Goal: Task Accomplishment & Management: Manage account settings

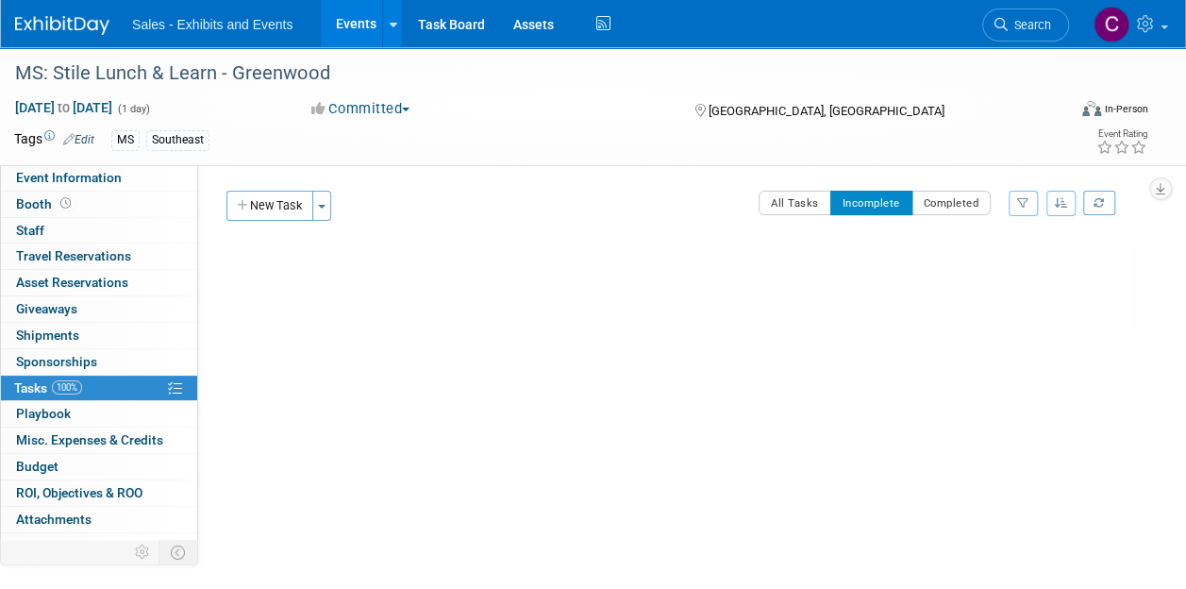
click at [344, 31] on link "Events" at bounding box center [355, 23] width 69 height 47
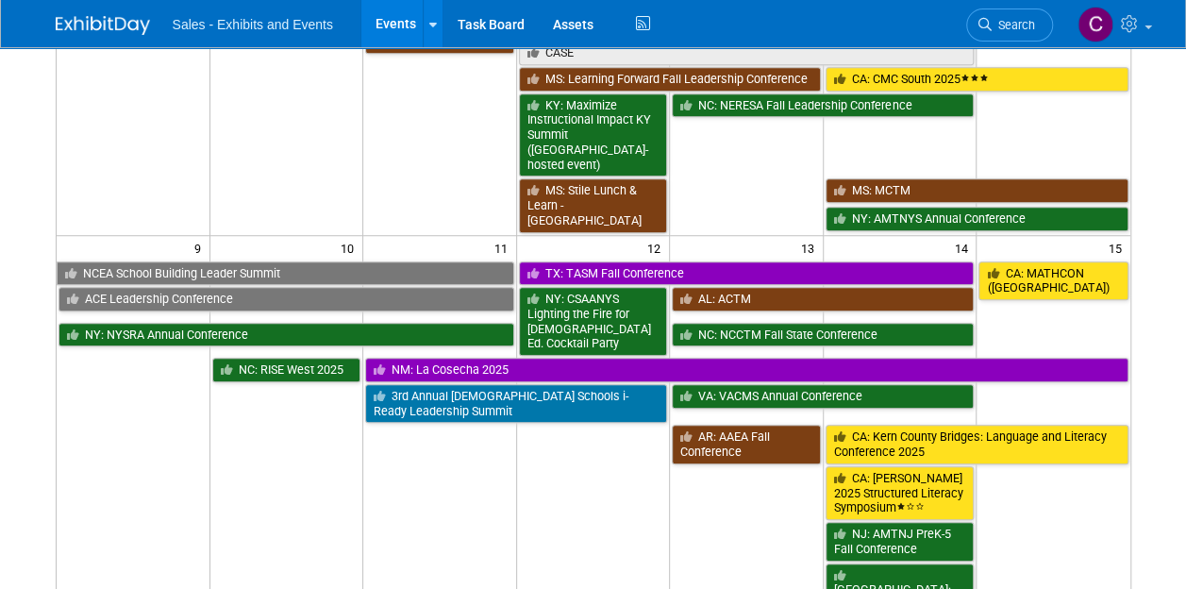
scroll to position [466, 0]
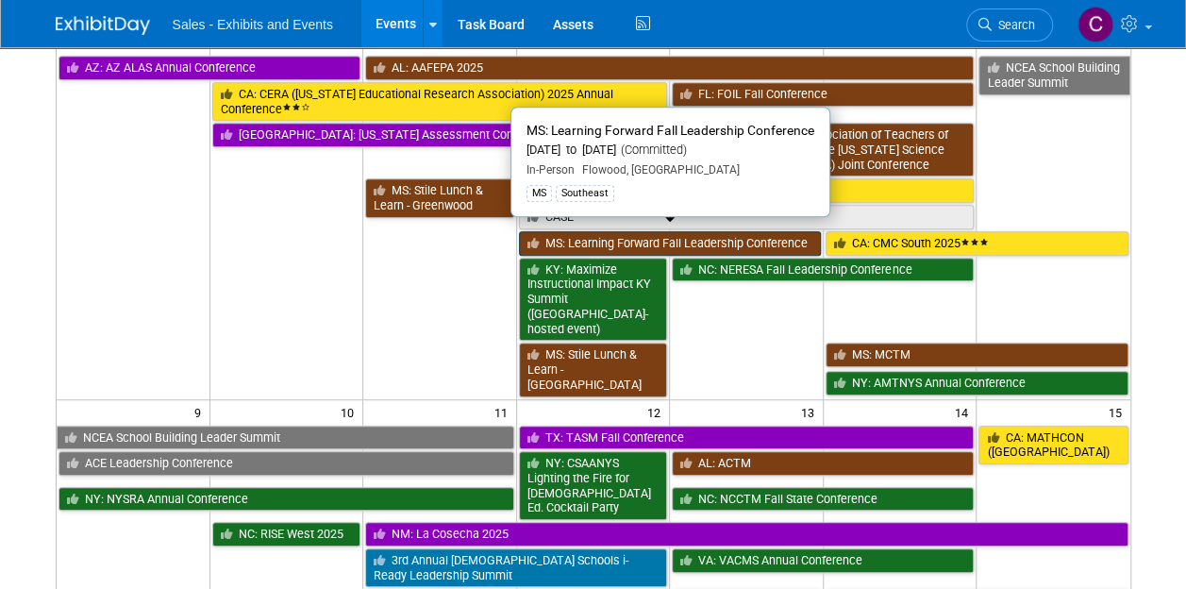
click at [572, 232] on link "MS: Learning Forward Fall Leadership Conference" at bounding box center [670, 243] width 302 height 25
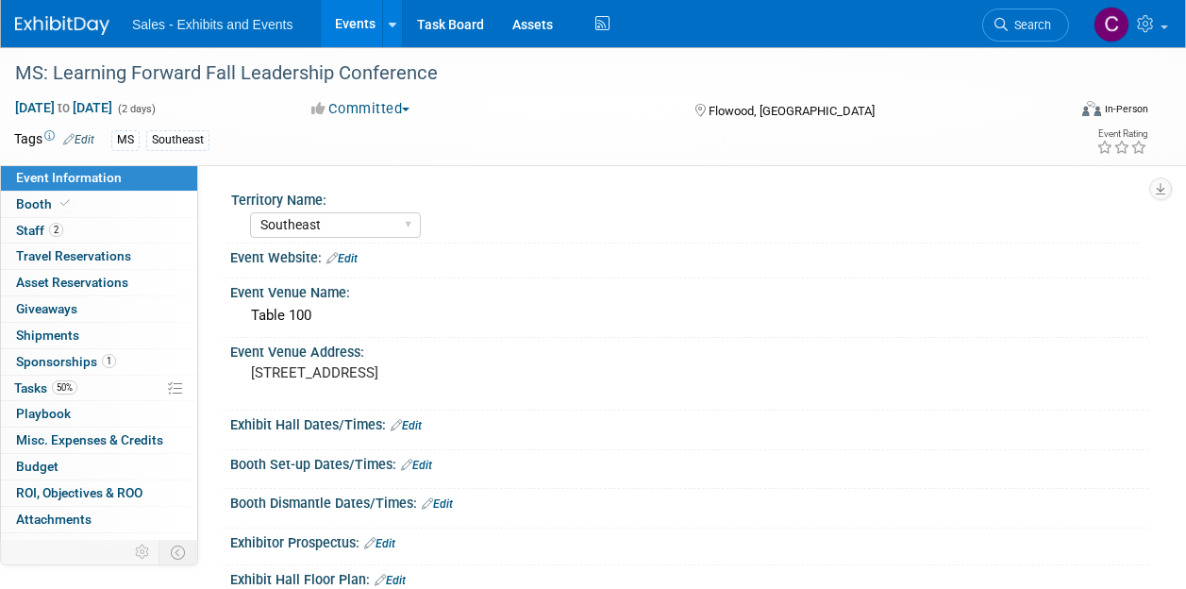
select select "Southeast"
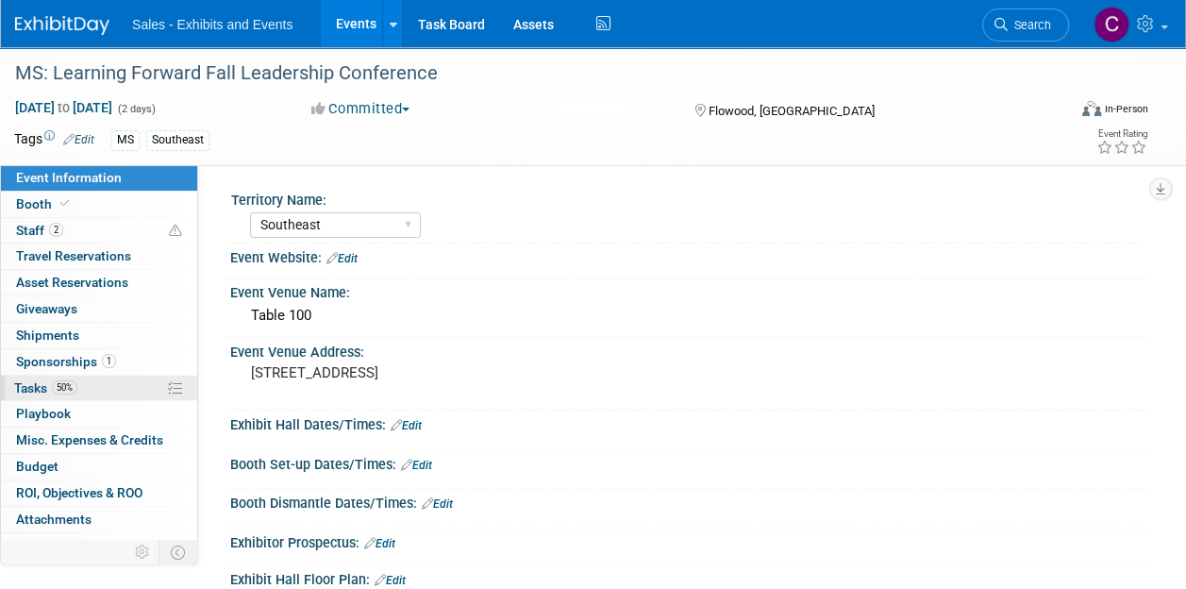
click at [33, 376] on link "50% Tasks 50%" at bounding box center [99, 387] width 196 height 25
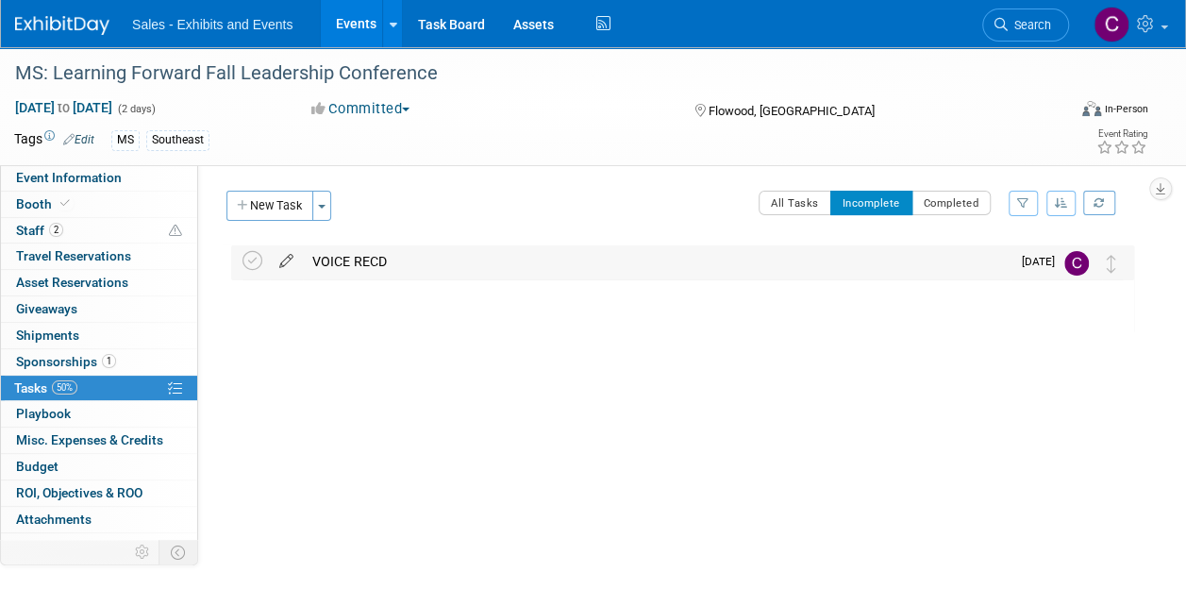
click at [275, 265] on icon at bounding box center [286, 257] width 33 height 24
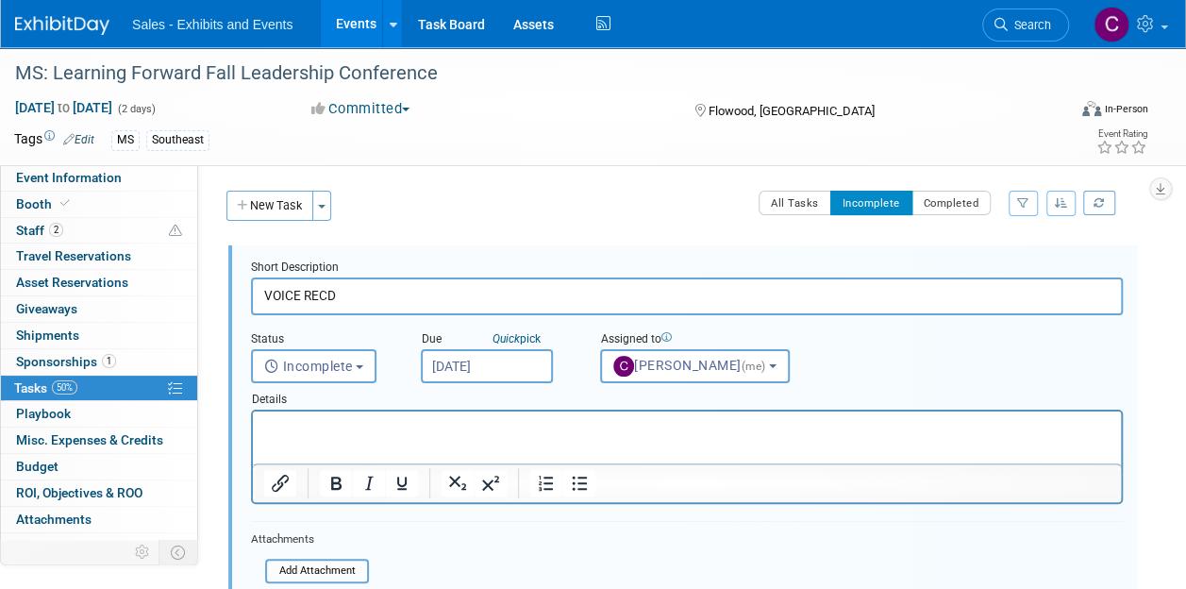
click at [267, 299] on input "VOICE RECD" at bounding box center [687, 295] width 872 height 37
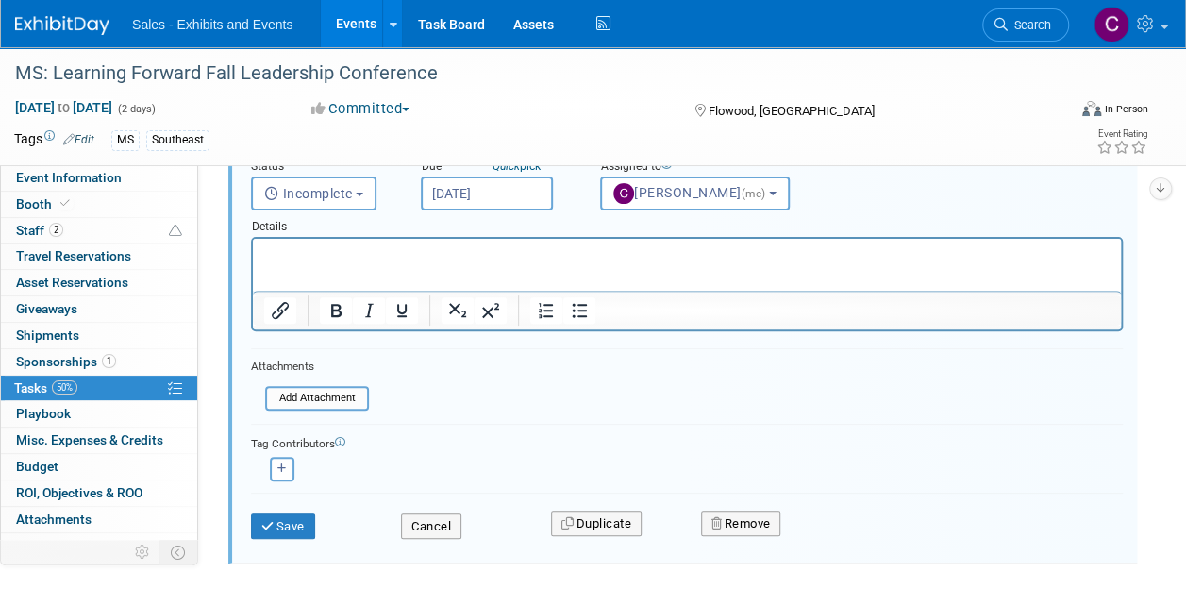
scroll to position [186, 0]
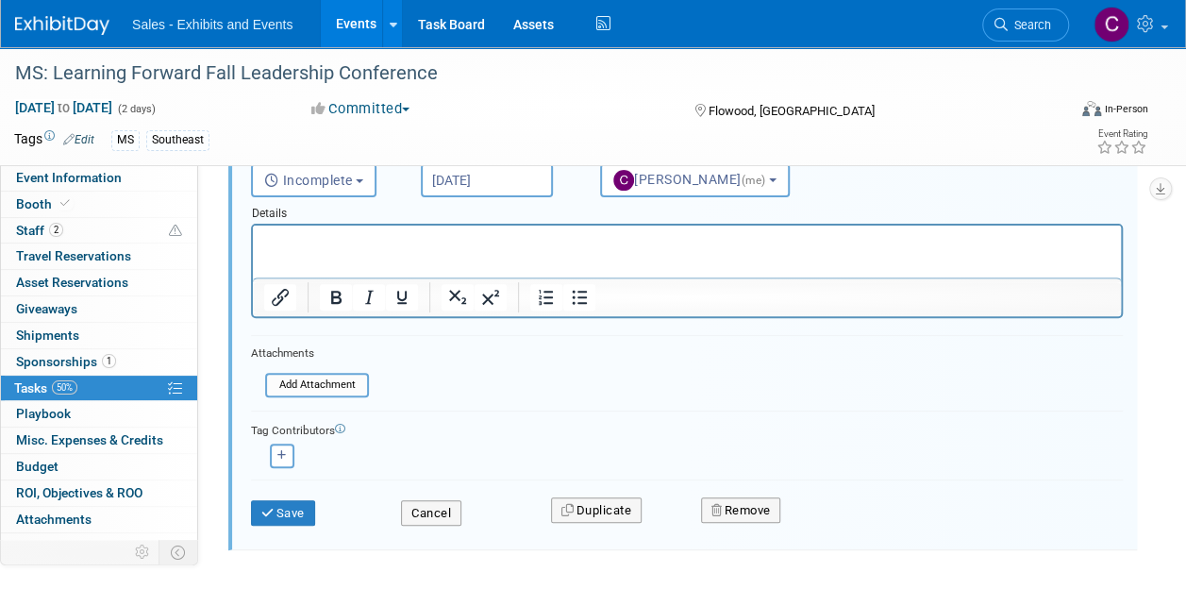
type input "INVOICE RECD"
click at [285, 525] on div "Save Cancel Duplicate Remove" at bounding box center [687, 510] width 900 height 44
click at [274, 512] on icon "submit" at bounding box center [268, 513] width 15 height 12
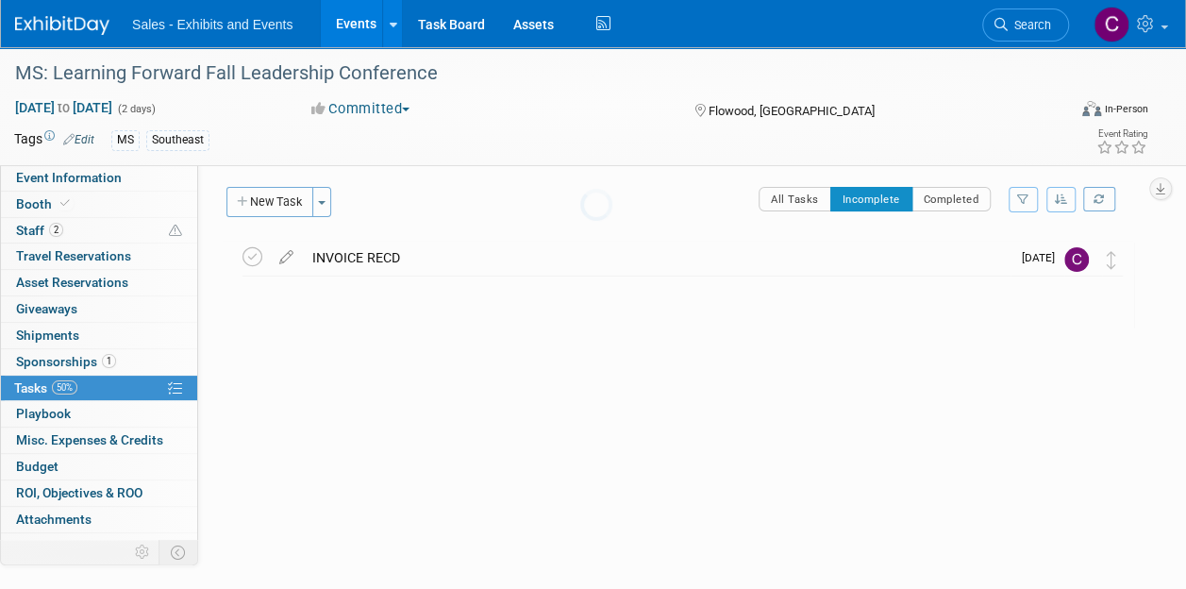
scroll to position [4, 0]
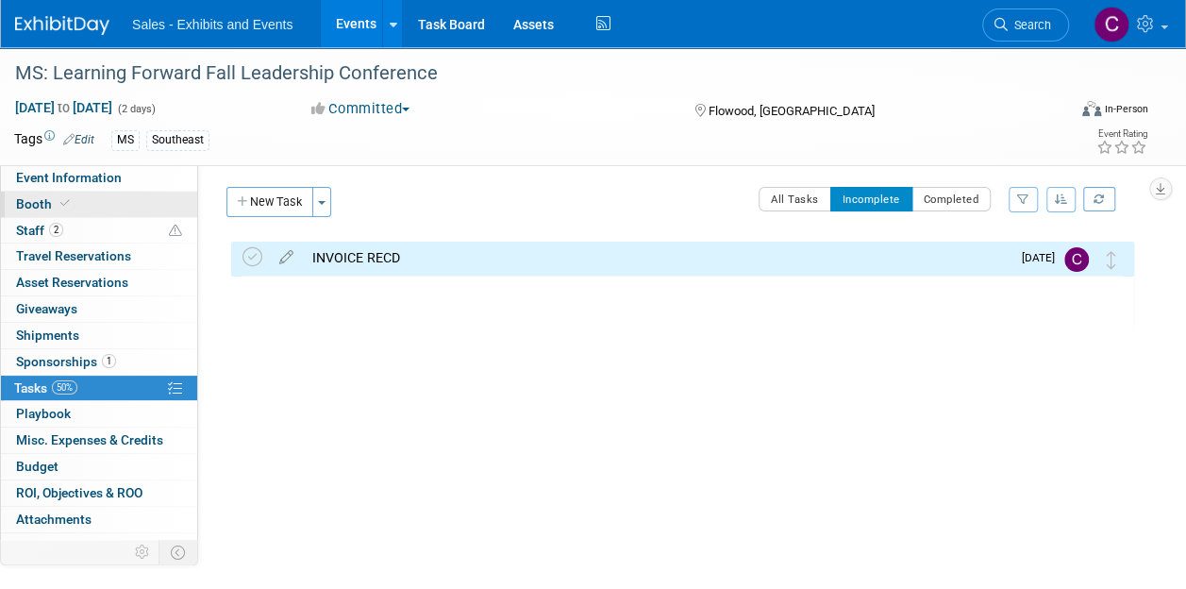
click at [30, 202] on span "Booth" at bounding box center [45, 203] width 58 height 15
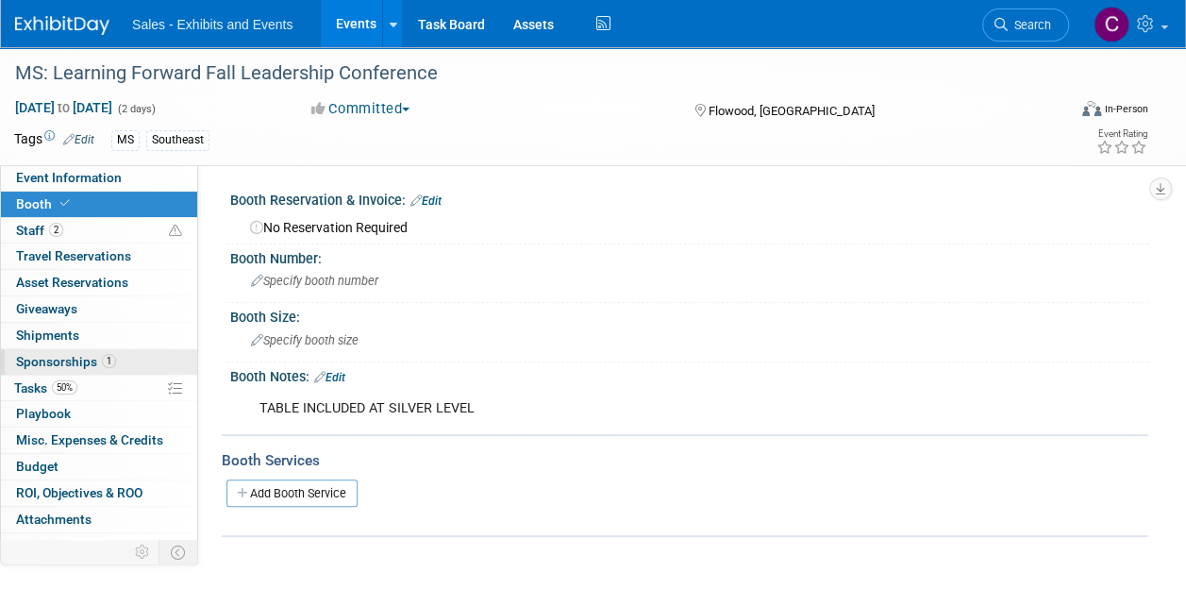
click at [40, 361] on span "Sponsorships 1" at bounding box center [66, 361] width 100 height 15
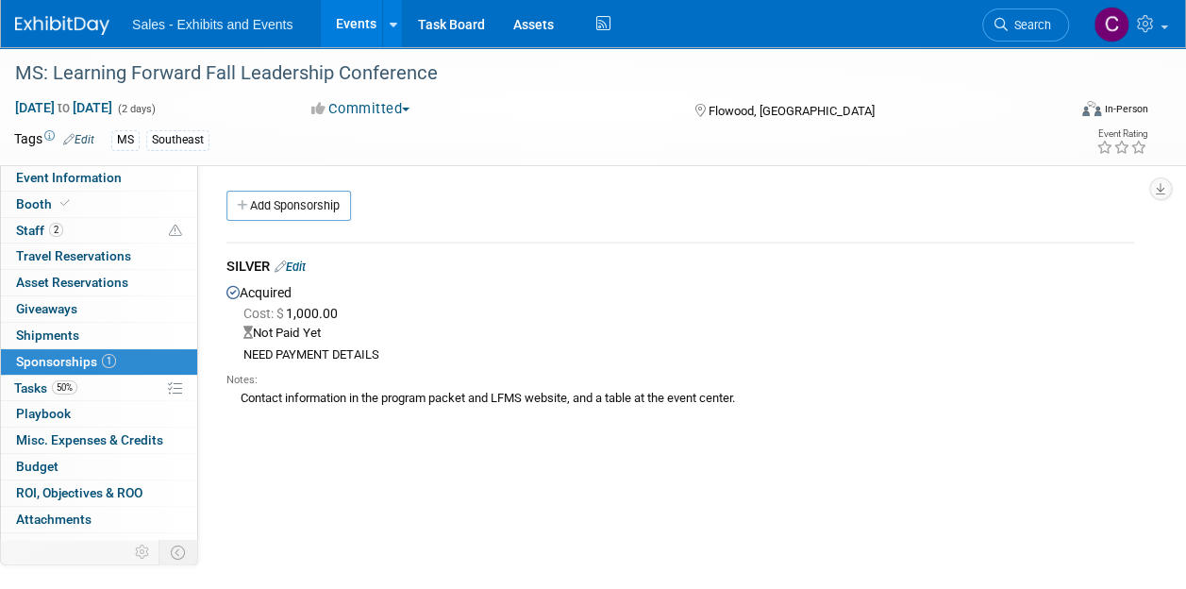
click at [292, 266] on link "Edit" at bounding box center [290, 266] width 31 height 14
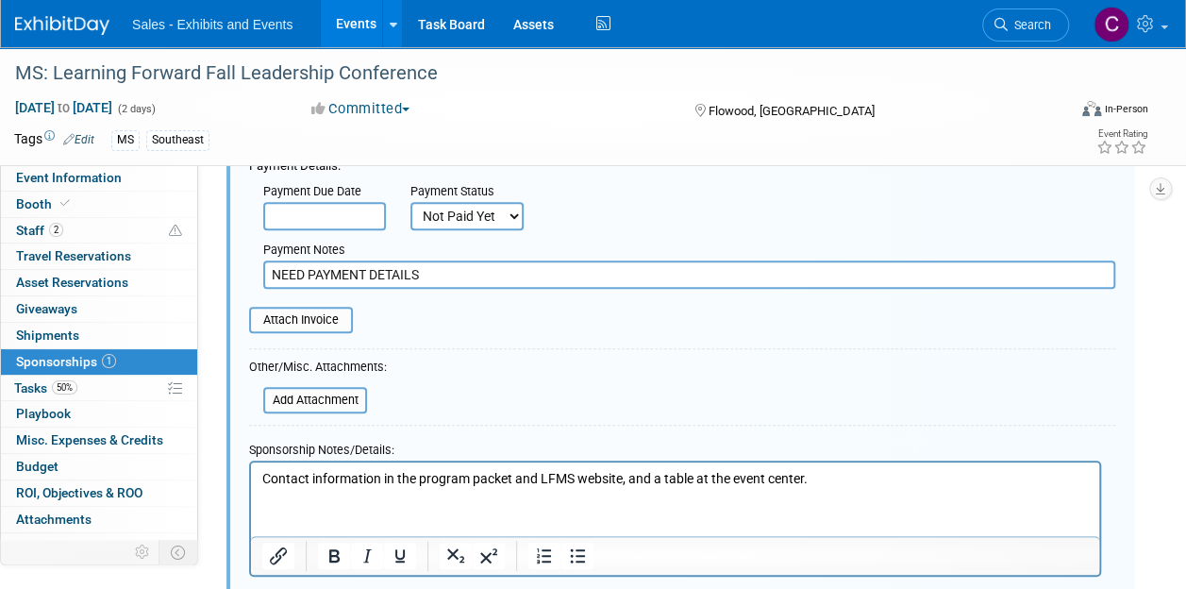
scroll to position [301, 0]
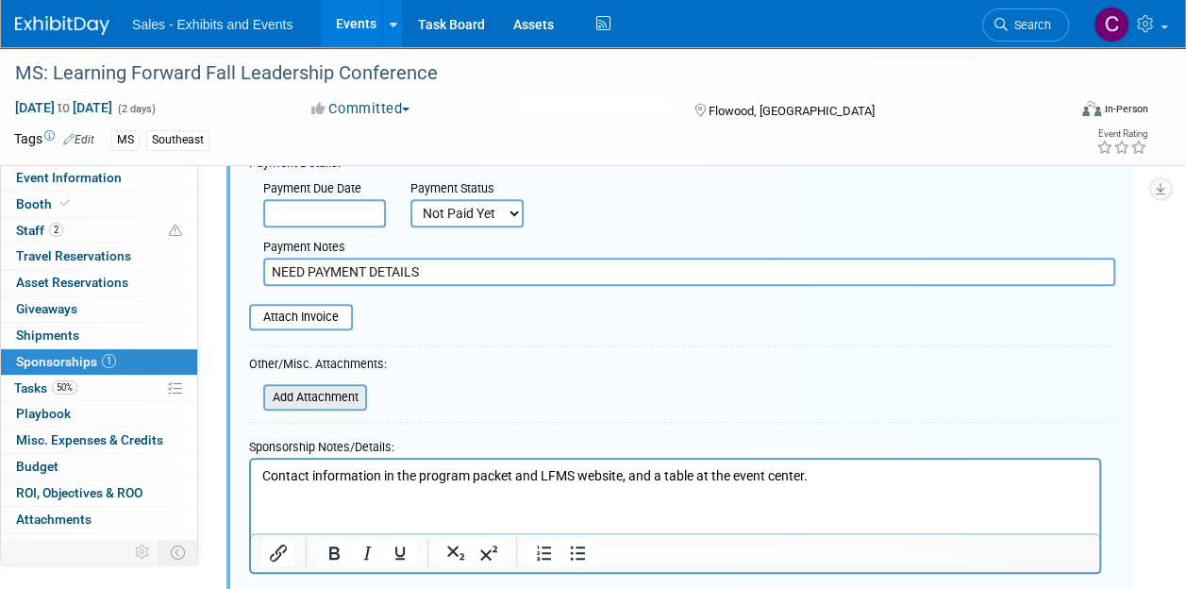
click at [320, 403] on input "file" at bounding box center [253, 397] width 225 height 23
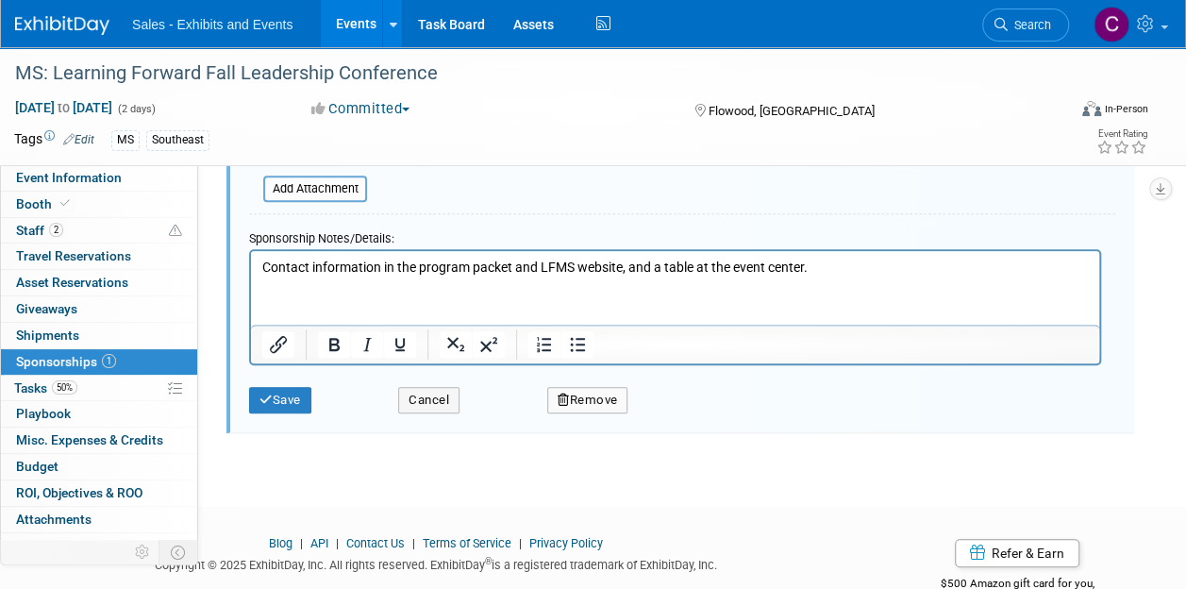
scroll to position [584, 0]
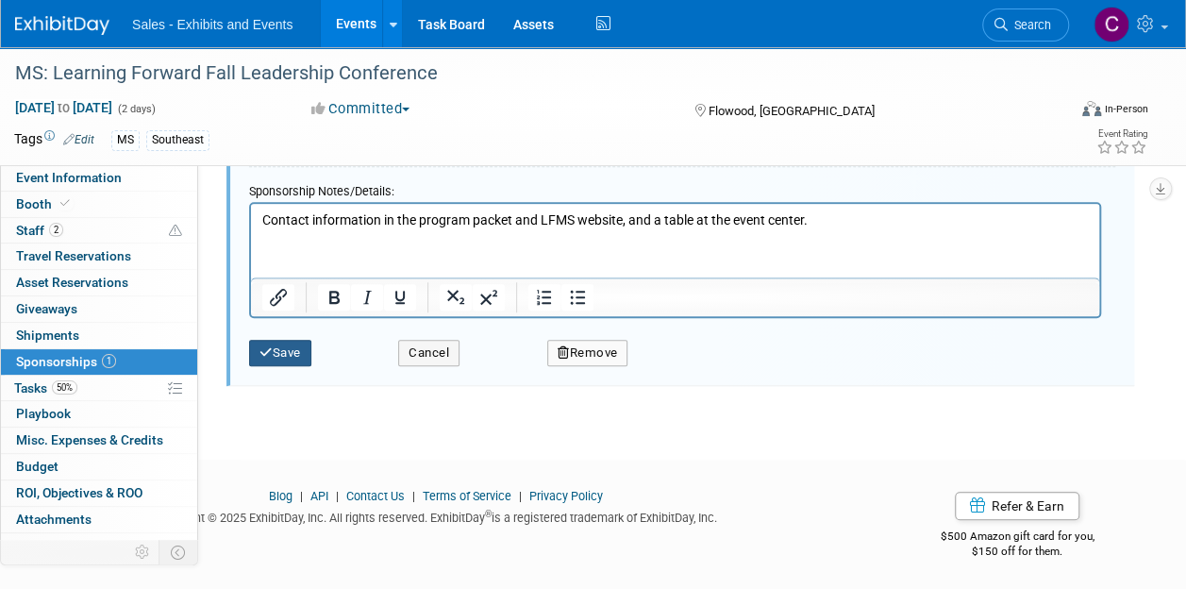
click at [287, 354] on button "Save" at bounding box center [280, 353] width 62 height 26
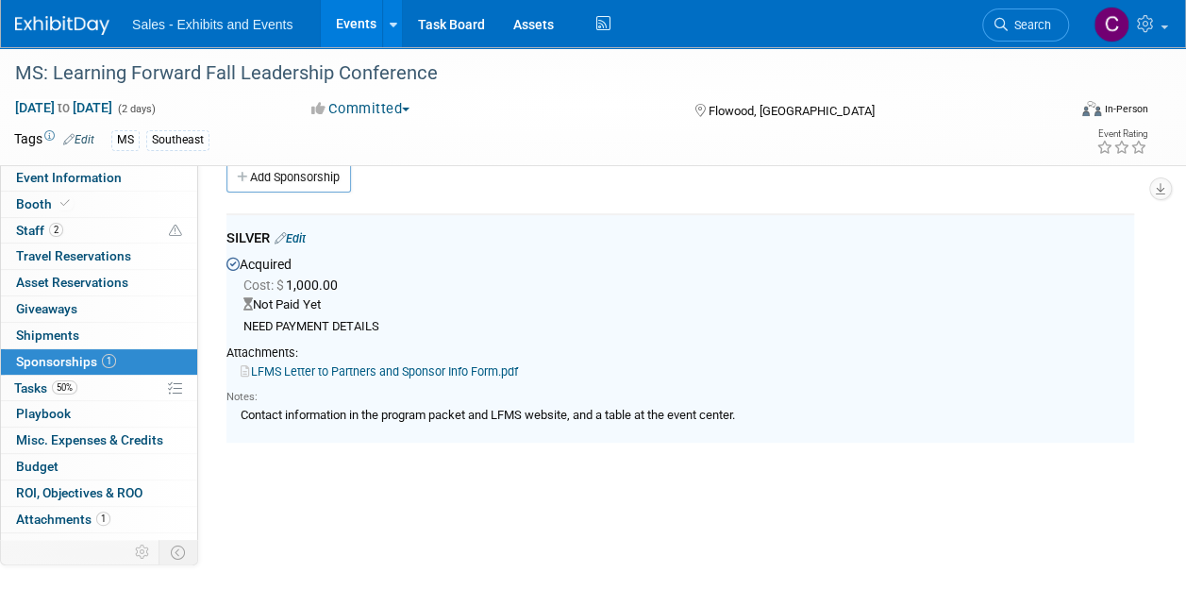
scroll to position [27, 0]
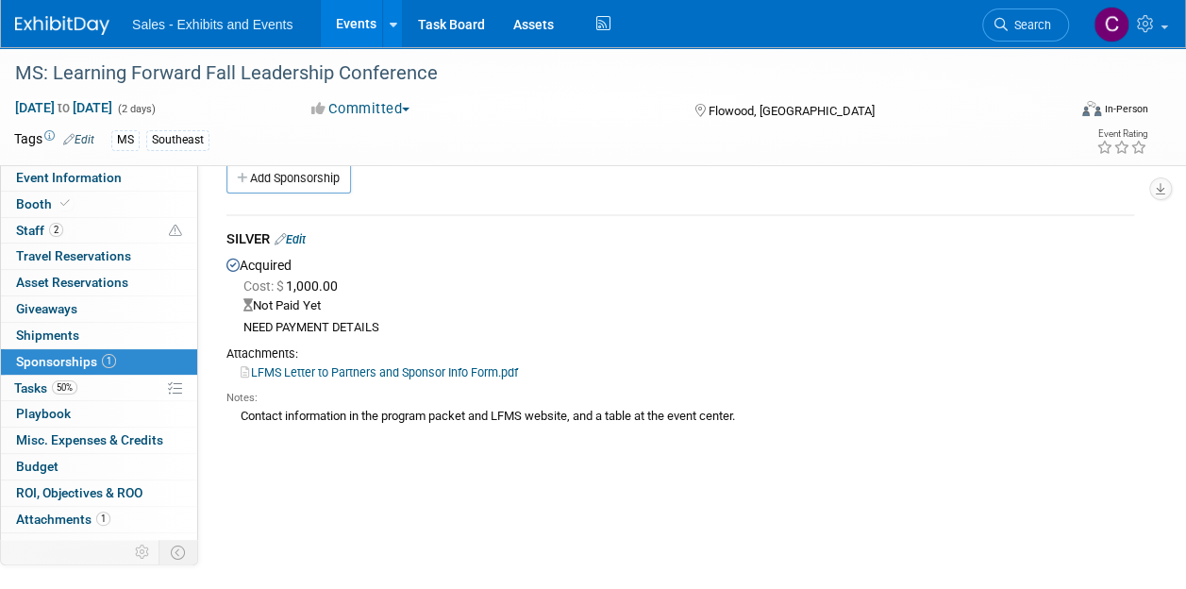
click at [301, 240] on link "Edit" at bounding box center [290, 239] width 31 height 14
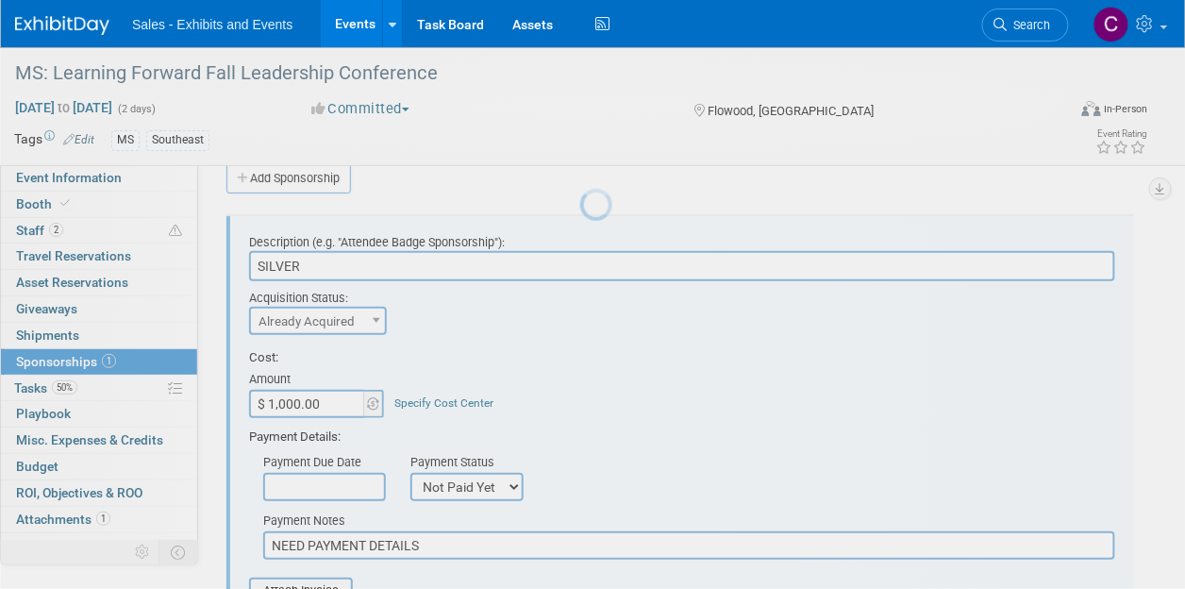
scroll to position [0, 0]
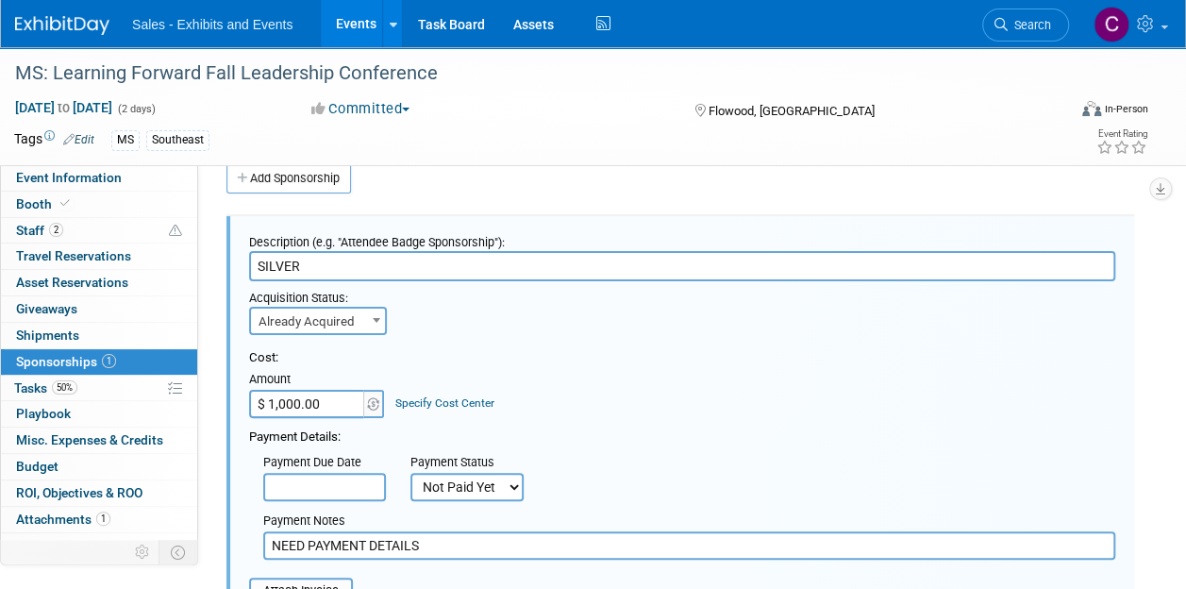
click at [494, 486] on select "Not Paid Yet Partially Paid Paid in Full" at bounding box center [466, 487] width 113 height 28
select select "1"
click at [410, 473] on select "Not Paid Yet Partially Paid Paid in Full" at bounding box center [466, 487] width 113 height 28
drag, startPoint x: 474, startPoint y: 542, endPoint x: 141, endPoint y: 469, distance: 341.0
click at [141, 469] on div "Event Information Event Info Booth Booth 2 Staff 2 Staff 0 Travel Reservations …" at bounding box center [593, 470] width 1186 height 900
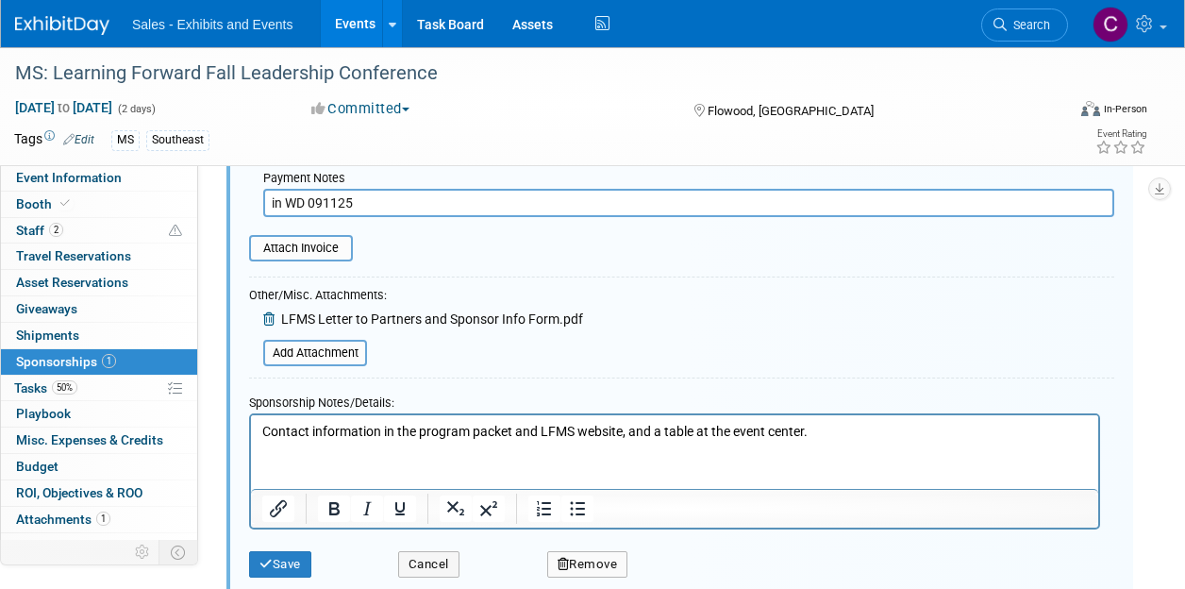
drag, startPoint x: 1194, startPoint y: 173, endPoint x: 638, endPoint y: 24, distance: 576.2
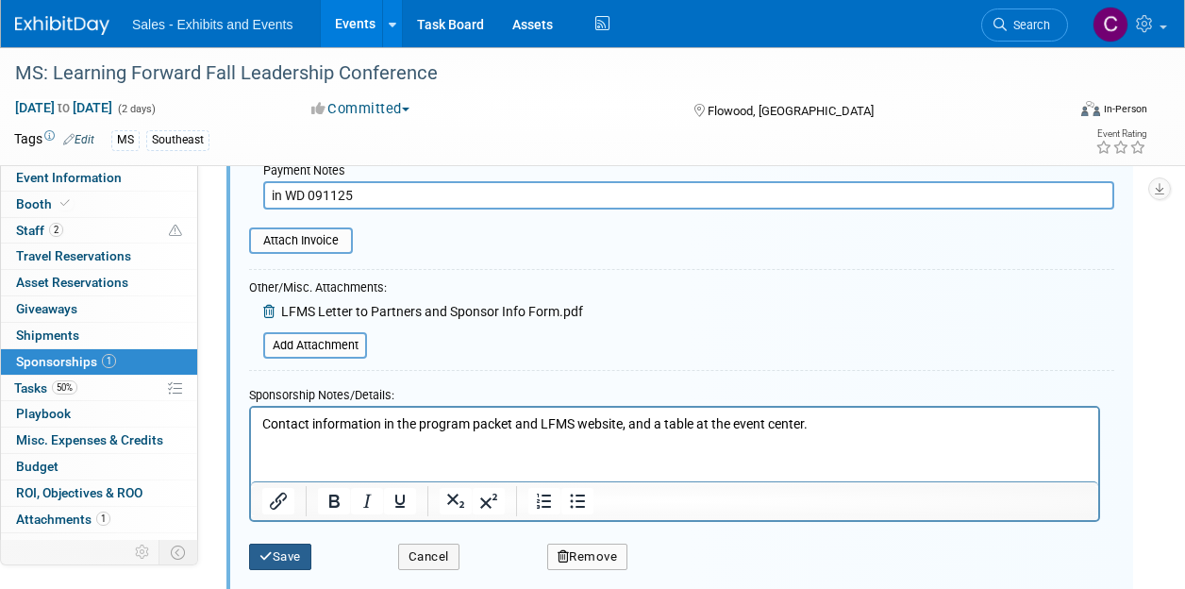
type input "in WD 091125"
click at [296, 558] on button "Save" at bounding box center [280, 556] width 62 height 26
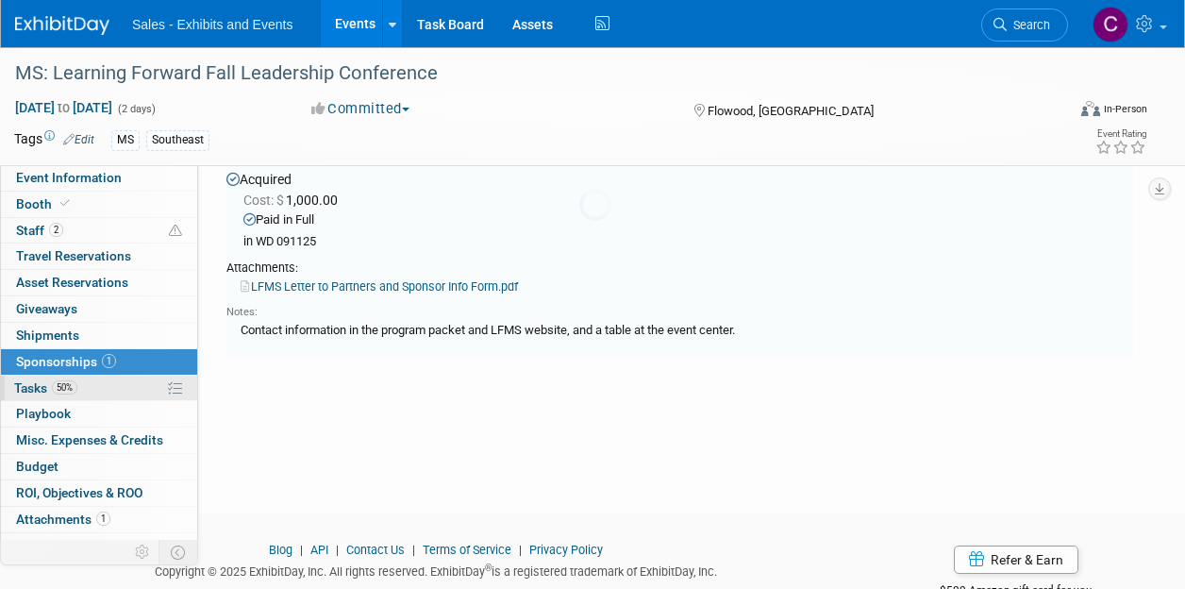
scroll to position [27, 0]
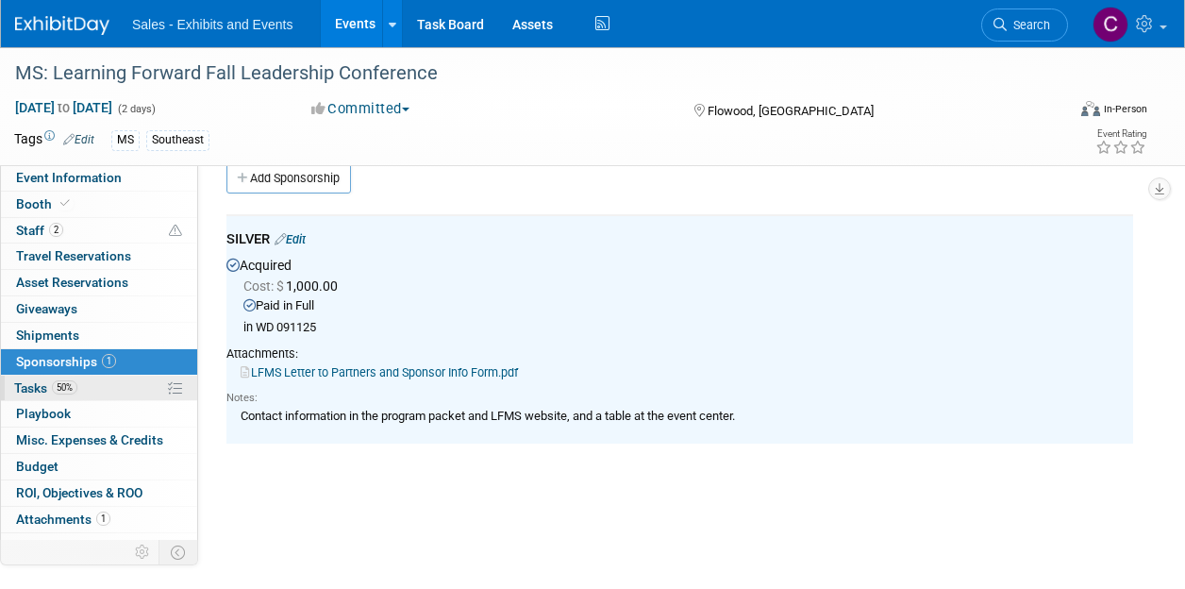
click at [28, 384] on span "Tasks 50%" at bounding box center [45, 387] width 63 height 15
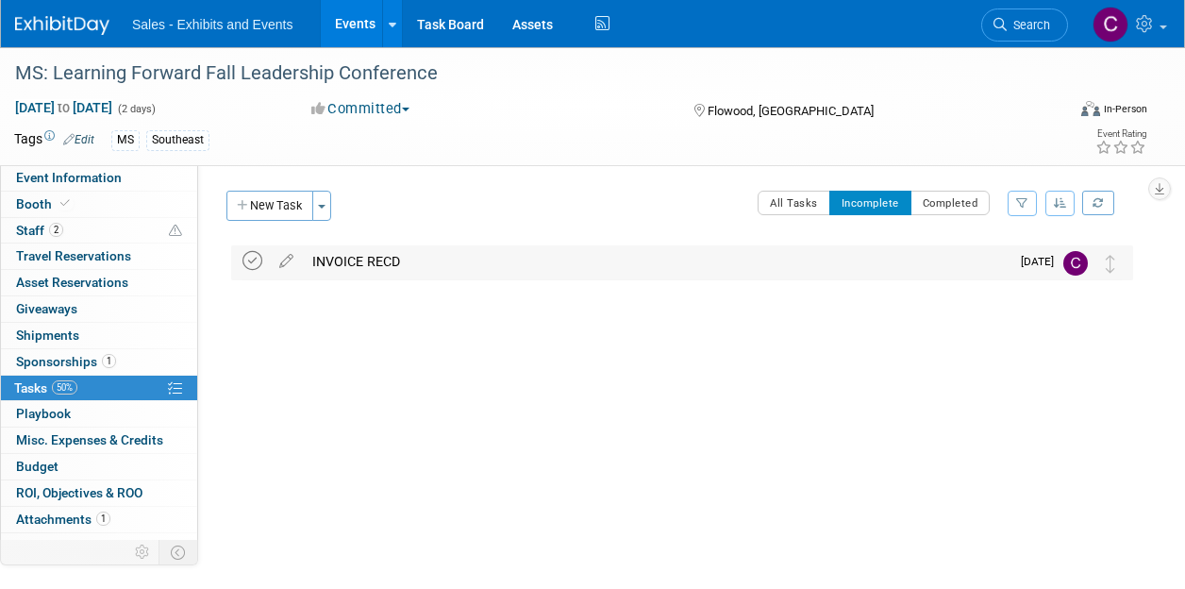
click at [254, 267] on icon at bounding box center [252, 261] width 20 height 20
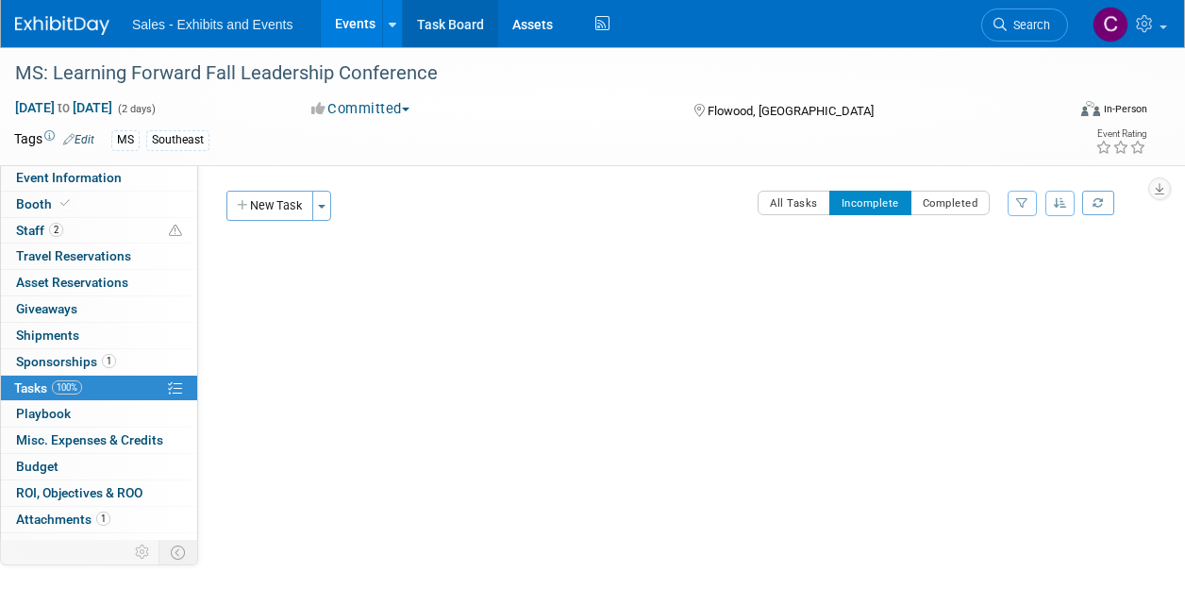
drag, startPoint x: 354, startPoint y: 18, endPoint x: 402, endPoint y: 5, distance: 49.9
click at [354, 18] on link "Events" at bounding box center [355, 23] width 69 height 47
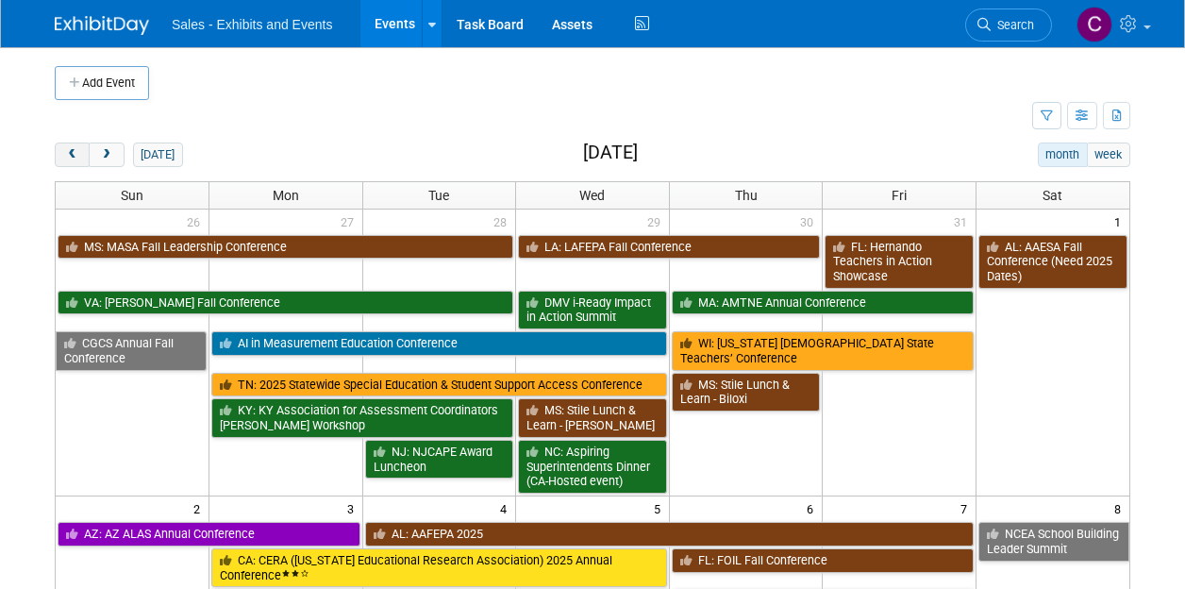
click at [75, 150] on span "prev" at bounding box center [72, 155] width 14 height 12
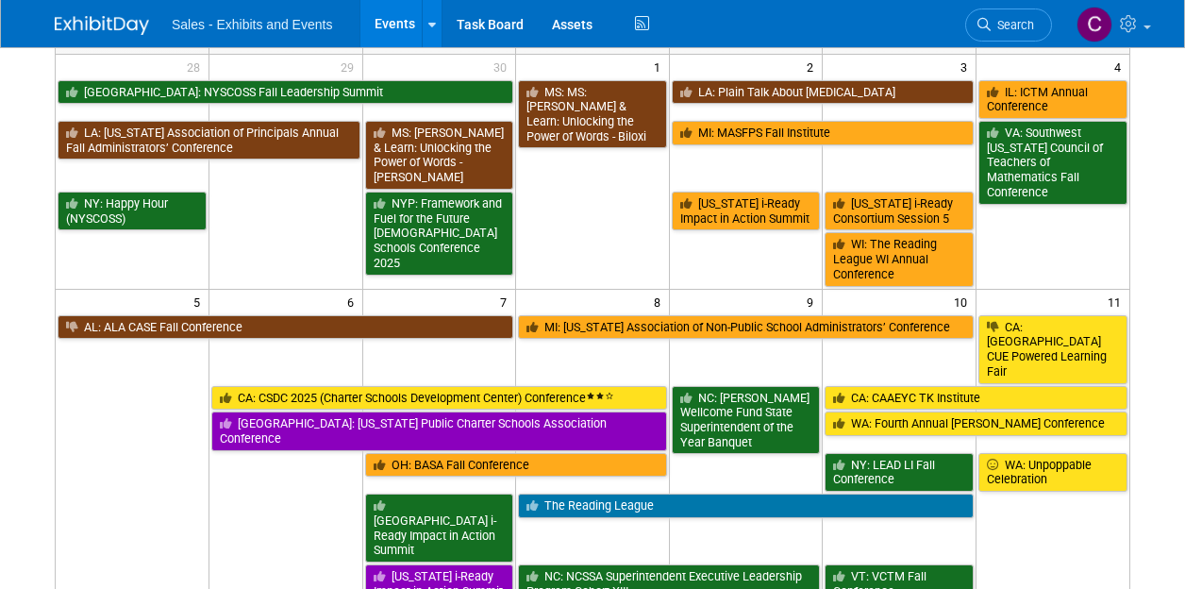
scroll to position [73, 0]
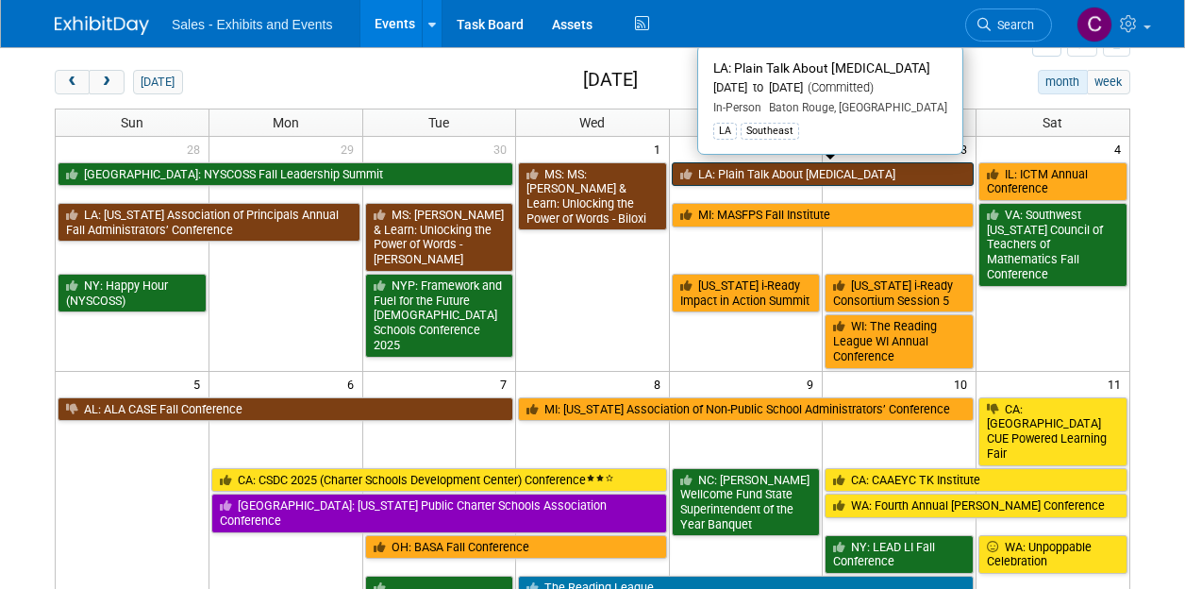
click at [752, 171] on link "LA: Plain Talk About Dyslexia" at bounding box center [823, 174] width 302 height 25
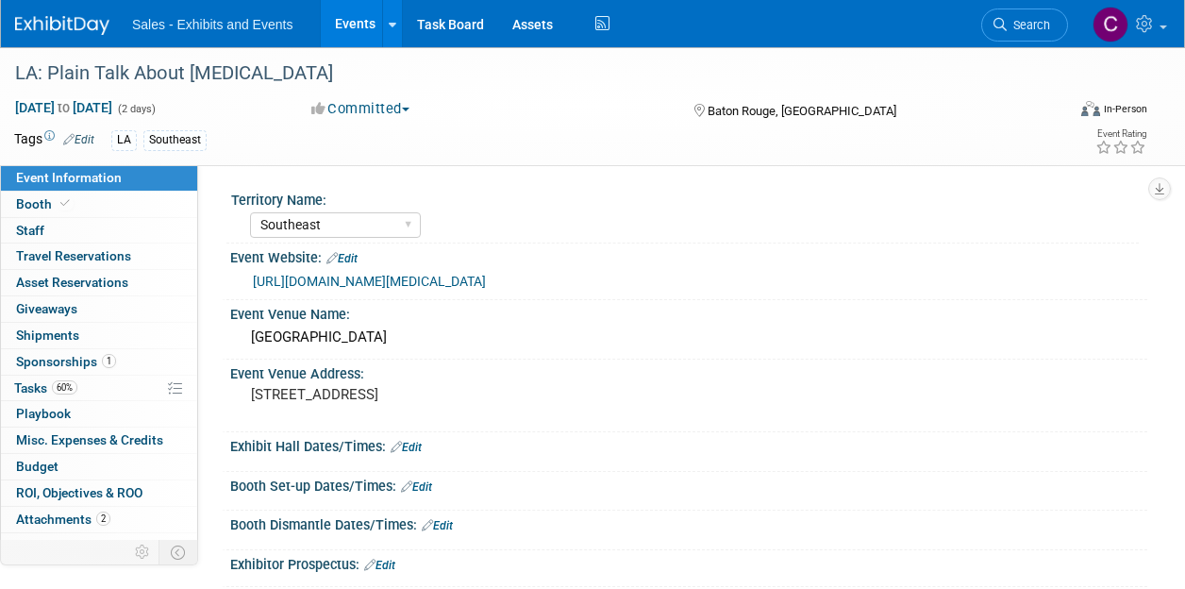
select select "Southeast"
click at [36, 380] on span "Tasks 60%" at bounding box center [45, 387] width 63 height 15
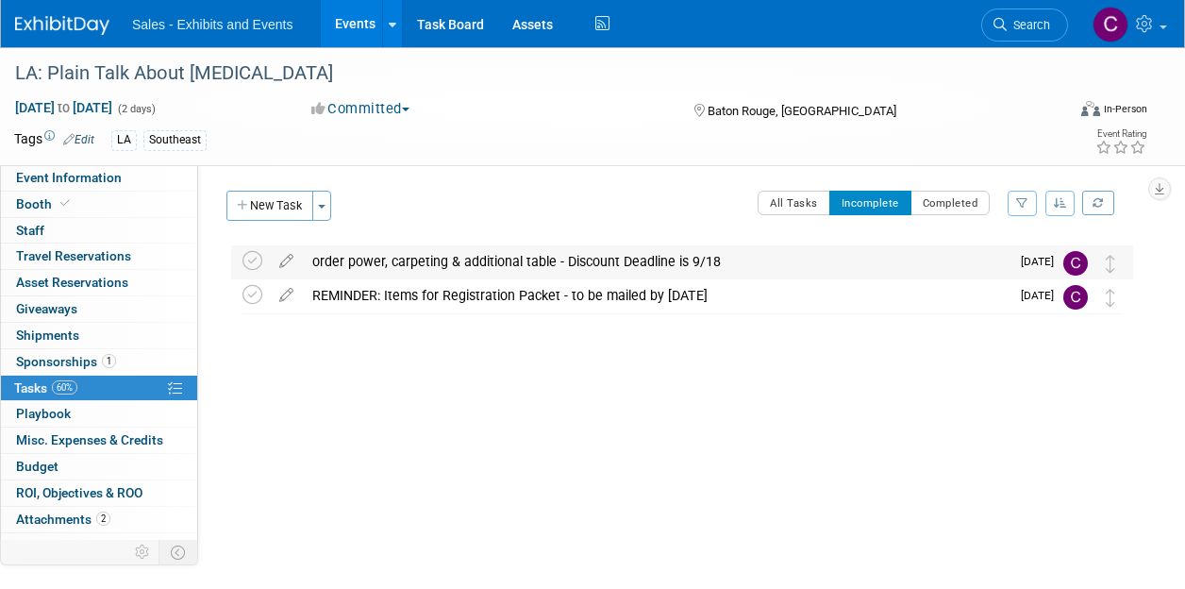
click at [380, 269] on div "order power, carpeting & additional table - Discount Deadline is 9/18" at bounding box center [656, 261] width 707 height 32
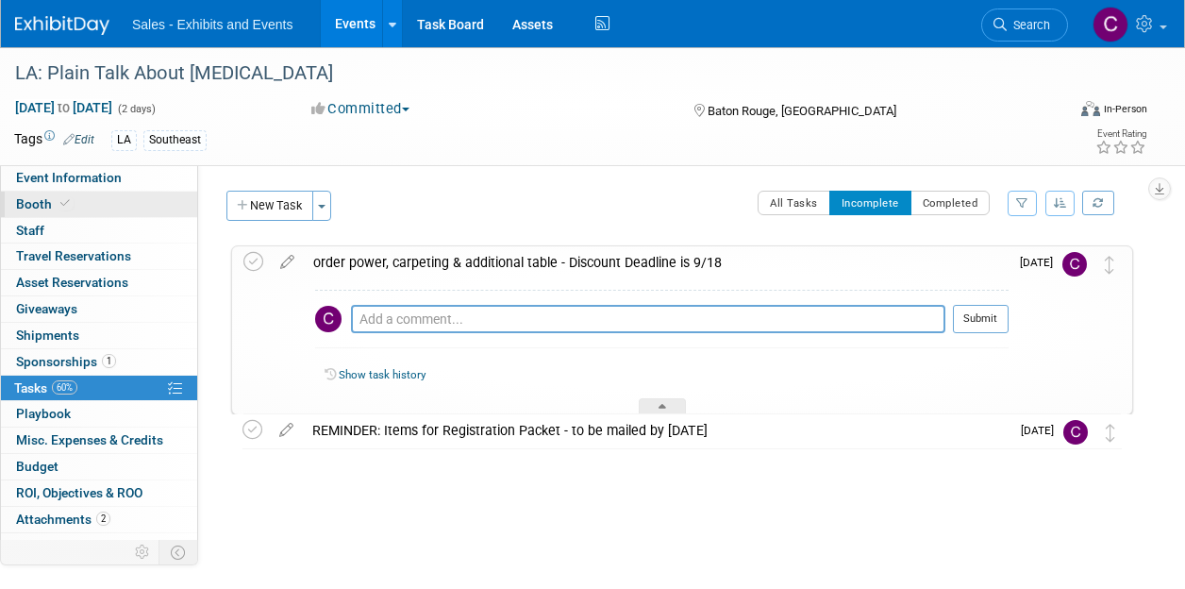
click at [40, 211] on link "Booth" at bounding box center [99, 203] width 196 height 25
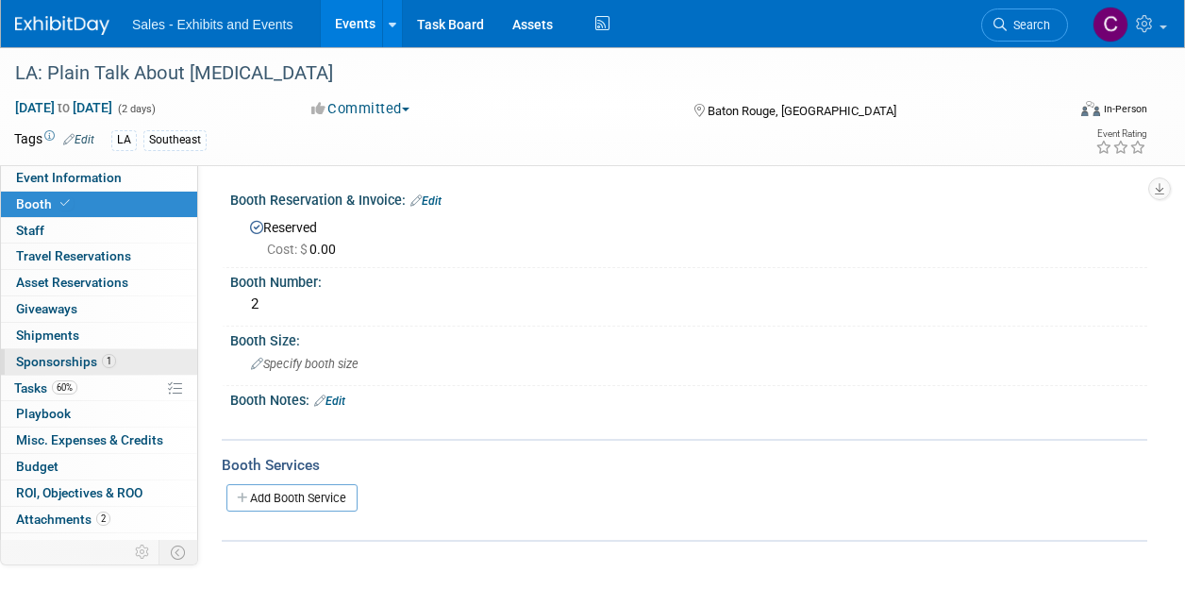
click at [56, 349] on link "1 Sponsorships 1" at bounding box center [99, 361] width 196 height 25
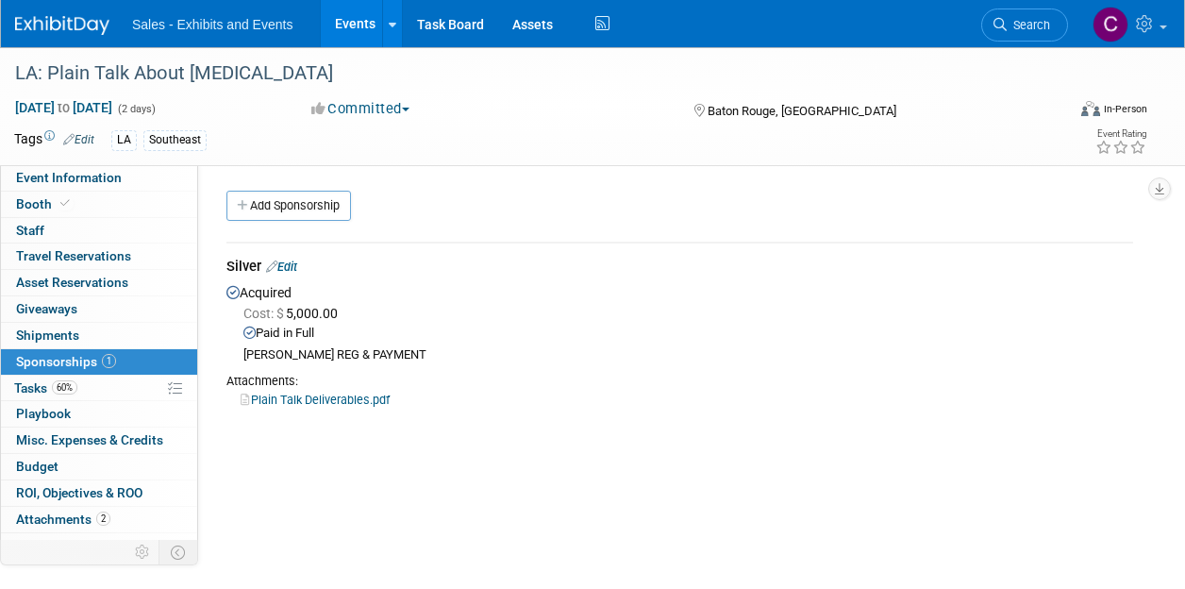
click at [317, 399] on link "Plain Talk Deliverables.pdf" at bounding box center [315, 399] width 149 height 14
click at [35, 191] on link "Booth" at bounding box center [99, 203] width 196 height 25
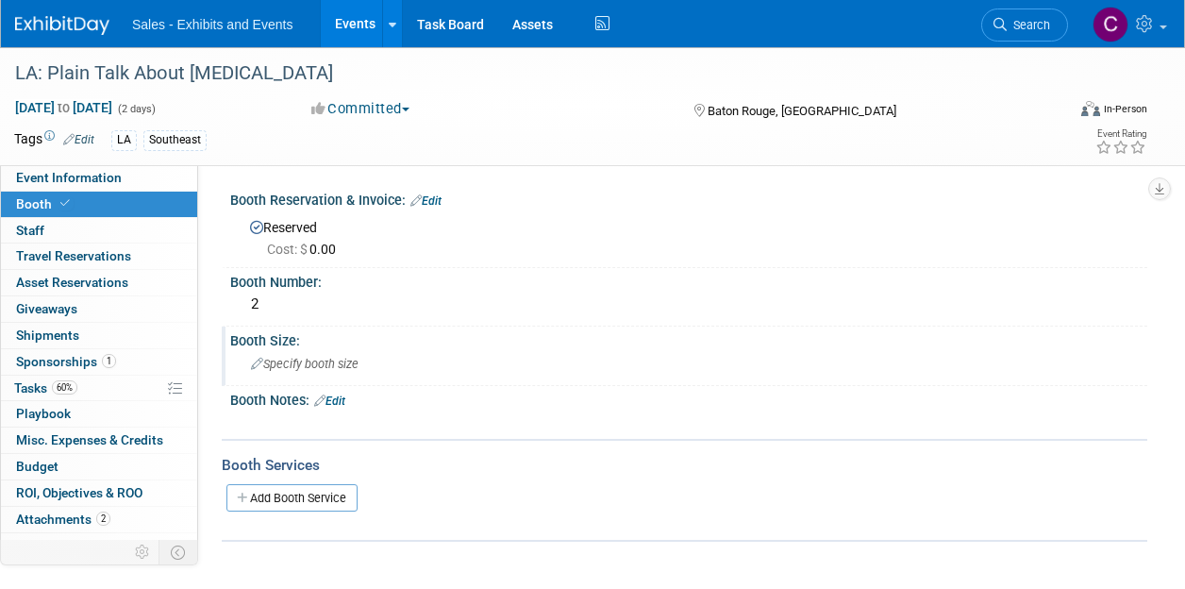
click at [277, 368] on span "Specify booth size" at bounding box center [305, 364] width 108 height 14
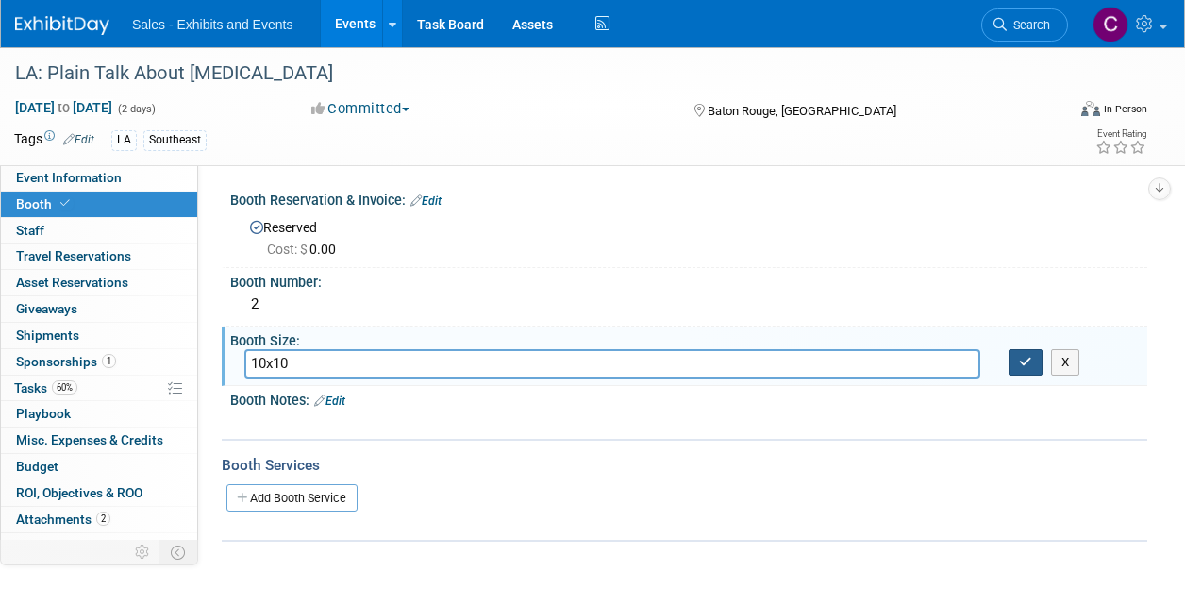
type input "10x10"
click at [1024, 370] on button "button" at bounding box center [1025, 362] width 34 height 26
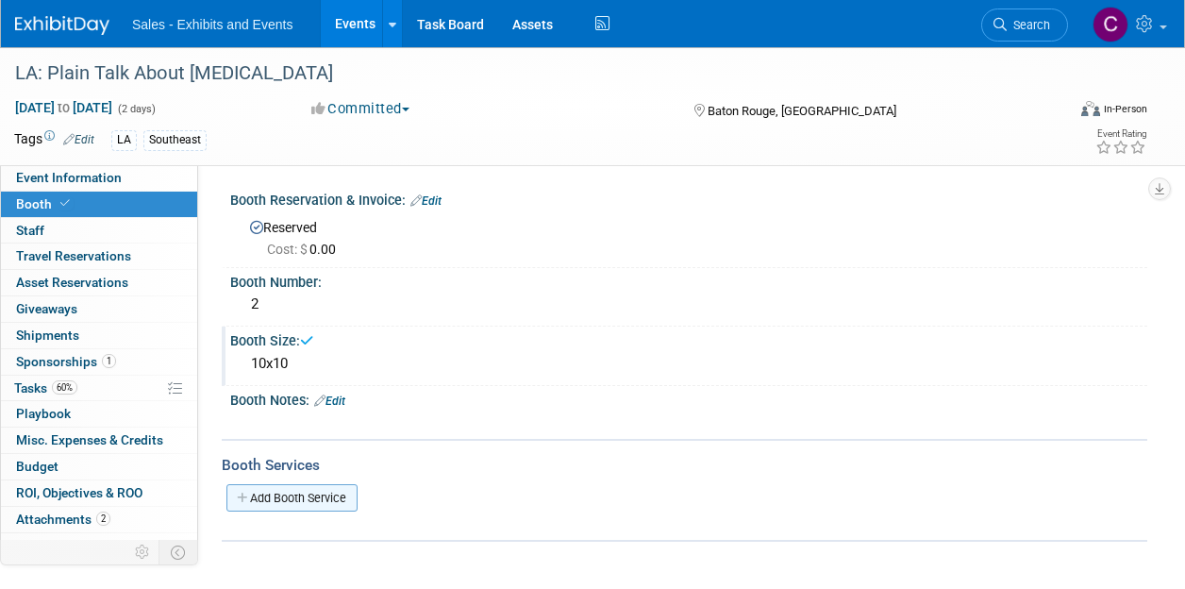
click at [287, 493] on link "Add Booth Service" at bounding box center [291, 497] width 131 height 27
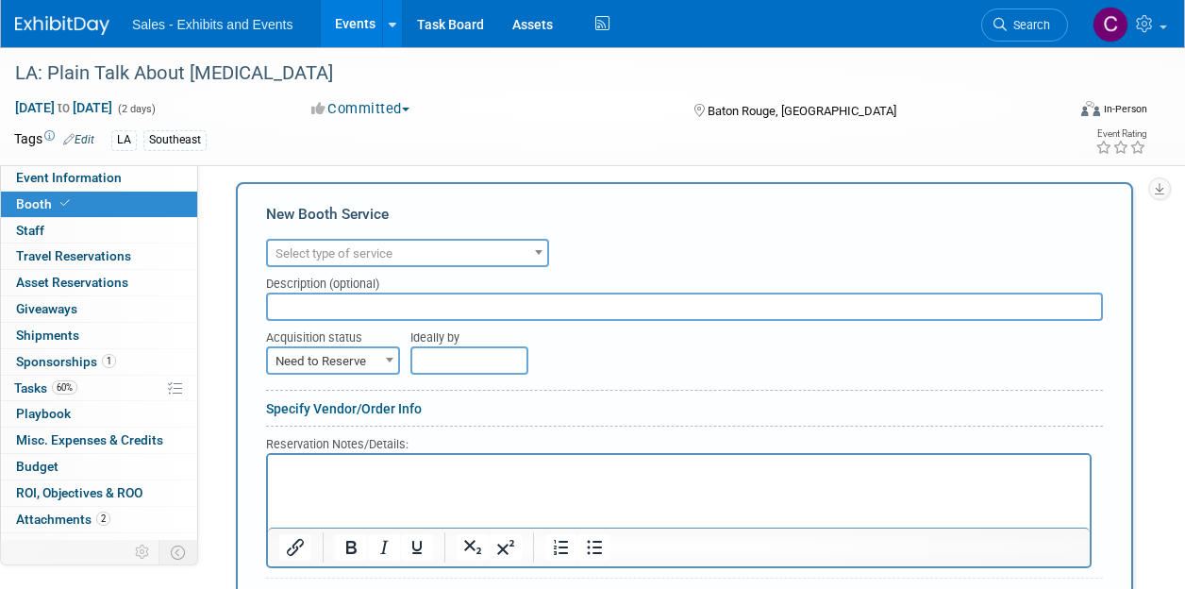
scroll to position [319, 0]
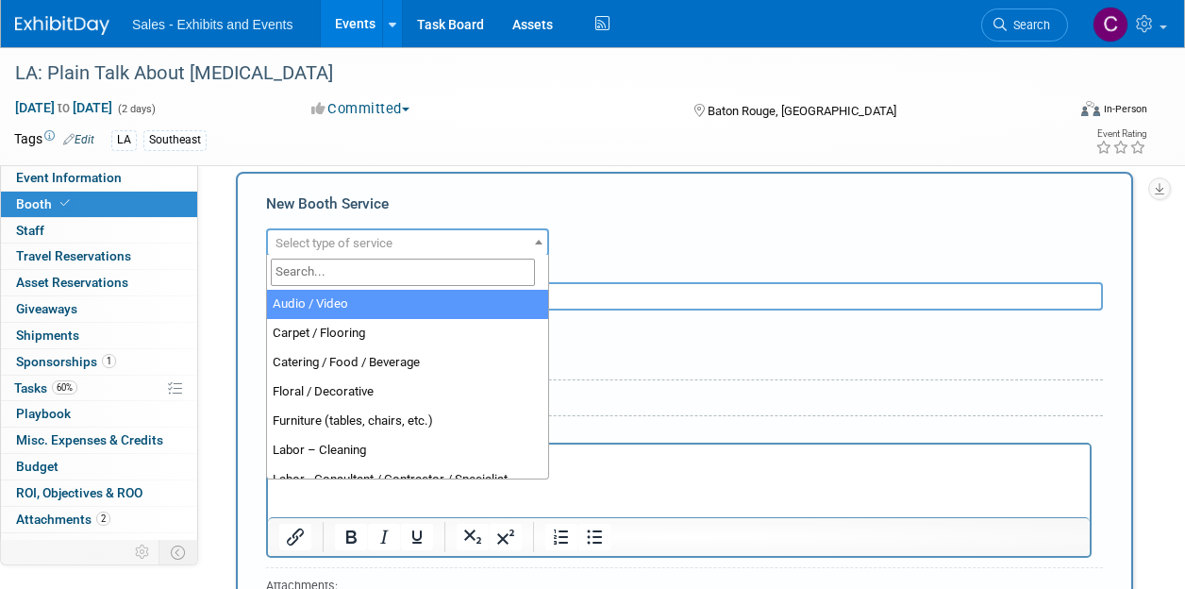
click at [420, 231] on span "Select type of service" at bounding box center [407, 243] width 279 height 26
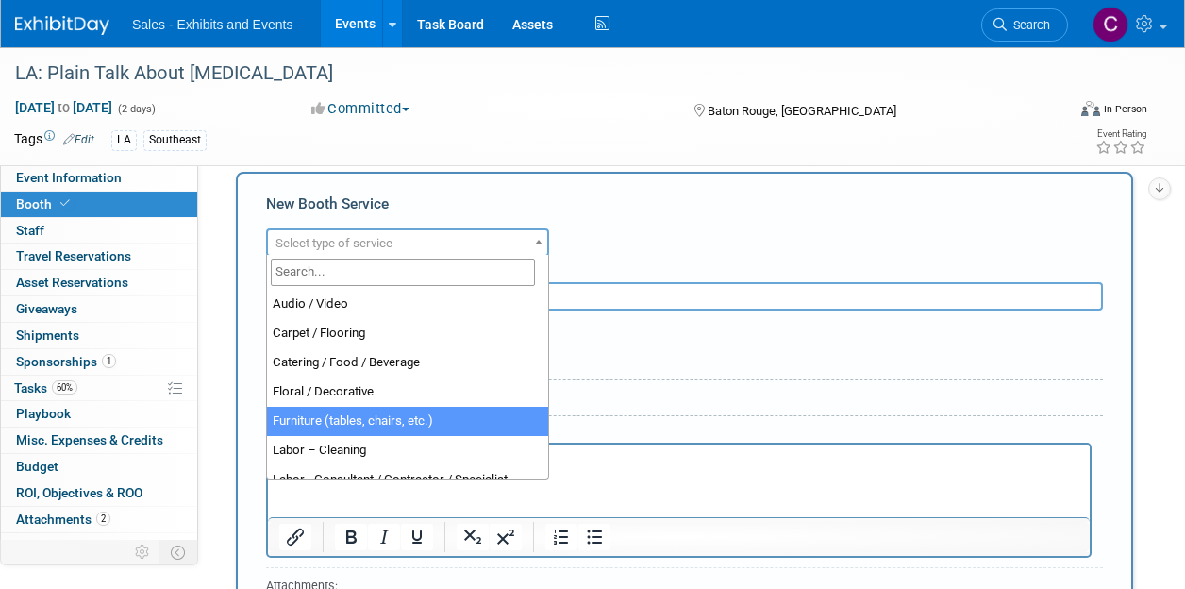
select select "6"
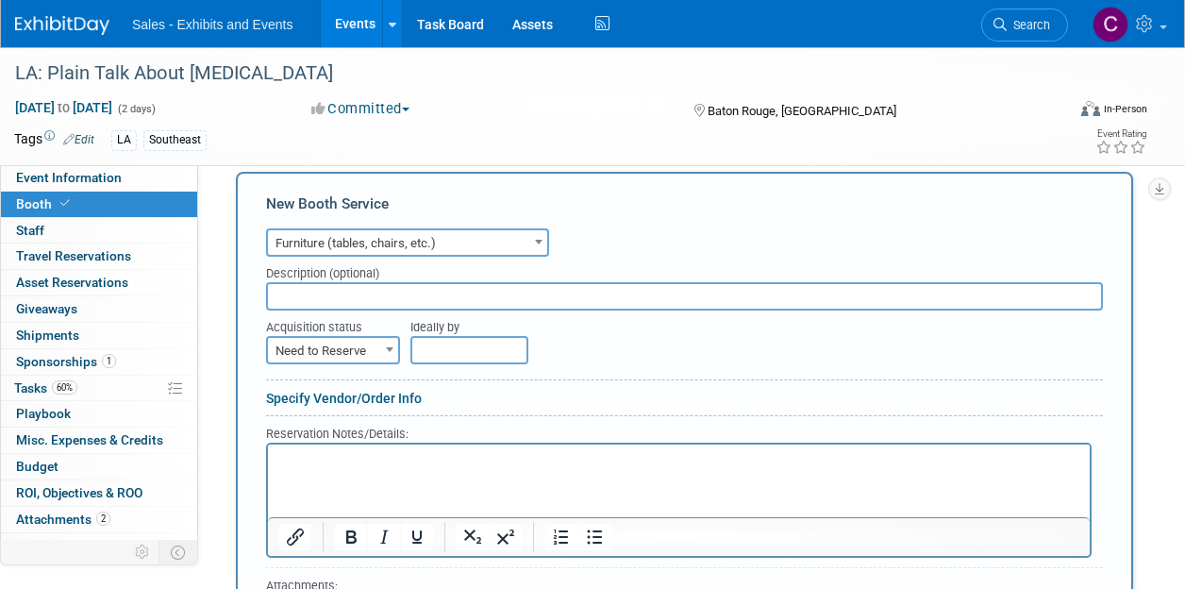
click at [311, 299] on input "text" at bounding box center [684, 296] width 837 height 28
type input "6 ft skirted table"
click at [304, 348] on span "Need to Reserve" at bounding box center [333, 351] width 130 height 26
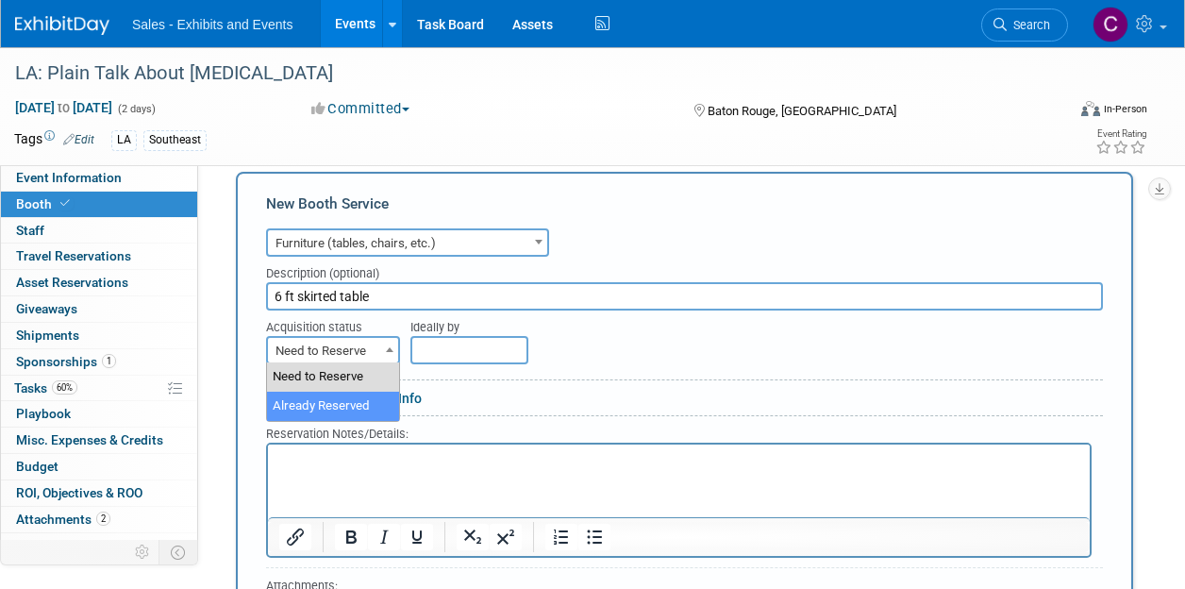
select select "2"
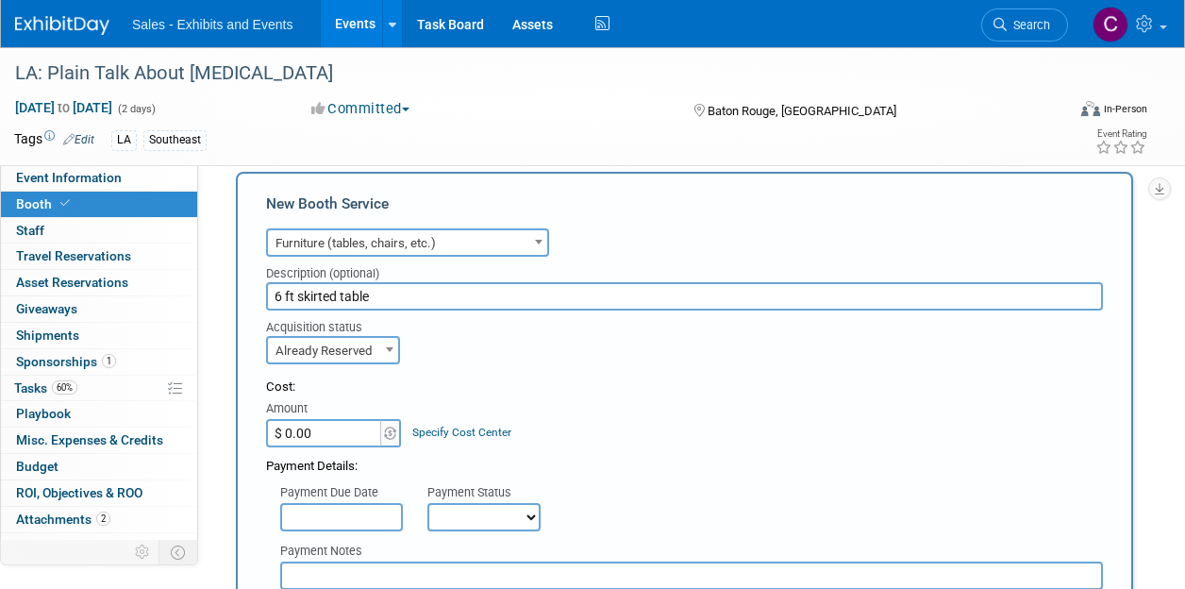
click at [345, 441] on input "$ 0.00" at bounding box center [325, 433] width 118 height 28
type input "$ 55.00"
click at [460, 505] on select "Not Paid Yet Partially Paid Paid in Full" at bounding box center [483, 517] width 113 height 28
select select "1"
click at [427, 503] on select "Not Paid Yet Partially Paid Paid in Full" at bounding box center [483, 517] width 113 height 28
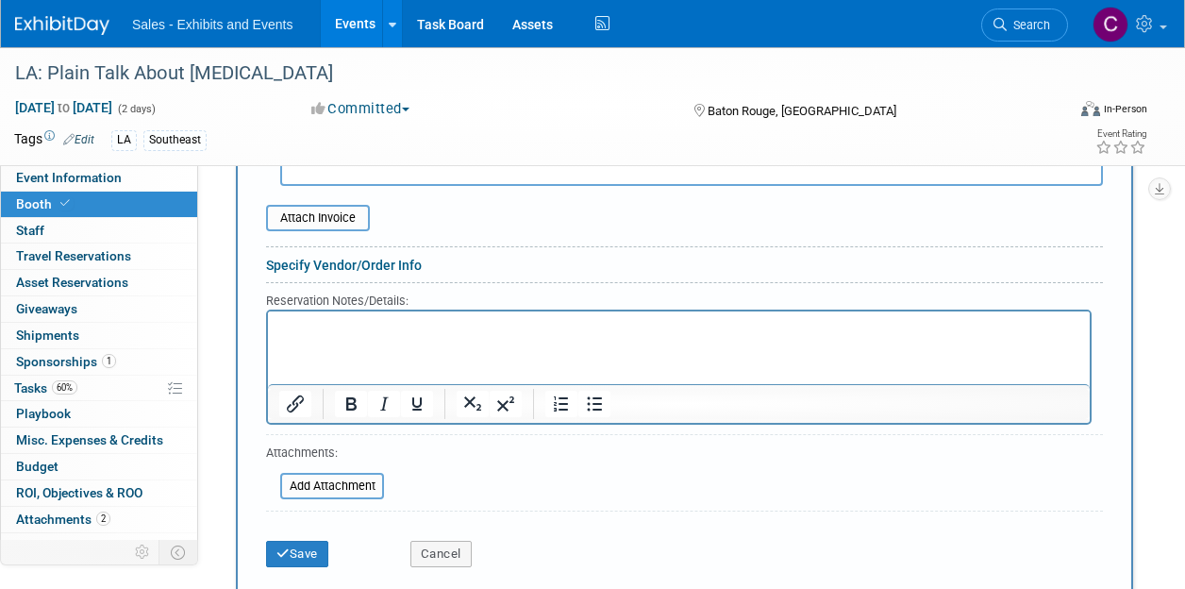
scroll to position [774, 0]
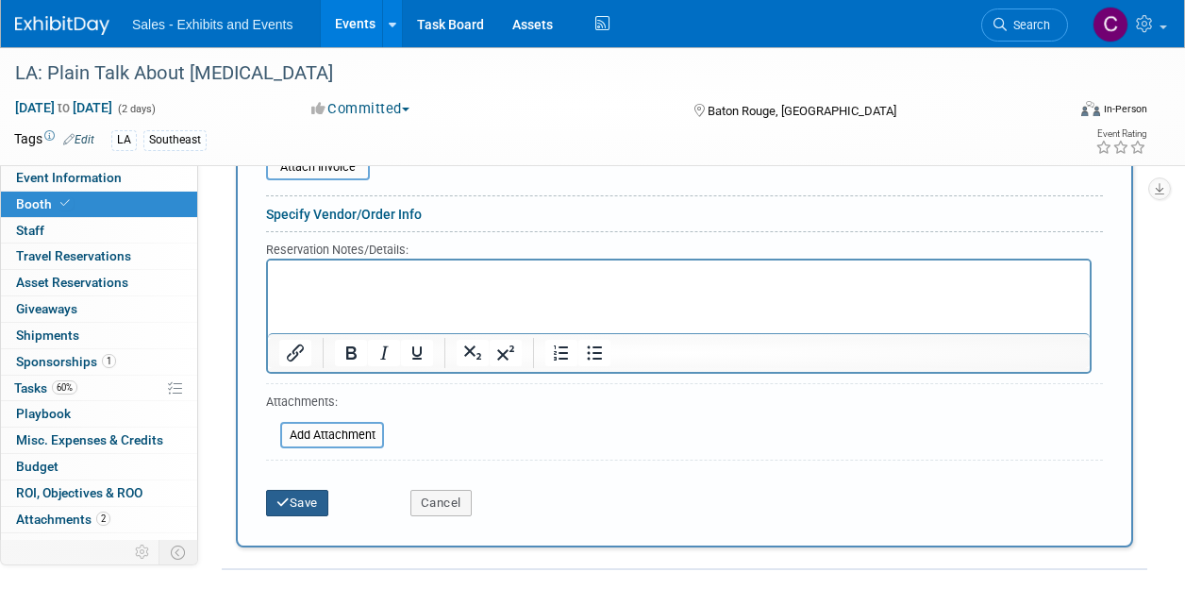
click at [297, 505] on button "Save" at bounding box center [297, 503] width 62 height 26
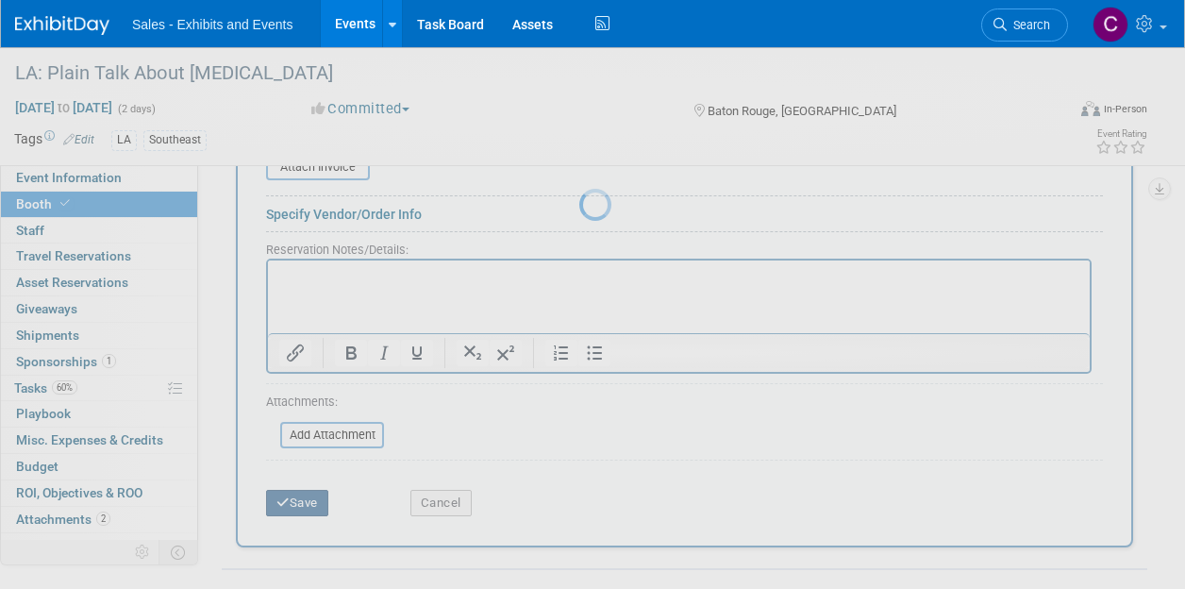
scroll to position [301, 0]
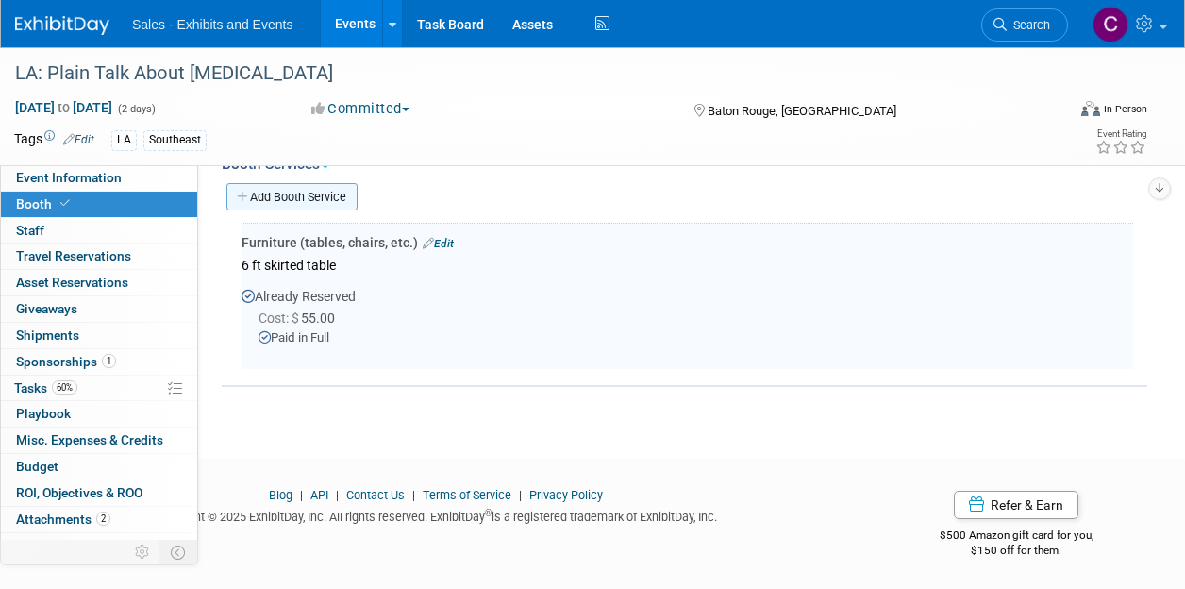
click at [277, 202] on link "Add Booth Service" at bounding box center [291, 196] width 131 height 27
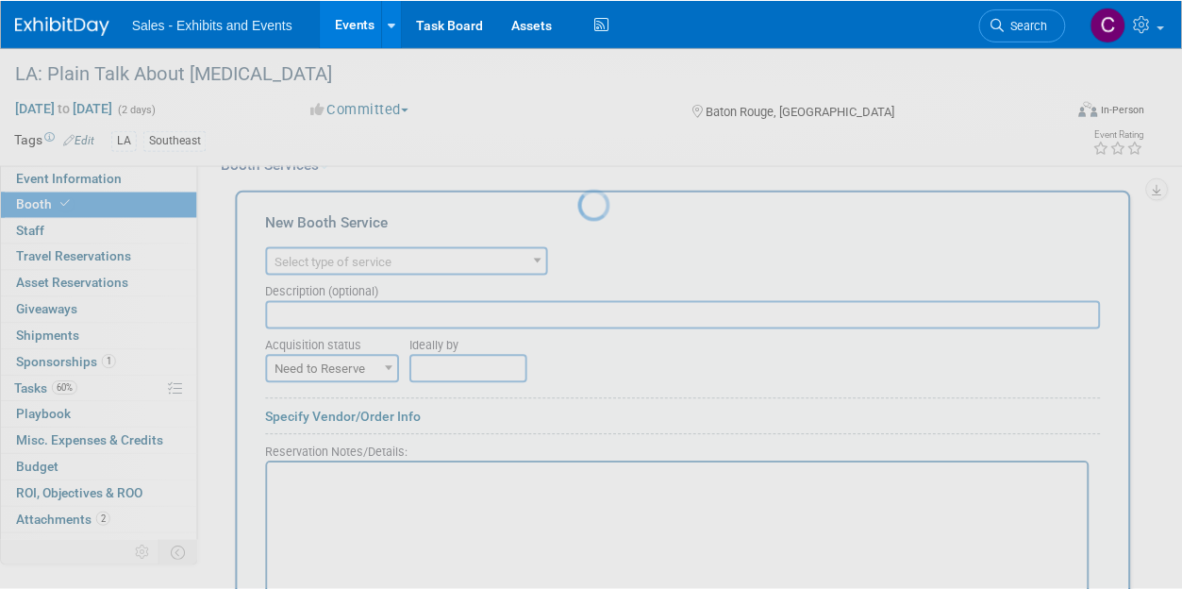
scroll to position [0, 0]
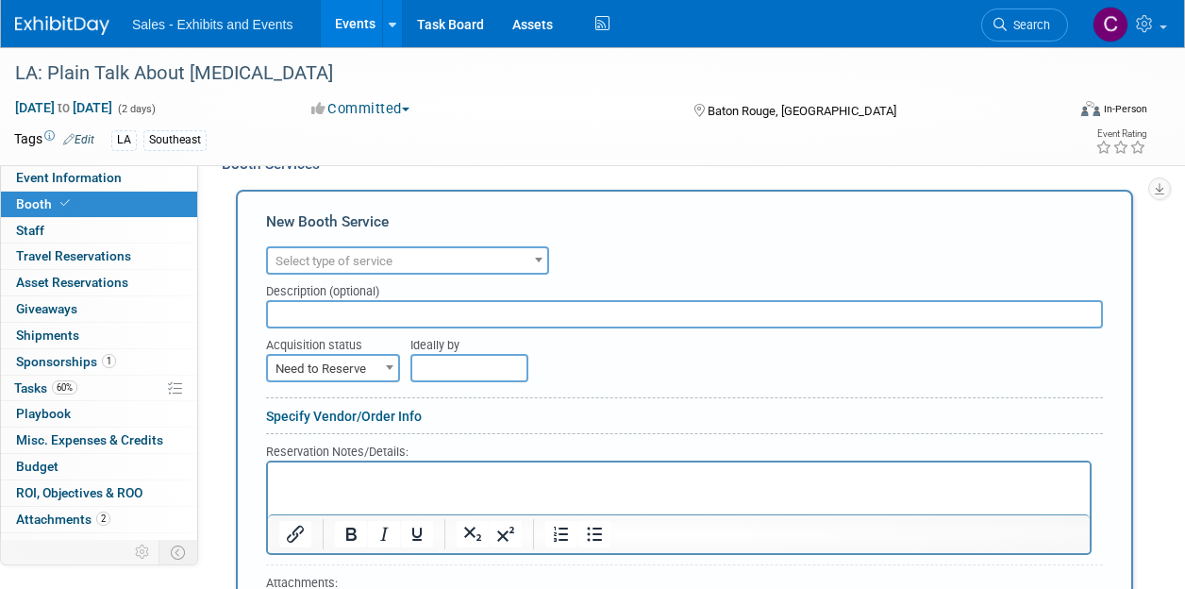
click at [356, 248] on span "Select type of service" at bounding box center [407, 261] width 279 height 26
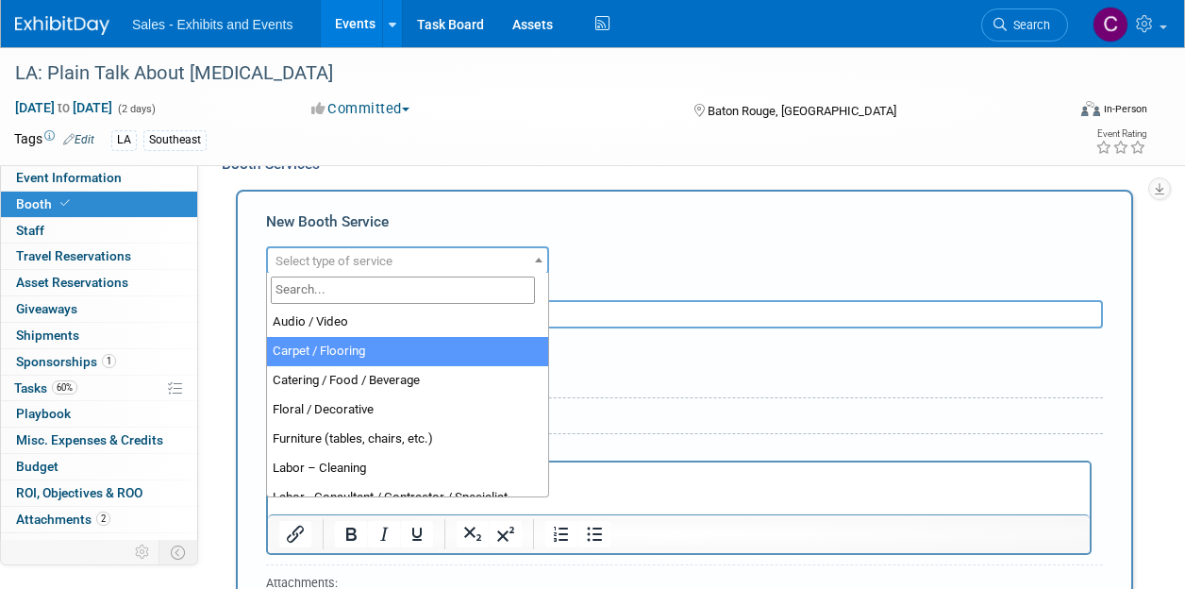
select select "4"
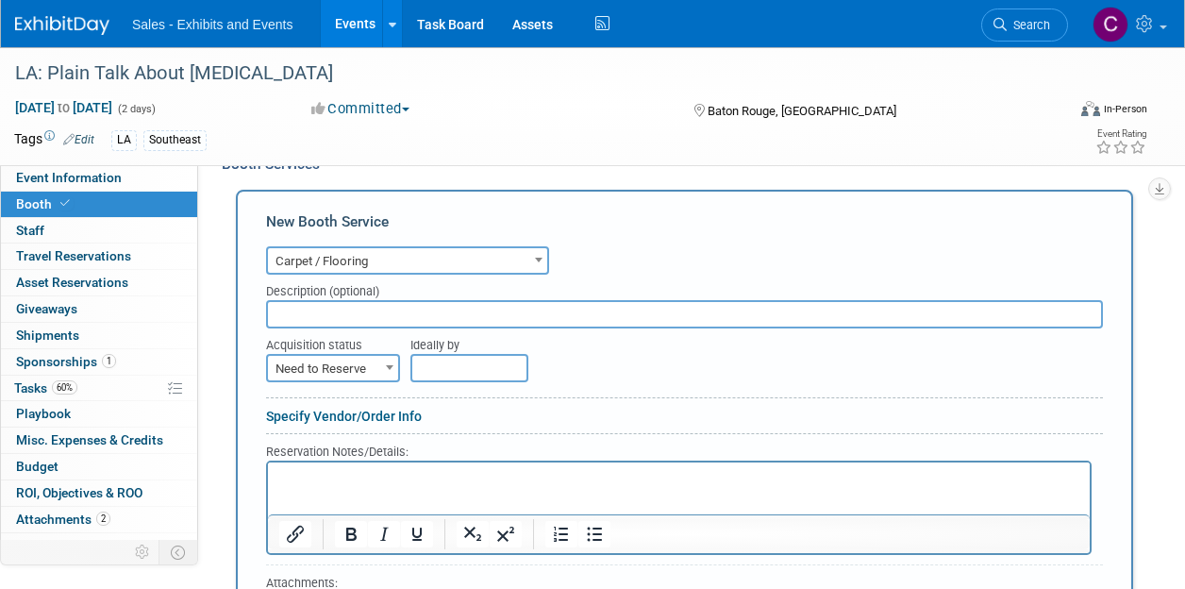
click at [361, 367] on span "Need to Reserve" at bounding box center [333, 369] width 130 height 26
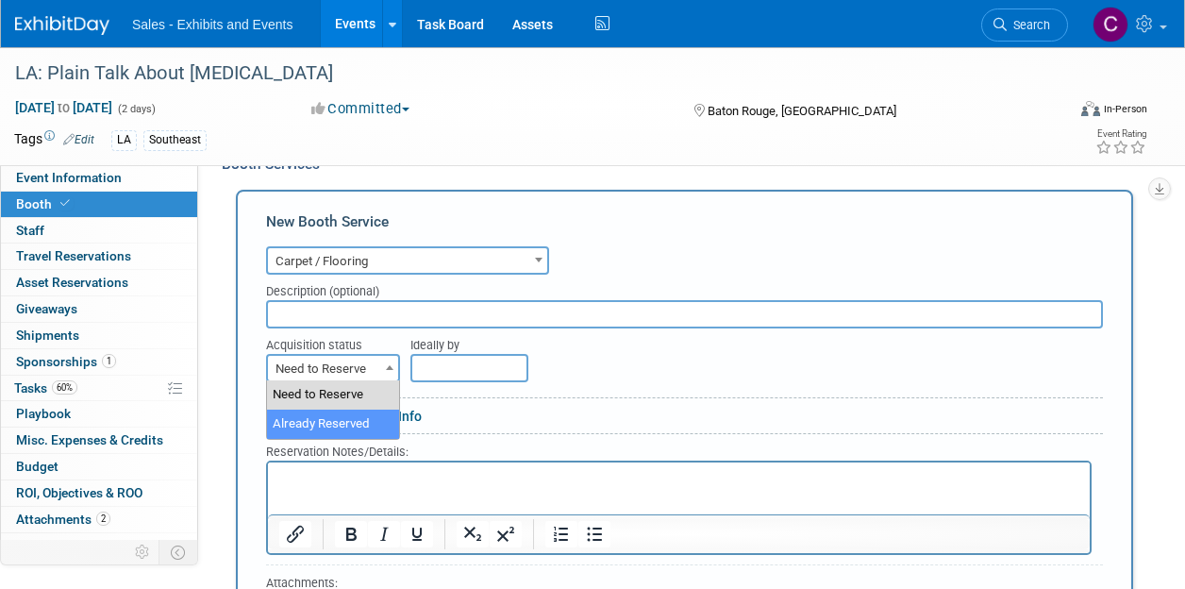
select select "2"
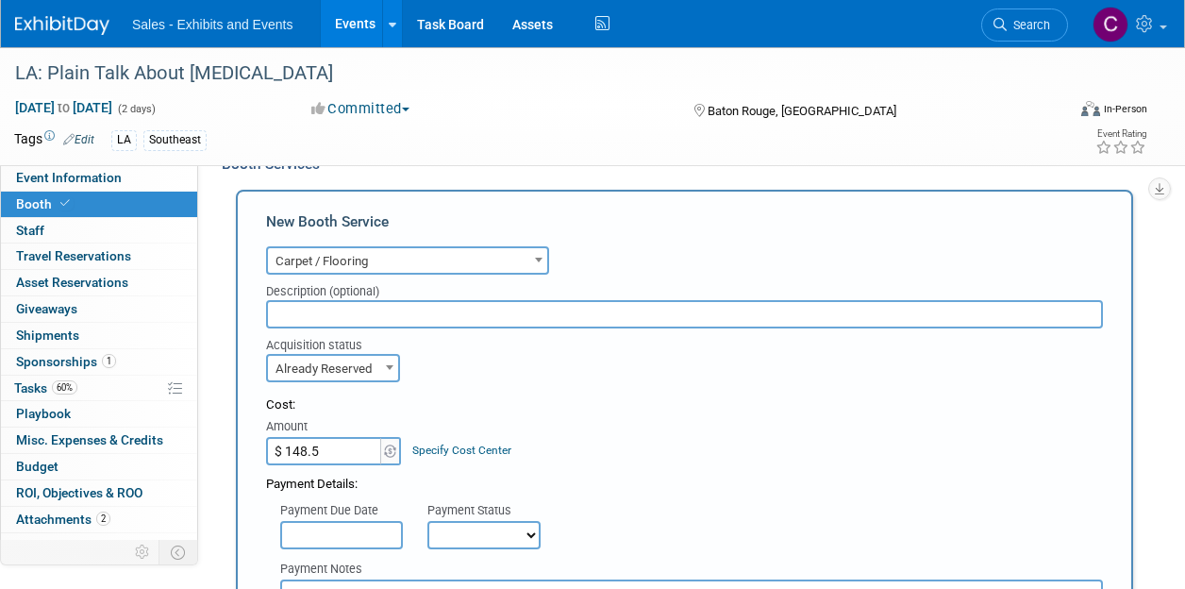
type input "$ 148.50"
click at [396, 308] on input "text" at bounding box center [684, 314] width 837 height 28
type input "carpet/padding 10x10"
click at [492, 529] on select "Not Paid Yet Partially Paid Paid in Full" at bounding box center [483, 535] width 113 height 28
select select "1"
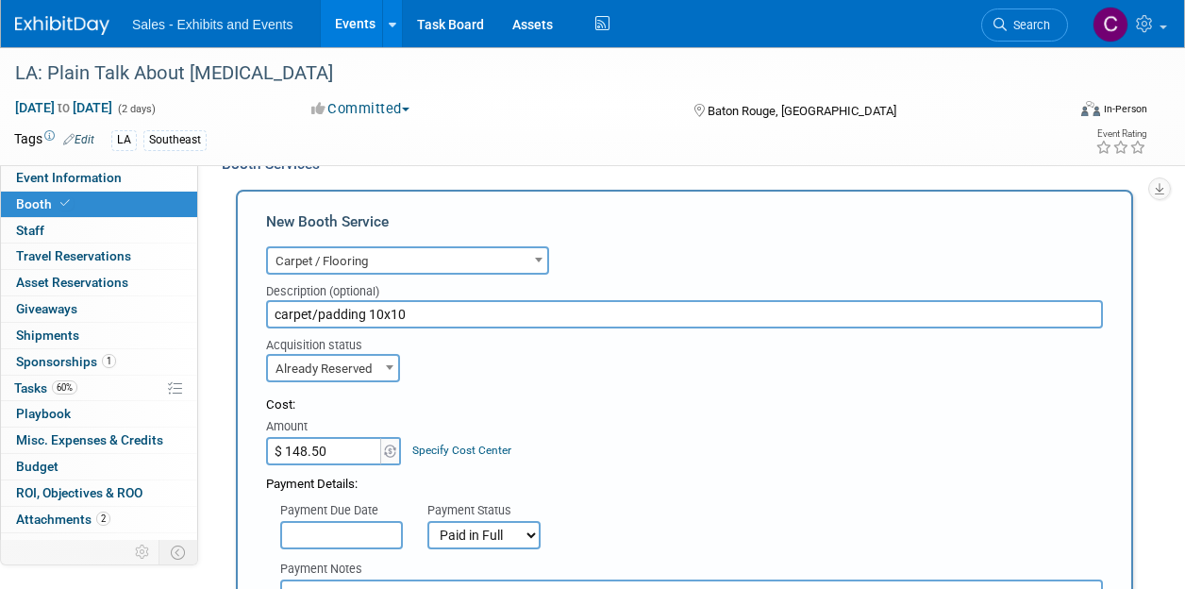
click at [427, 521] on select "Not Paid Yet Partially Paid Paid in Full" at bounding box center [483, 535] width 113 height 28
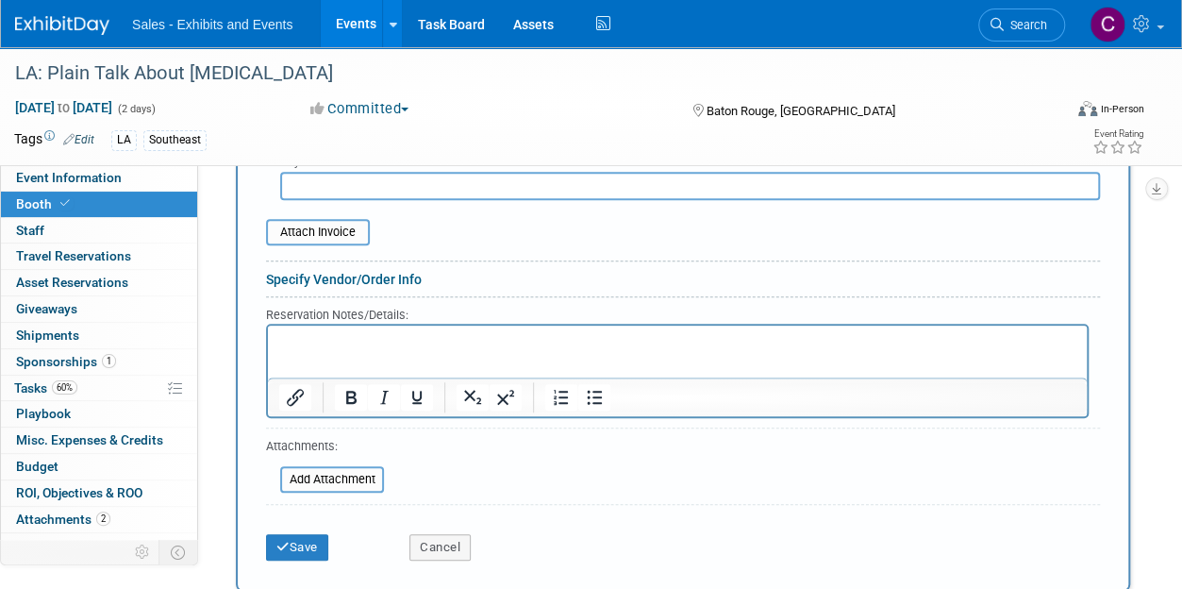
scroll to position [716, 0]
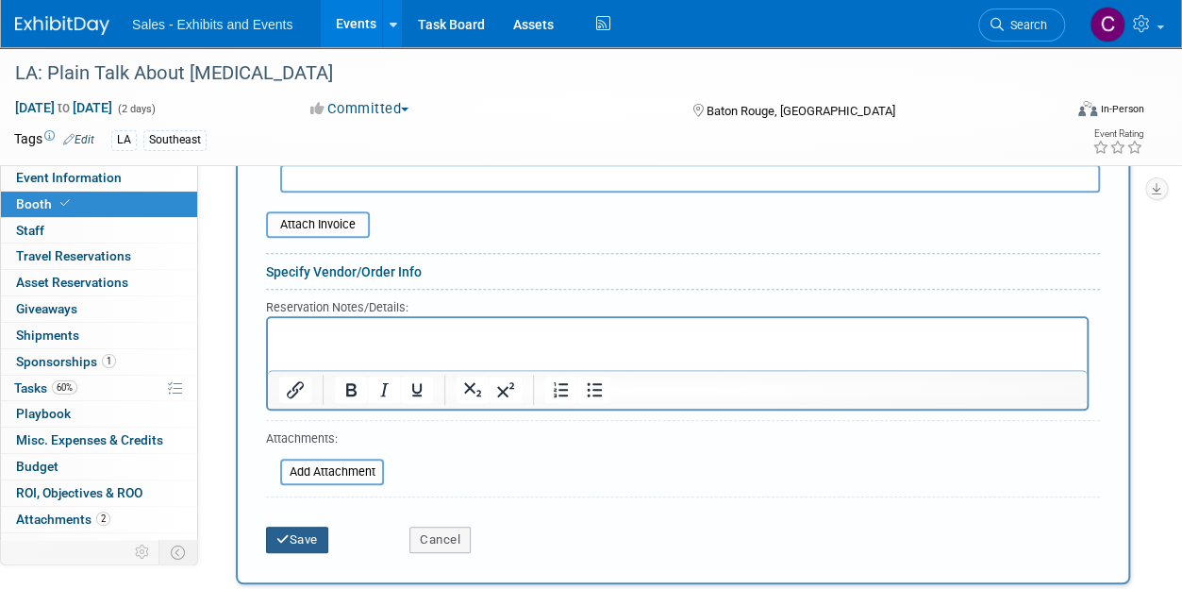
click at [310, 527] on button "Save" at bounding box center [297, 539] width 62 height 26
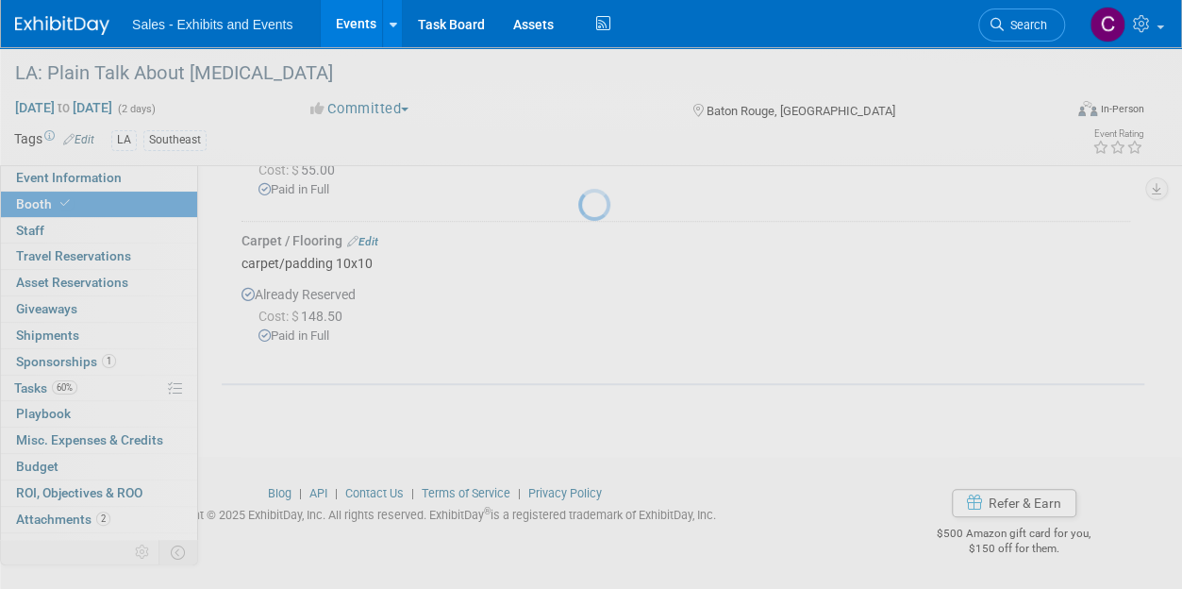
scroll to position [447, 0]
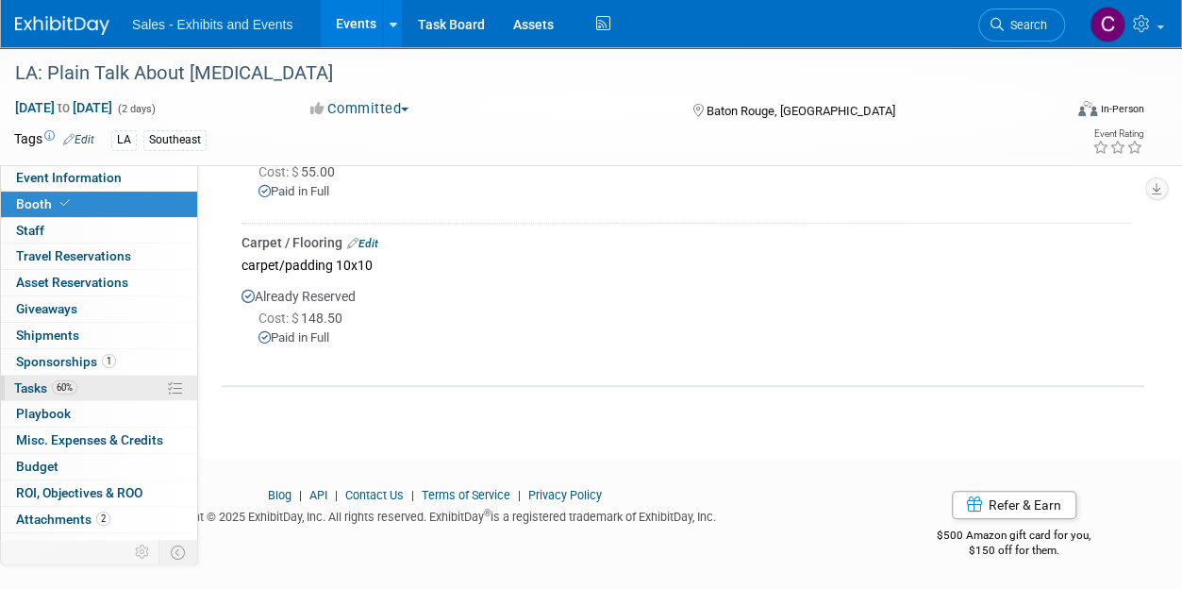
click at [29, 394] on link "60% Tasks 60%" at bounding box center [99, 387] width 196 height 25
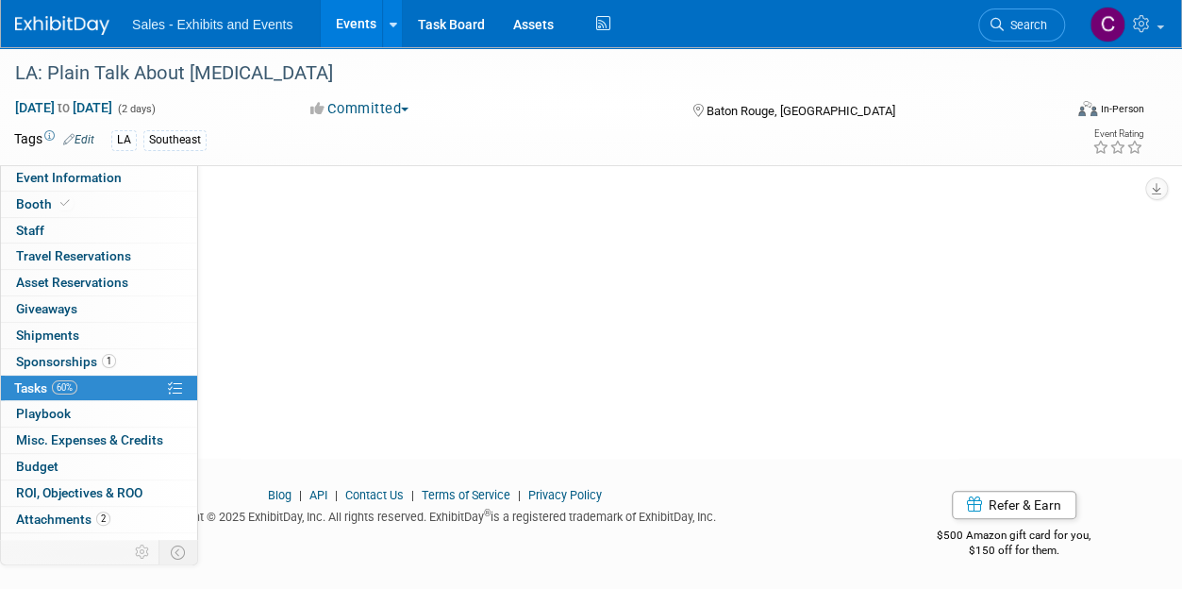
scroll to position [0, 0]
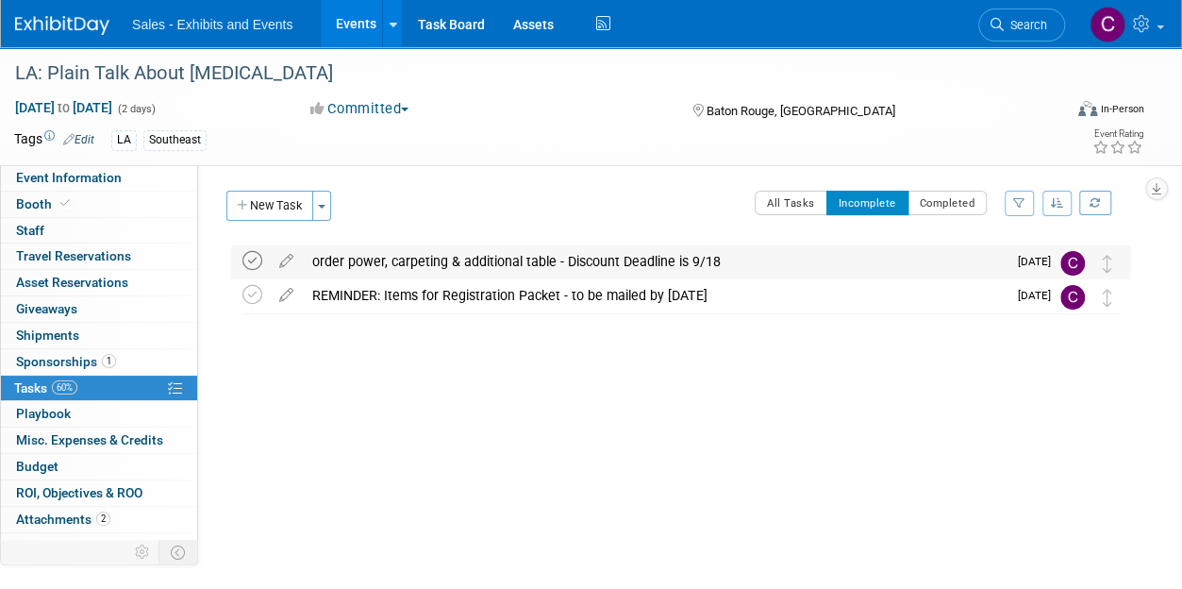
click at [258, 261] on icon at bounding box center [252, 261] width 20 height 20
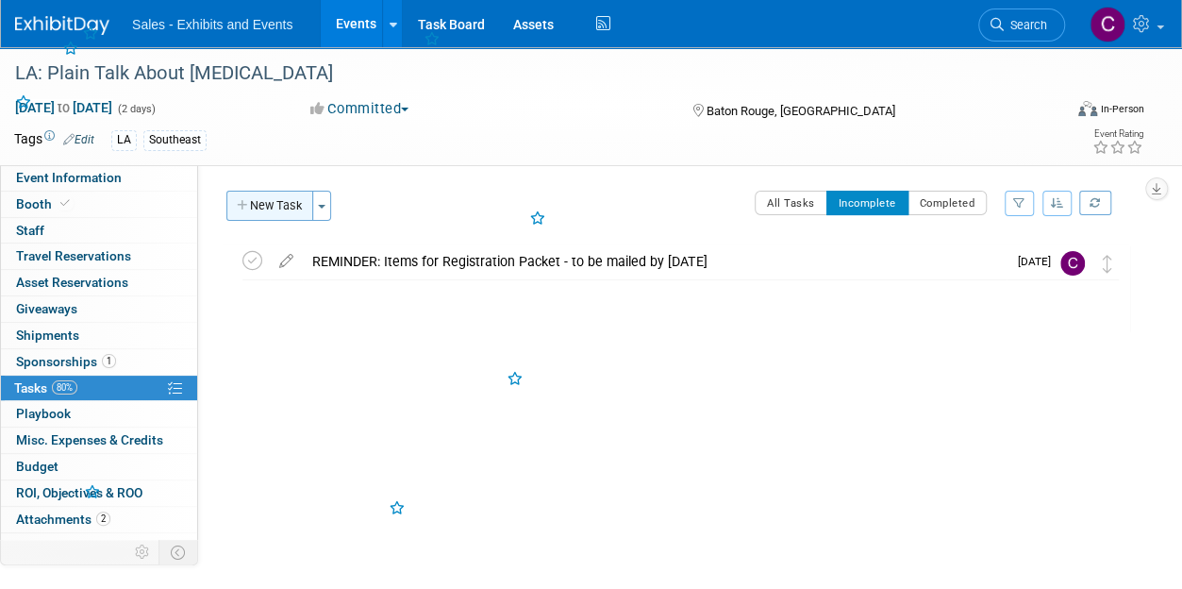
click at [256, 214] on button "New Task" at bounding box center [269, 206] width 87 height 30
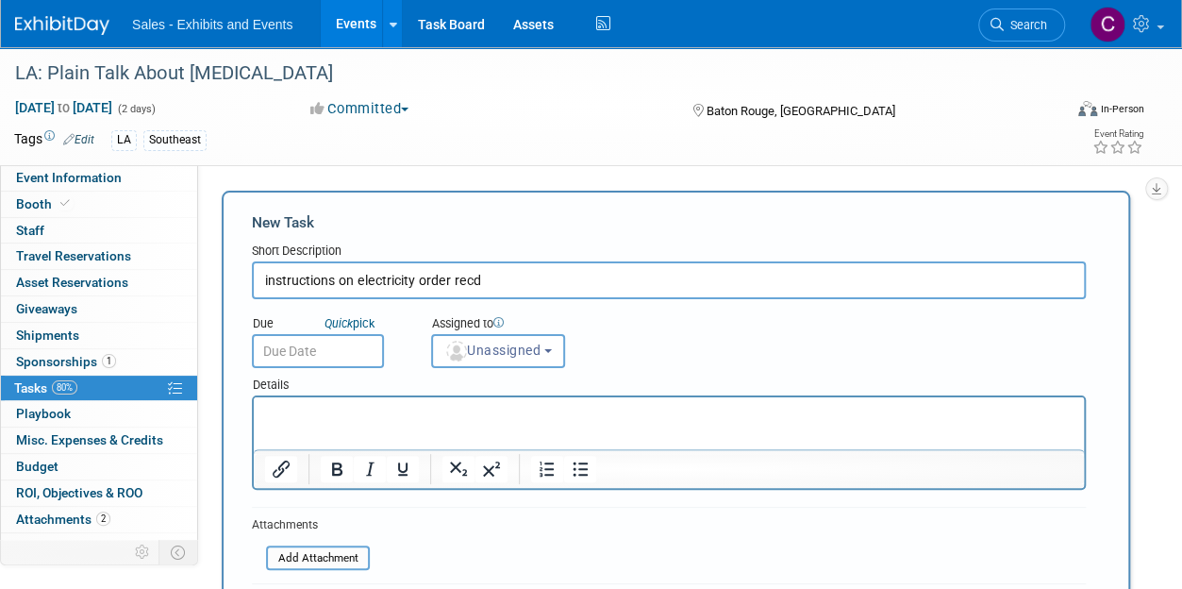
type input "instructions on electricity order recd"
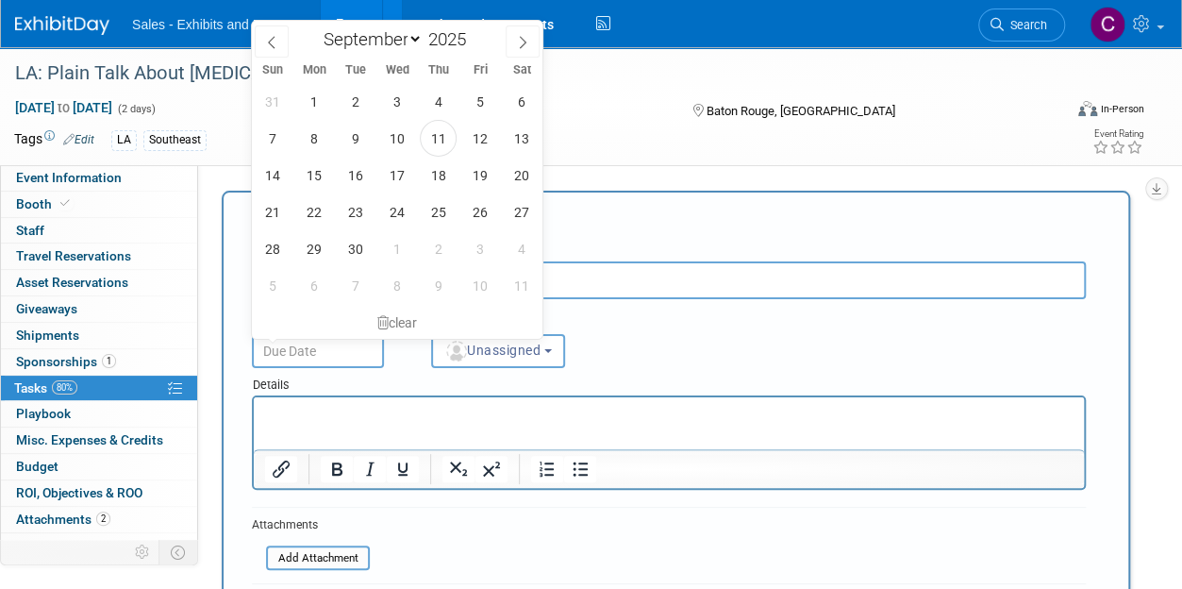
click at [310, 335] on input "text" at bounding box center [318, 351] width 132 height 34
click at [491, 166] on span "19" at bounding box center [479, 175] width 37 height 37
type input "Sep 19, 2025"
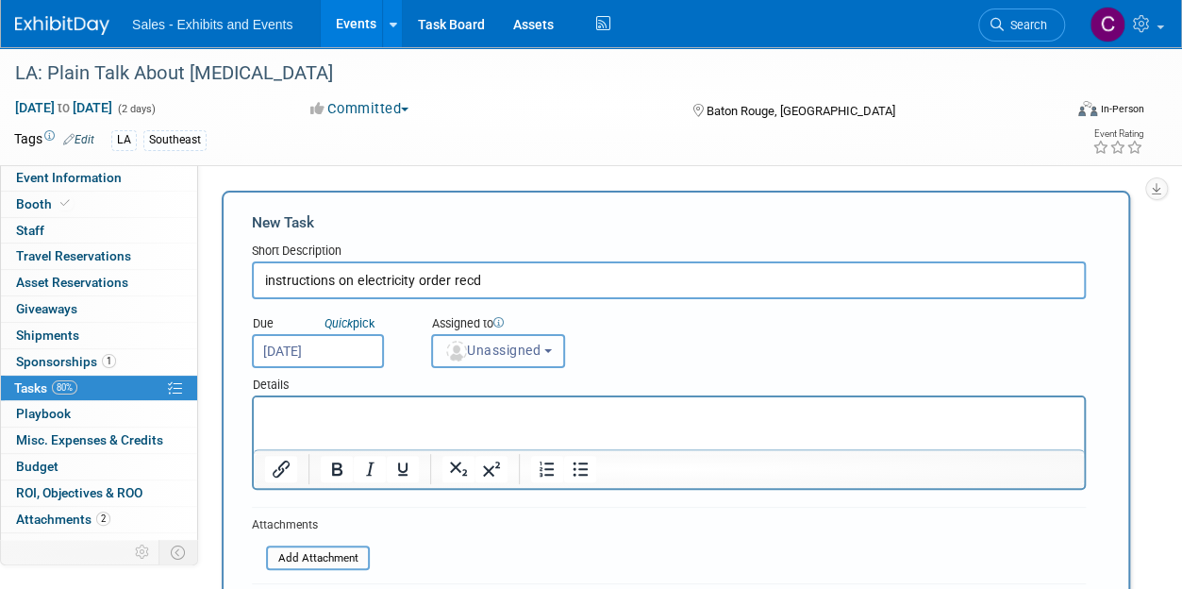
click at [520, 337] on button "Unassigned" at bounding box center [498, 351] width 134 height 34
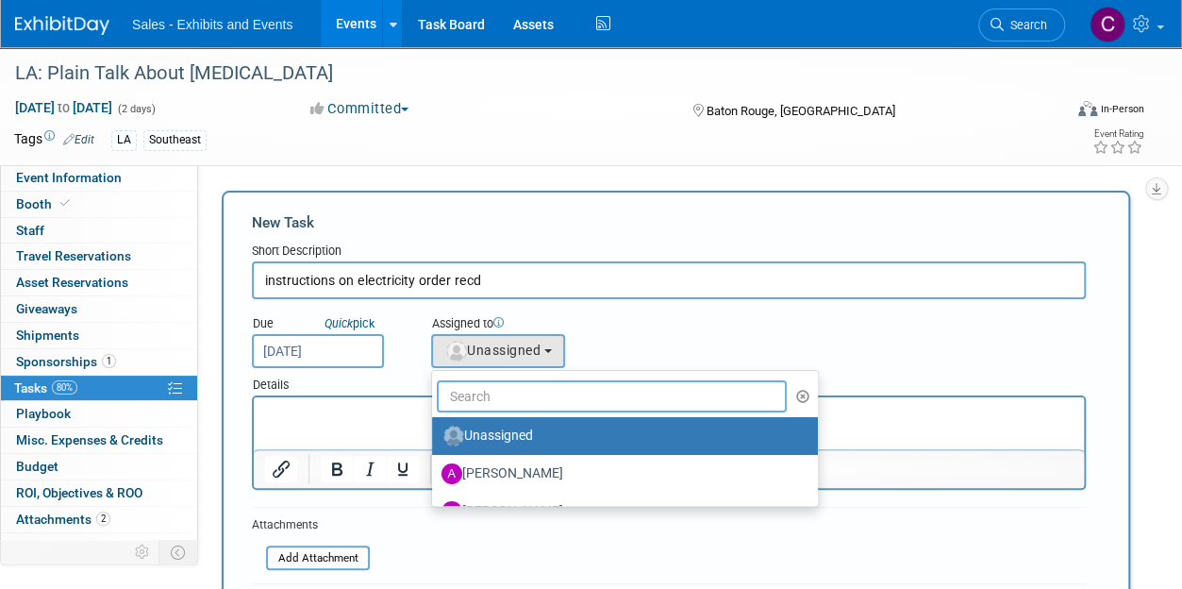
click at [519, 388] on input "text" at bounding box center [612, 396] width 350 height 32
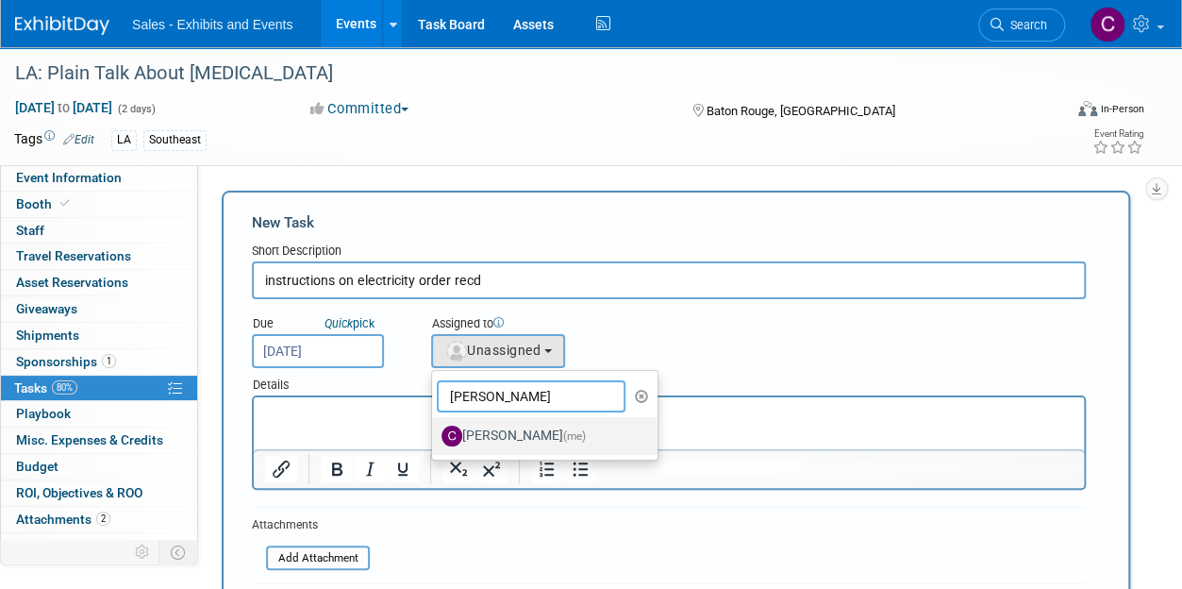
type input "christine"
drag, startPoint x: 528, startPoint y: 439, endPoint x: 303, endPoint y: 29, distance: 467.4
click at [528, 439] on label "Christine Lurz (me)" at bounding box center [539, 436] width 197 height 30
click at [435, 439] on input "Christine Lurz (me)" at bounding box center [429, 433] width 12 height 12
select select "a9e3834d-668b-4315-a5d4-069993be606a"
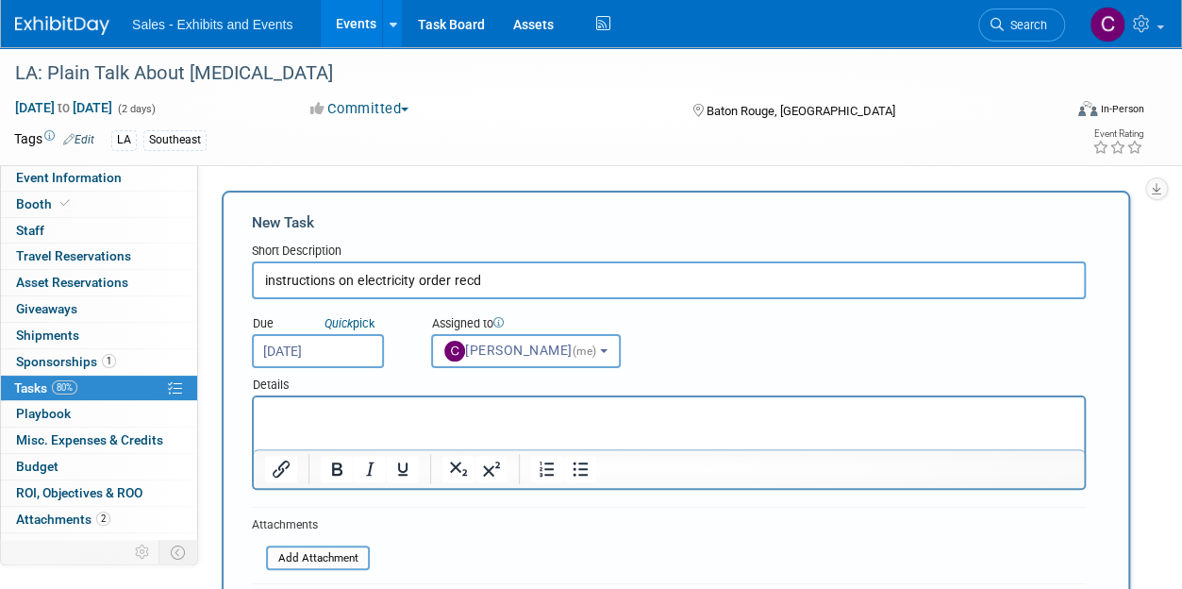
click at [589, 281] on input "instructions on electricity order recd" at bounding box center [669, 280] width 834 height 38
type input "instructions on electricity order recd?"
click at [429, 409] on p "Rich Text Area. Press ALT-0 for help." at bounding box center [669, 414] width 808 height 19
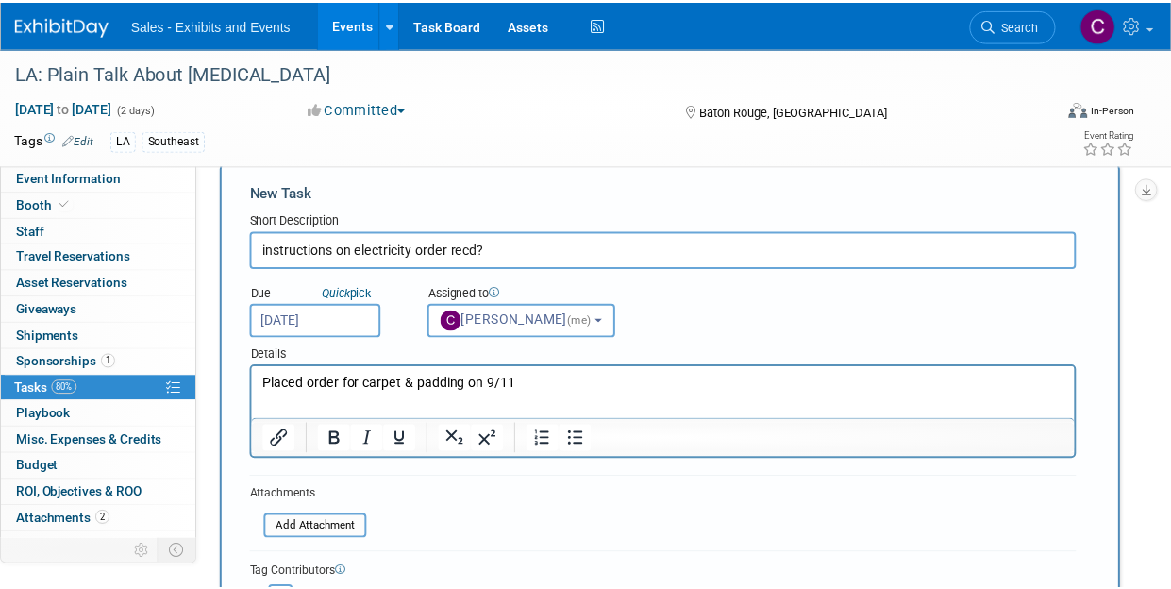
scroll to position [36, 0]
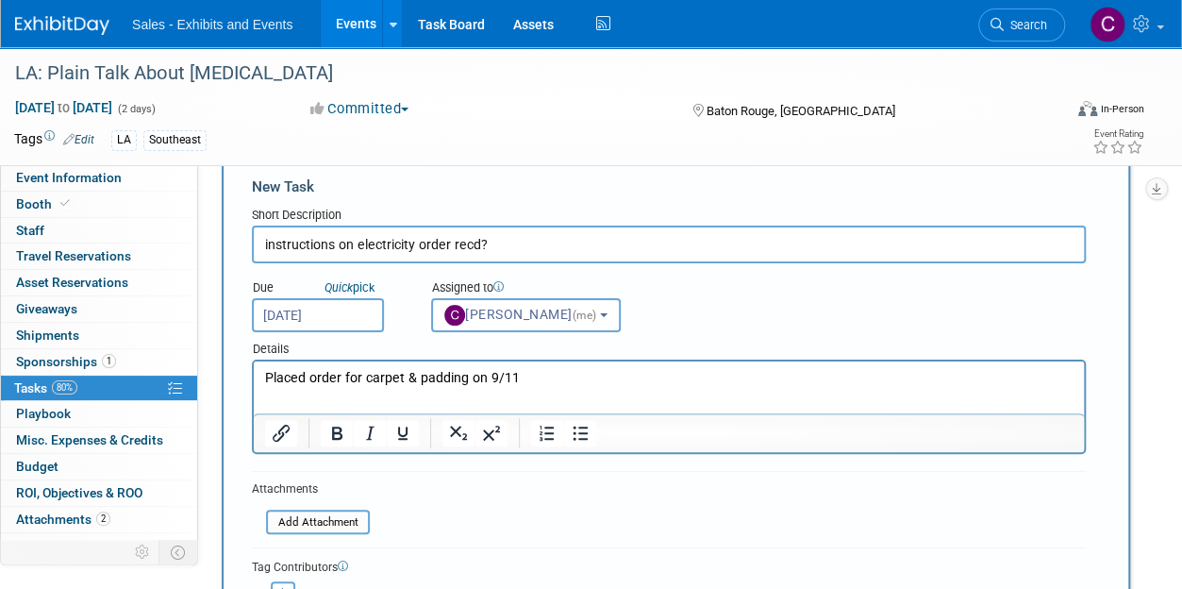
click at [276, 374] on p "Placed order for carpet & padding on 9/11" at bounding box center [669, 378] width 808 height 19
click at [464, 381] on p "Already placed order for carpet & padding on 9/11" at bounding box center [669, 378] width 808 height 19
click at [504, 375] on p "Already placed order for carpet/padding on 9/11" at bounding box center [669, 378] width 808 height 19
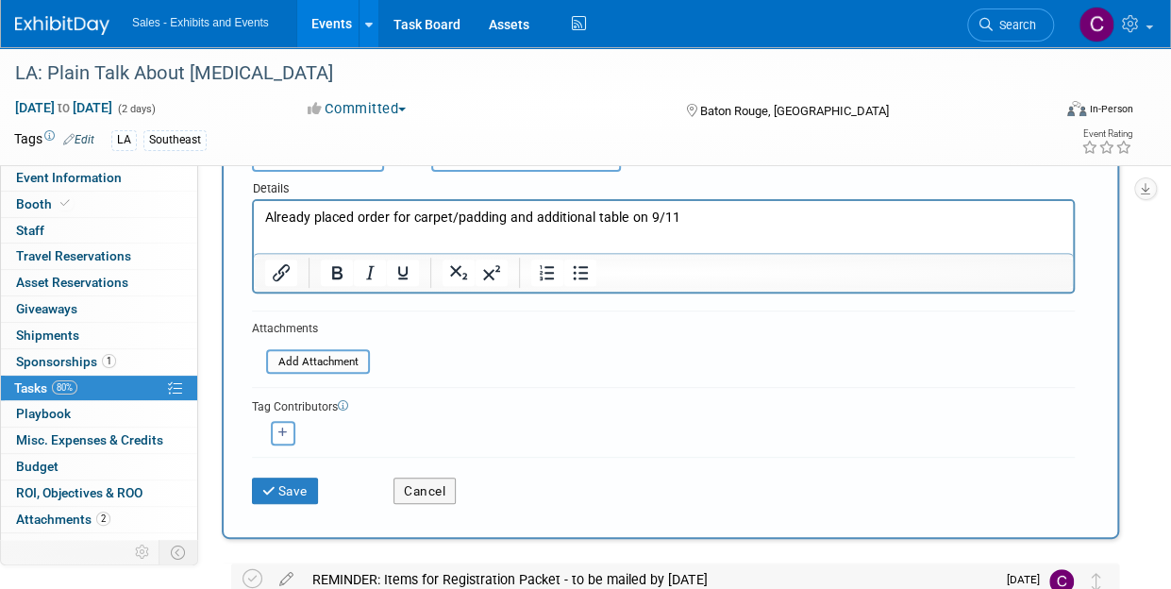
scroll to position [253, 0]
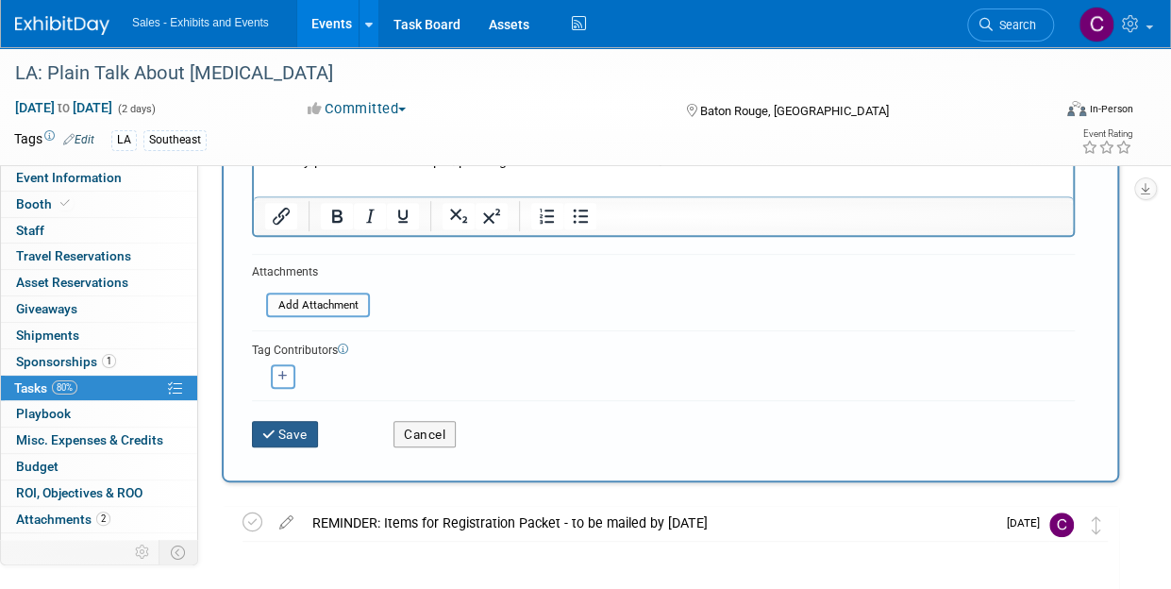
click at [305, 437] on button "Save" at bounding box center [285, 434] width 66 height 26
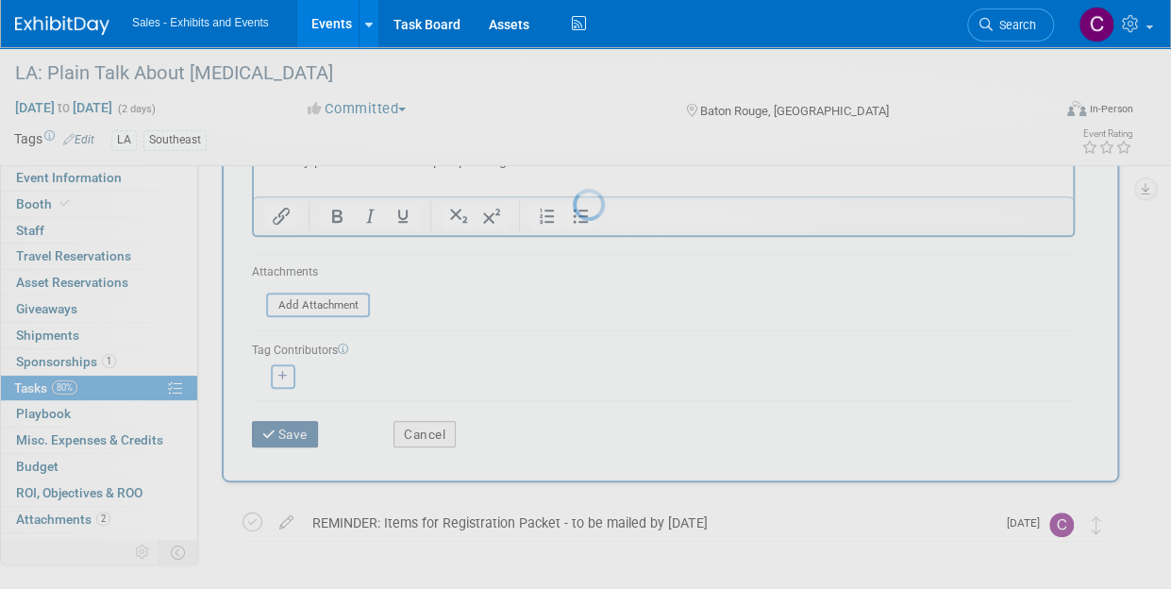
scroll to position [4, 0]
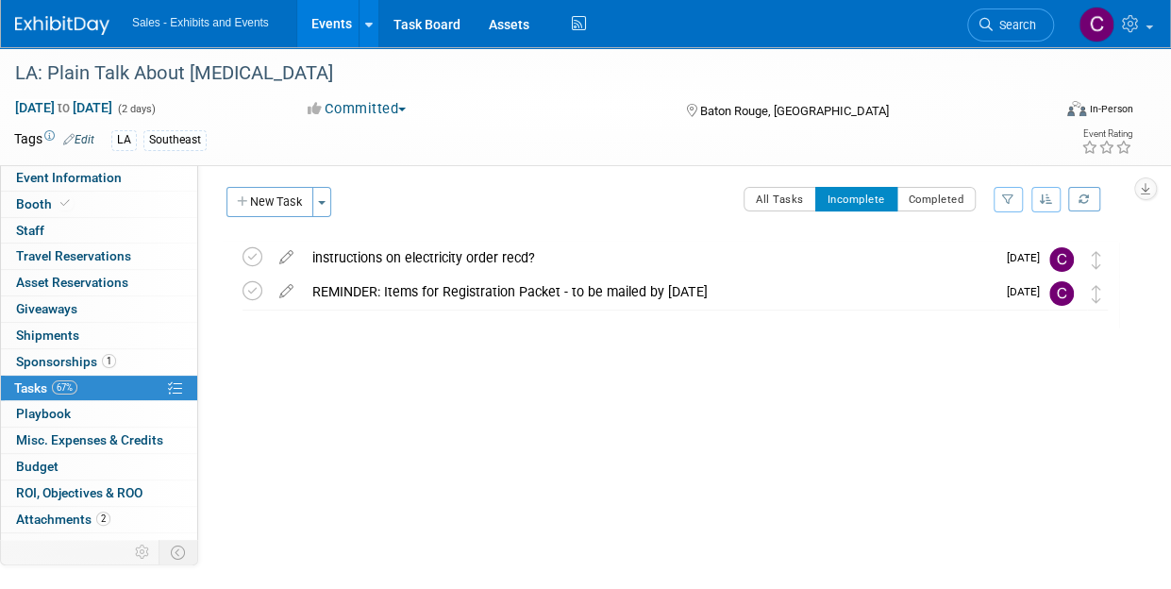
click at [345, 17] on link "Events" at bounding box center [331, 23] width 69 height 47
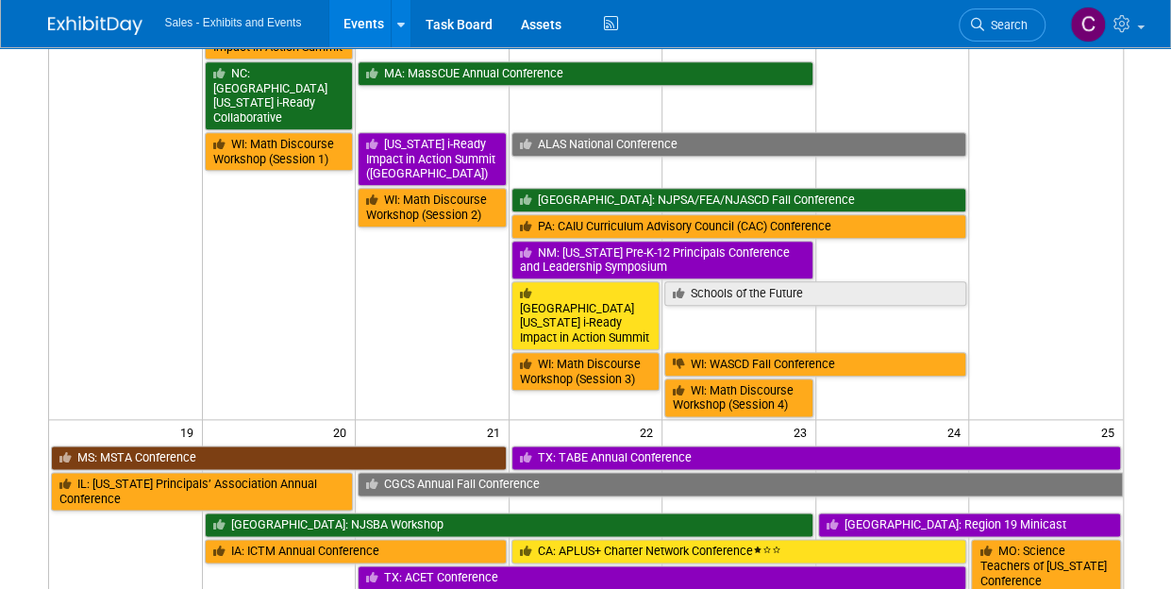
scroll to position [990, 0]
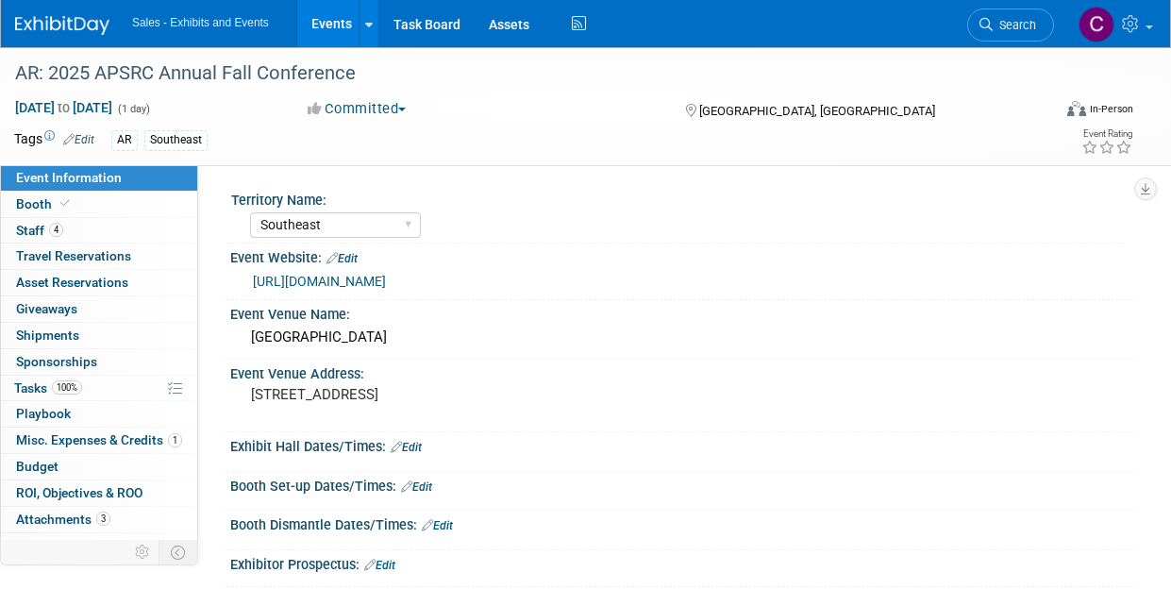
select select "Southeast"
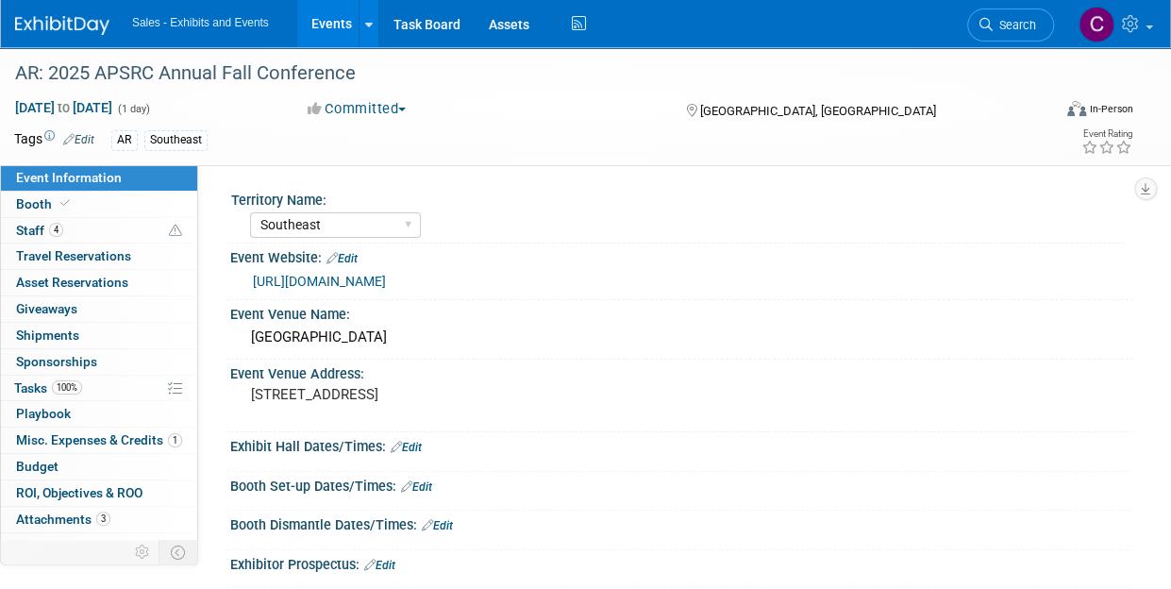
click at [424, 488] on link "Edit" at bounding box center [416, 486] width 31 height 13
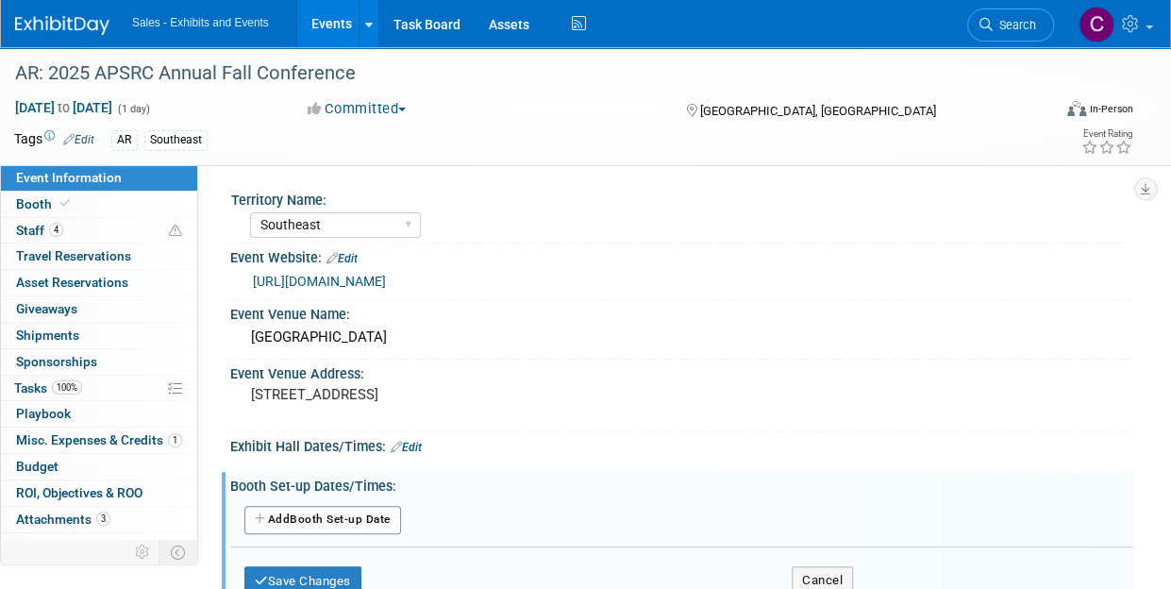
click at [374, 514] on button "Add Another Booth Set-up Date" at bounding box center [322, 520] width 157 height 28
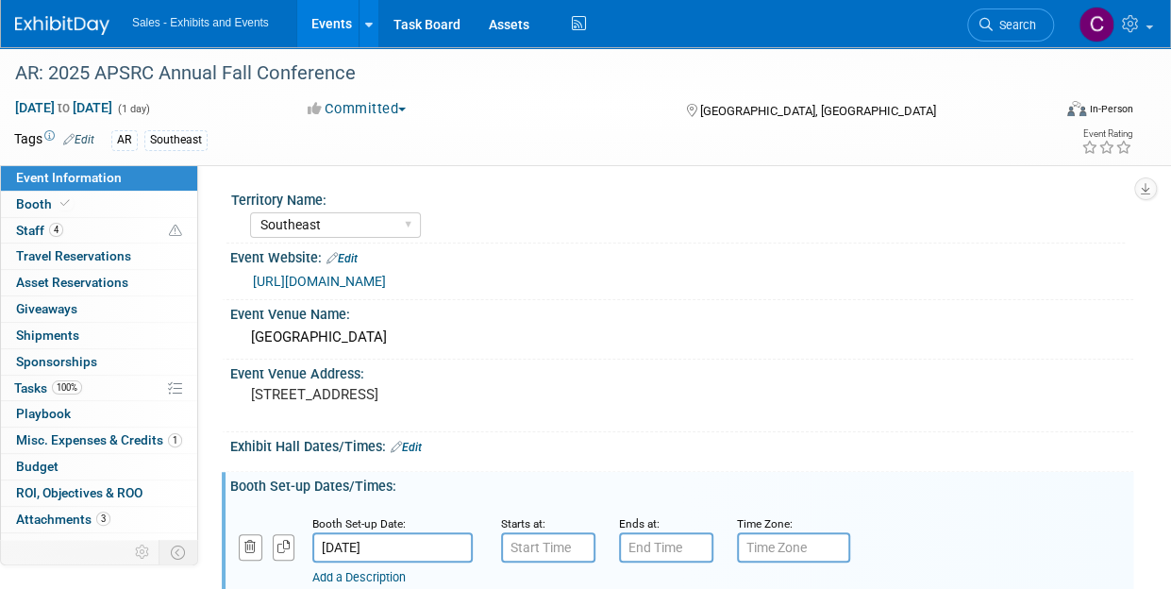
click at [394, 540] on input "Oct 21, 2025" at bounding box center [392, 547] width 160 height 30
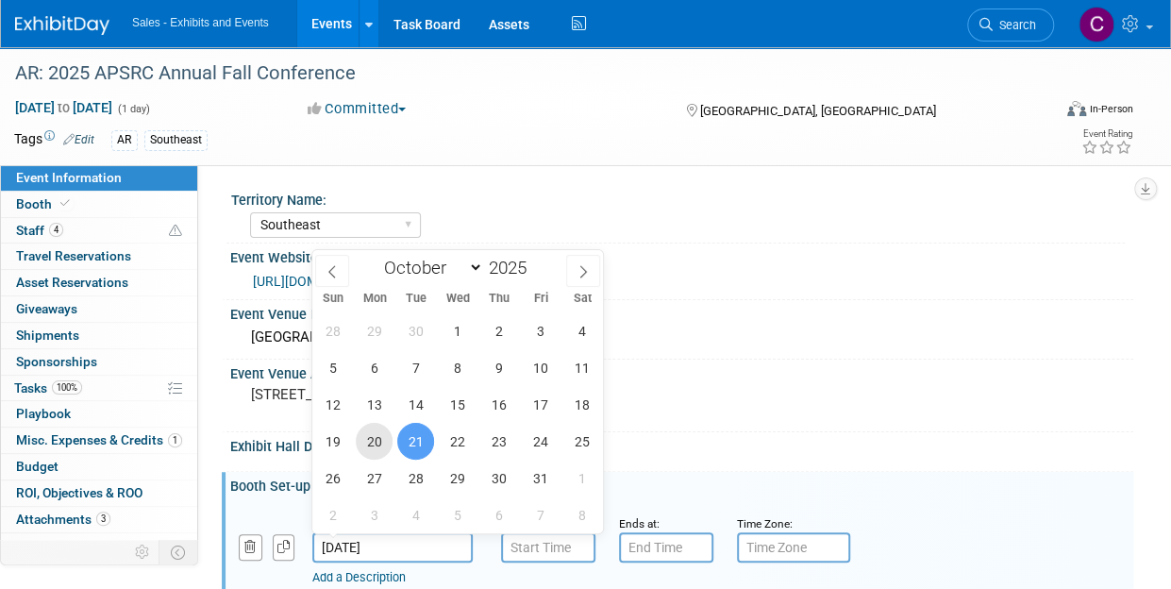
click at [373, 441] on span "20" at bounding box center [374, 441] width 37 height 37
type input "Oct 20, 2025"
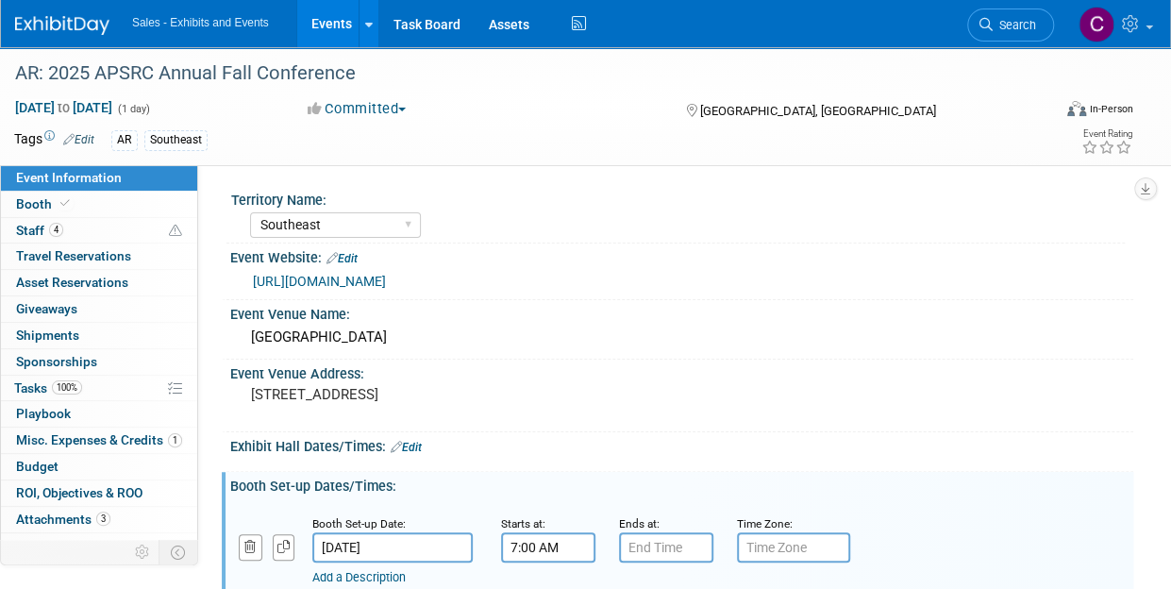
click at [541, 549] on input "7:00 AM" at bounding box center [548, 547] width 94 height 30
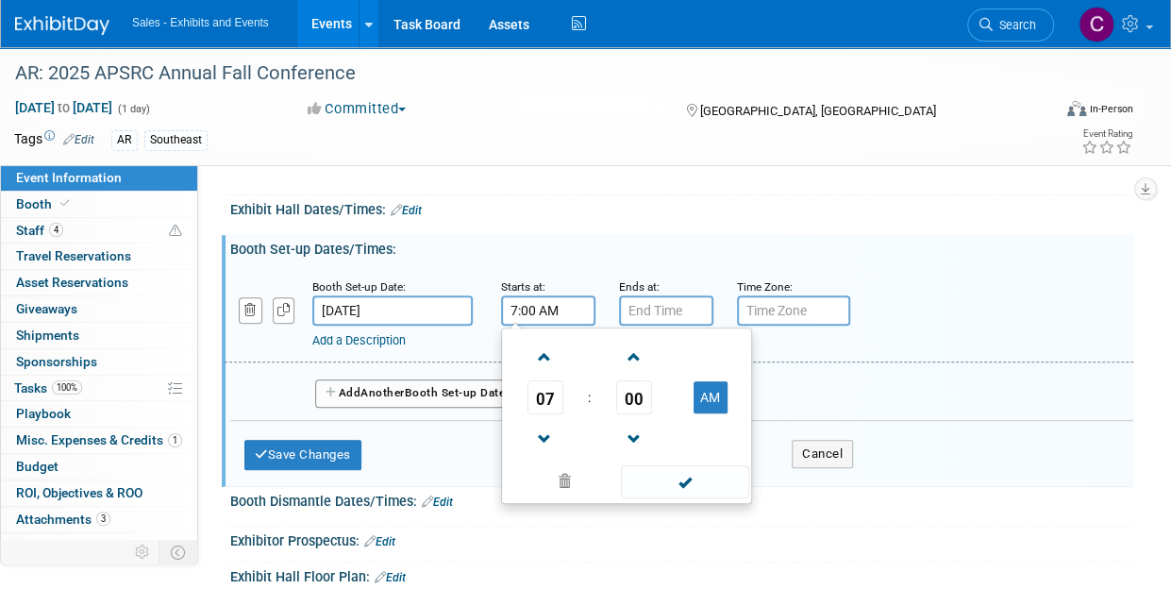
scroll to position [240, 0]
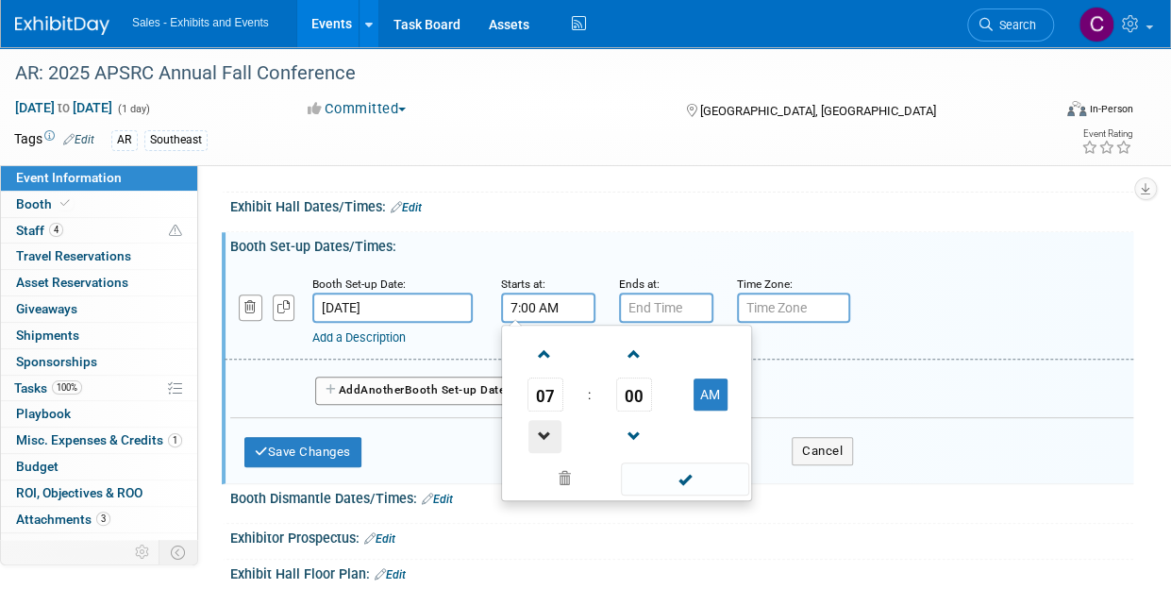
click at [546, 436] on span at bounding box center [544, 436] width 33 height 33
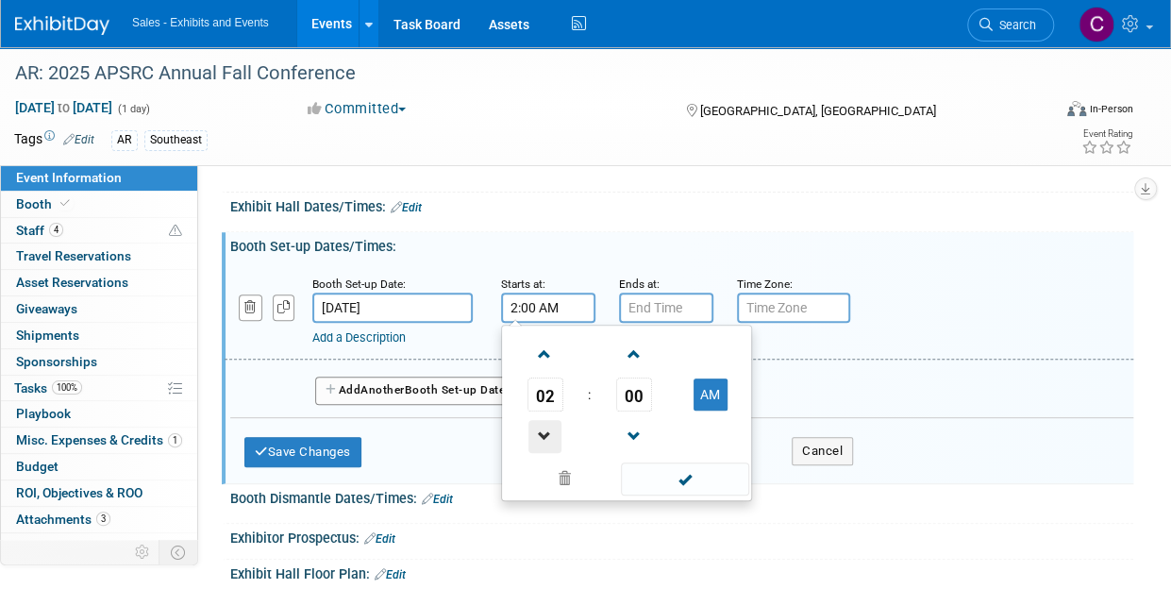
click at [546, 441] on span at bounding box center [544, 436] width 33 height 33
click at [634, 383] on span "00" at bounding box center [634, 394] width 36 height 34
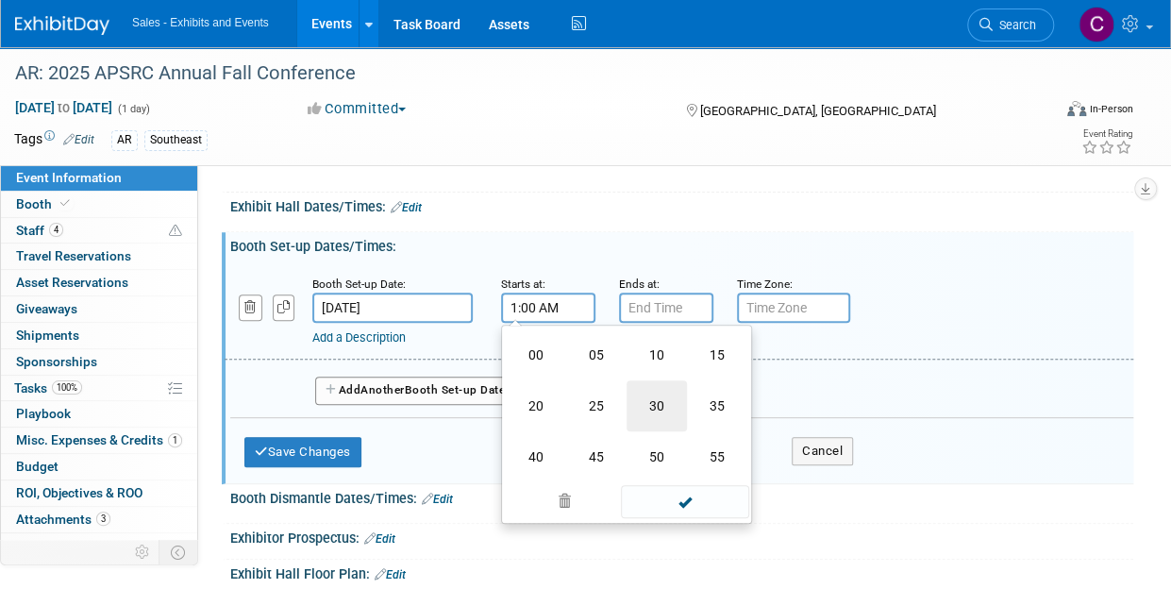
click at [647, 397] on td "30" at bounding box center [656, 405] width 60 height 51
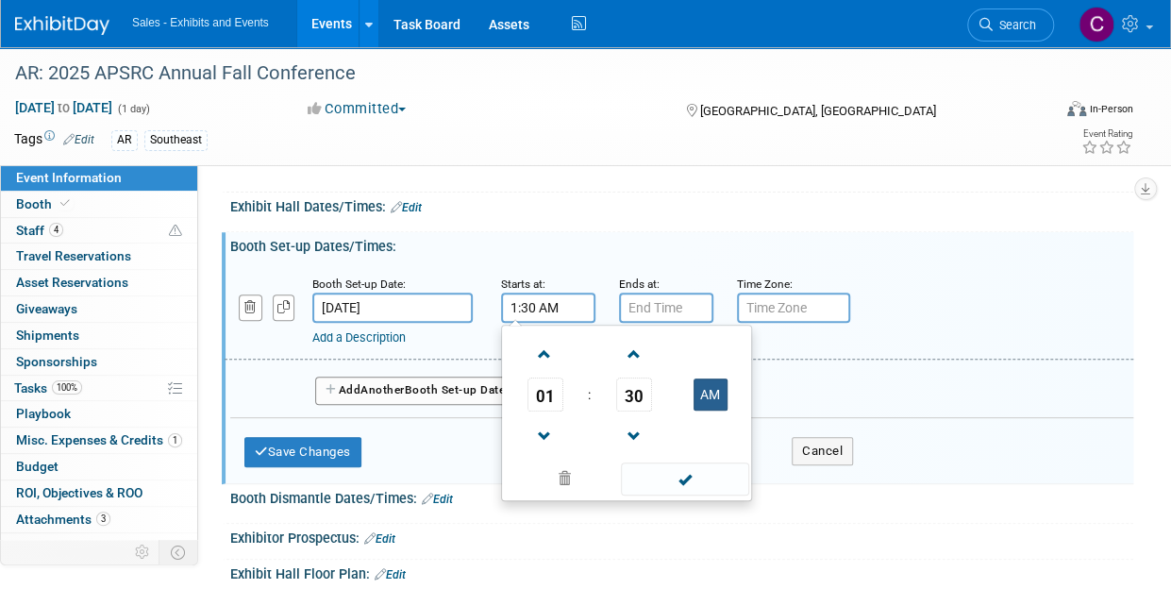
click at [721, 392] on button "AM" at bounding box center [710, 394] width 34 height 32
type input "1:30 PM"
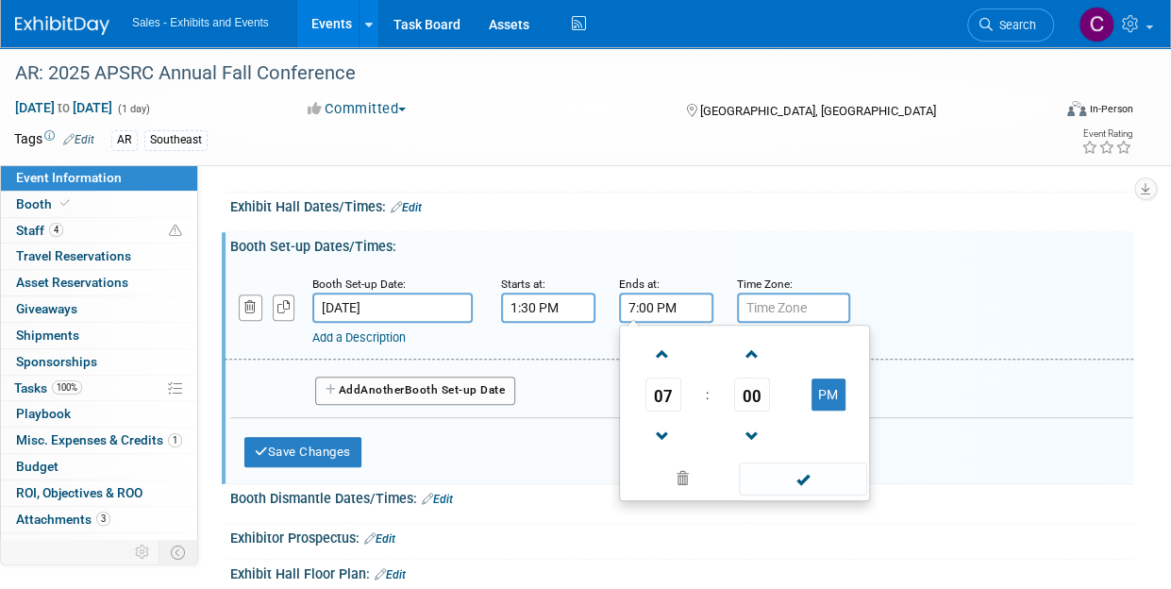
click at [662, 317] on input "7:00 PM" at bounding box center [666, 307] width 94 height 30
click at [672, 408] on span "07" at bounding box center [663, 394] width 36 height 34
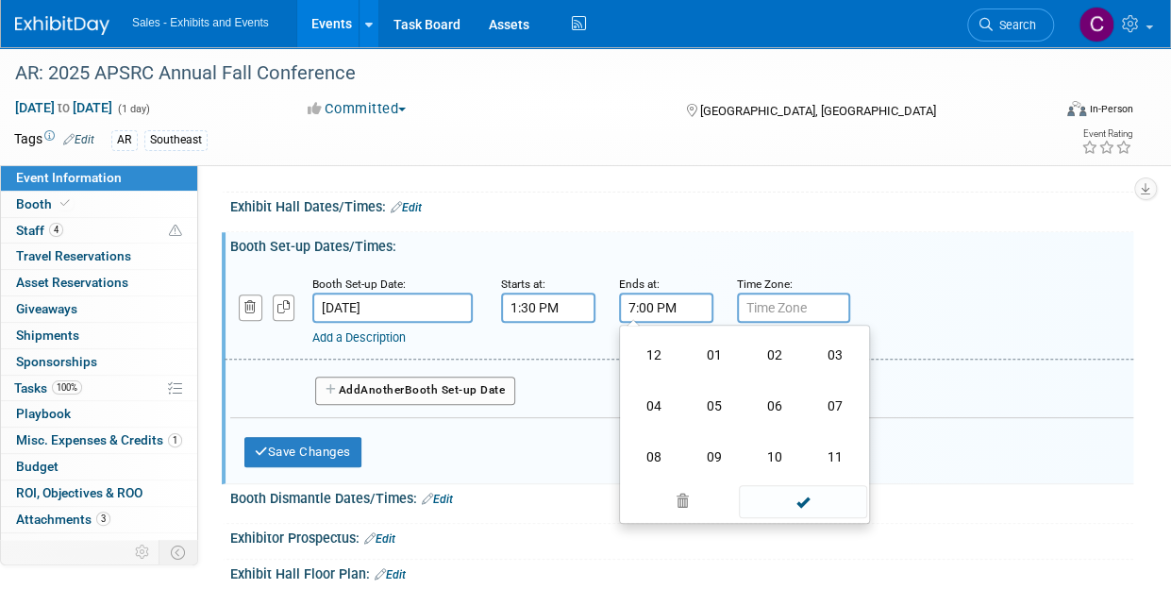
click at [653, 306] on input "7:00 PM" at bounding box center [666, 307] width 94 height 30
click at [638, 309] on input "7:00 PM" at bounding box center [666, 307] width 94 height 30
click at [809, 500] on span at bounding box center [802, 501] width 127 height 33
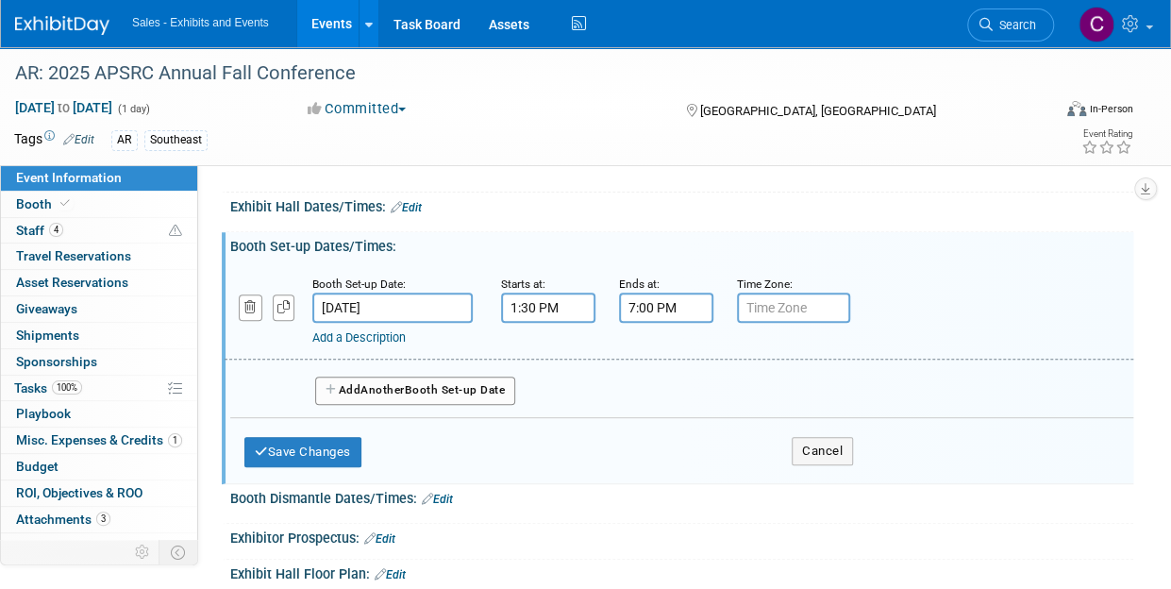
click at [648, 308] on input "7:00 PM" at bounding box center [666, 307] width 94 height 30
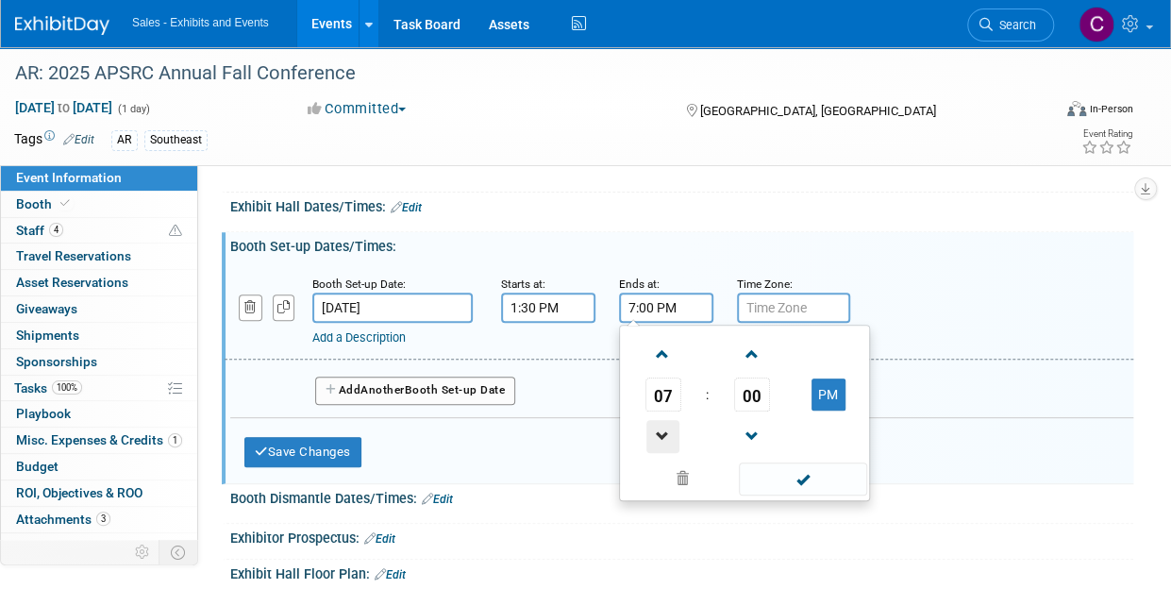
click at [655, 431] on span at bounding box center [662, 436] width 33 height 33
type input "4:00 PM"
drag, startPoint x: 768, startPoint y: 472, endPoint x: 733, endPoint y: 466, distance: 35.4
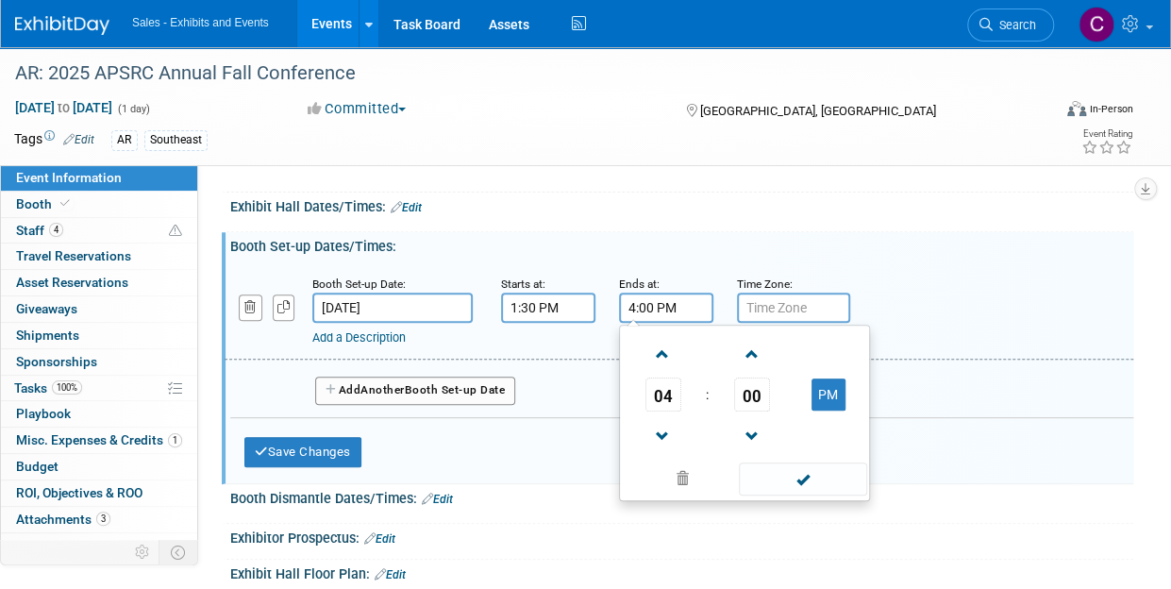
click at [768, 472] on span at bounding box center [802, 478] width 127 height 33
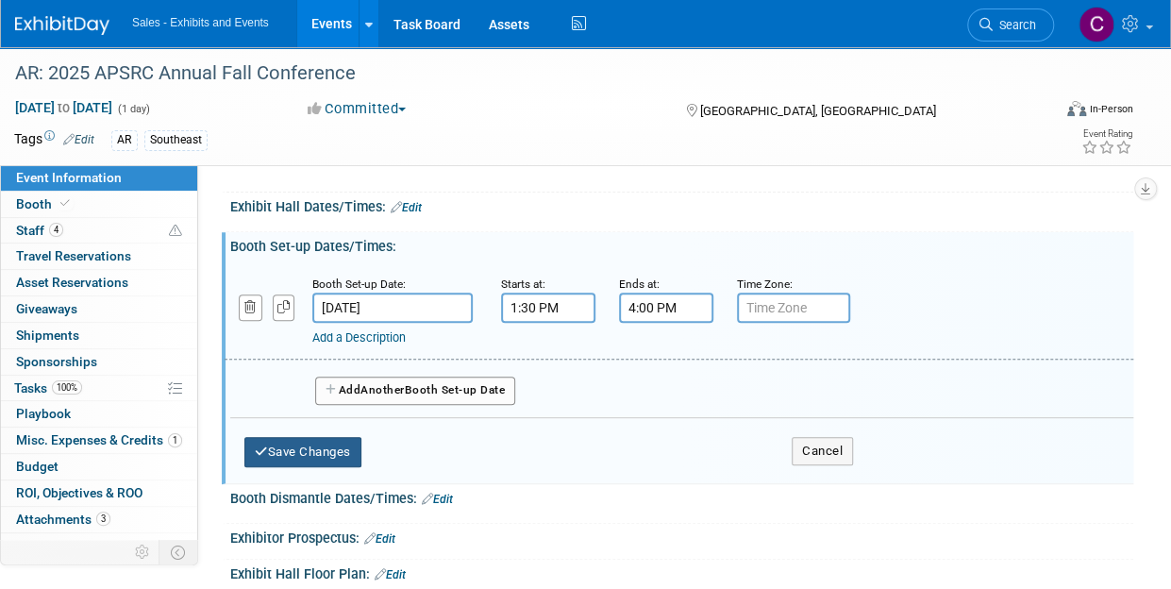
click at [332, 438] on button "Save Changes" at bounding box center [302, 452] width 117 height 30
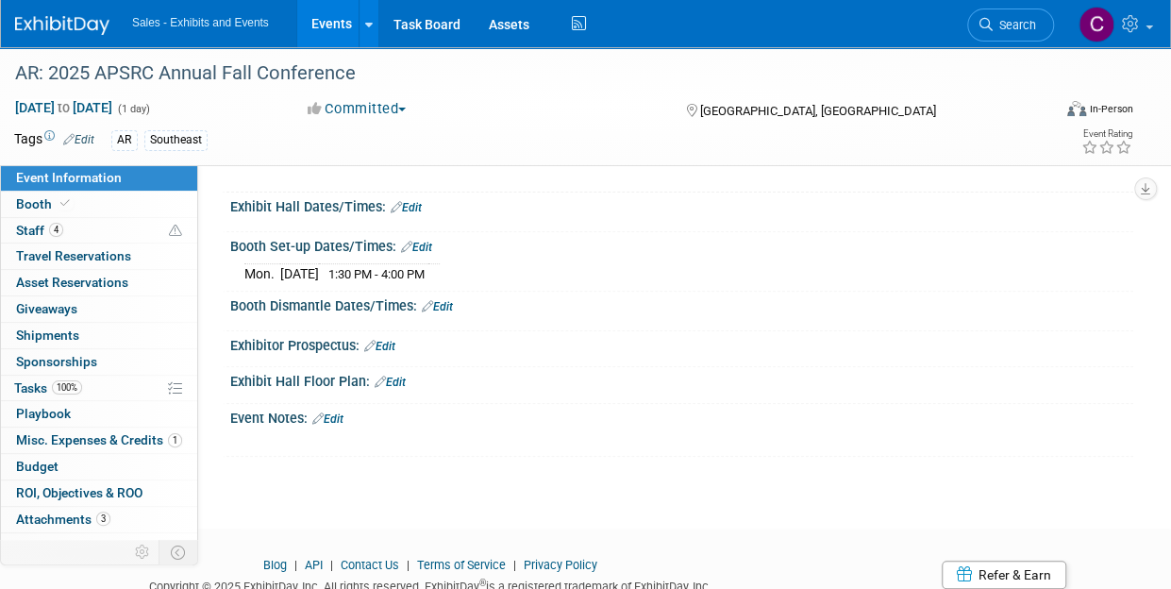
click at [343, 417] on link "Edit" at bounding box center [327, 418] width 31 height 13
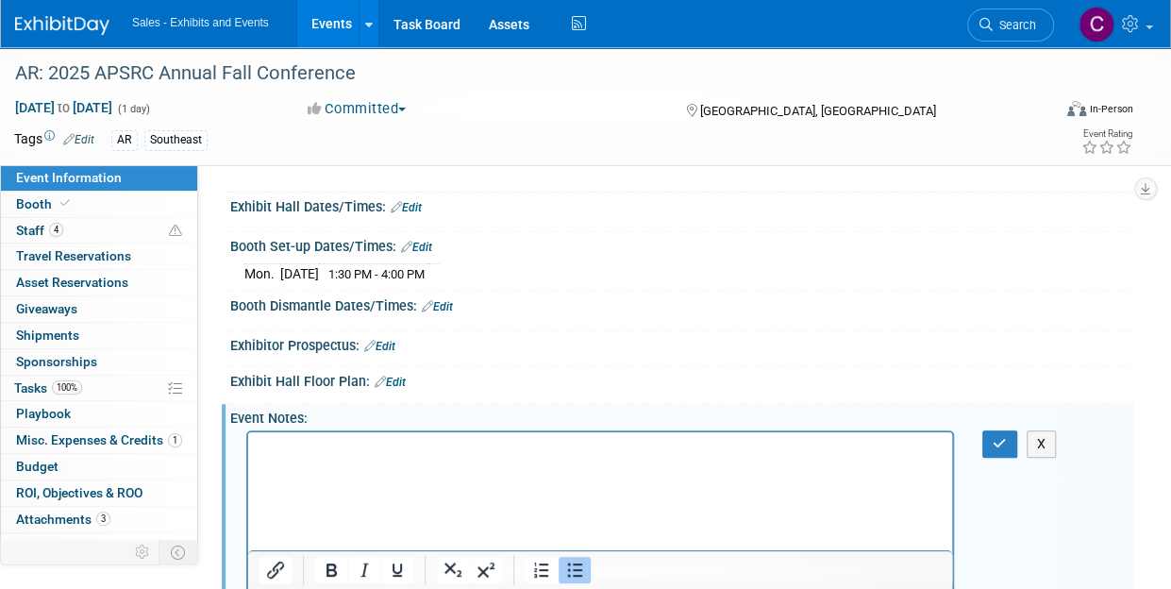
scroll to position [371, 0]
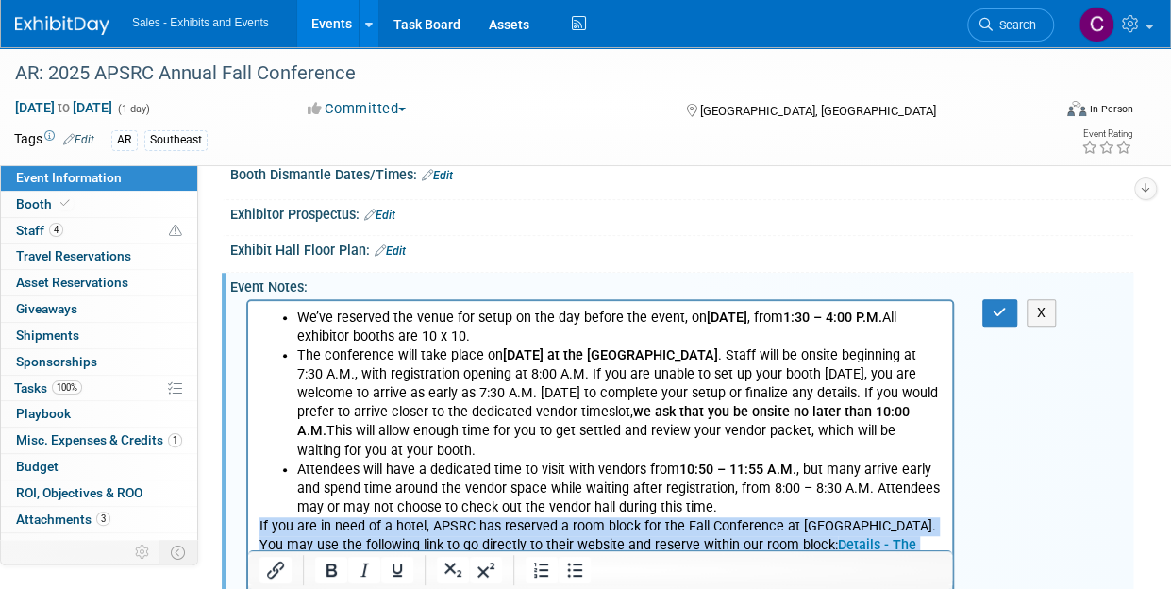
drag, startPoint x: 260, startPoint y: 523, endPoint x: 724, endPoint y: 545, distance: 464.7
click at [952, 542] on html "We’ve reserved the venue for setup on the day before the event, on Monday, Octo…" at bounding box center [600, 437] width 704 height 273
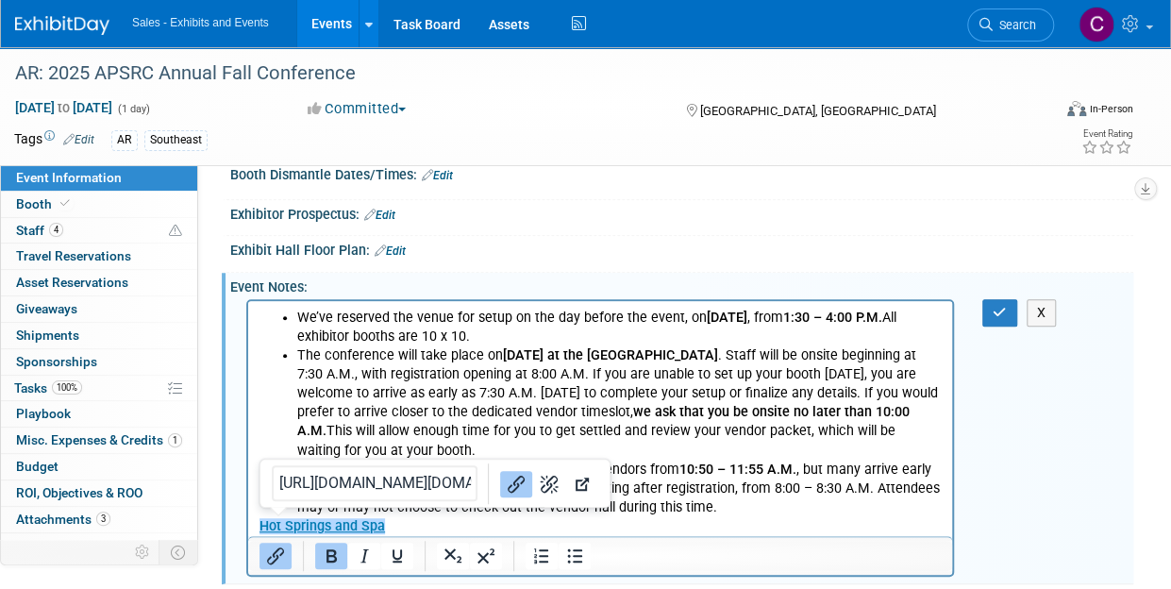
click at [496, 534] on p "﻿ Hot Springs and Spa" at bounding box center [600, 526] width 682 height 19
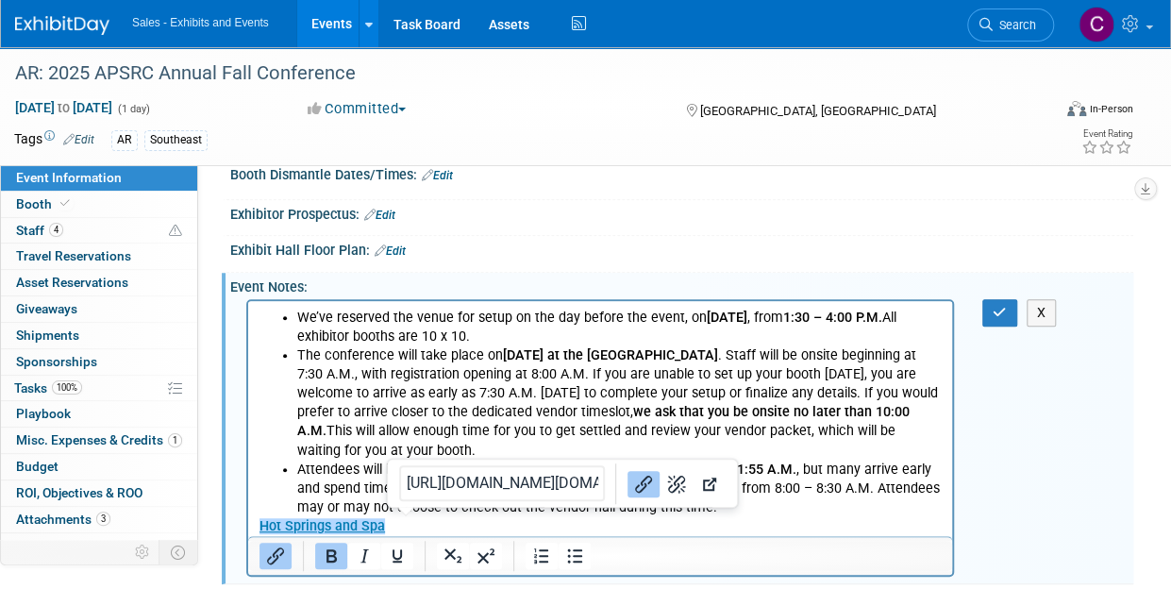
click at [778, 499] on li "Attendees will have a dedicated time to visit with vendors from 10:50 – 11:55 A…" at bounding box center [619, 488] width 644 height 57
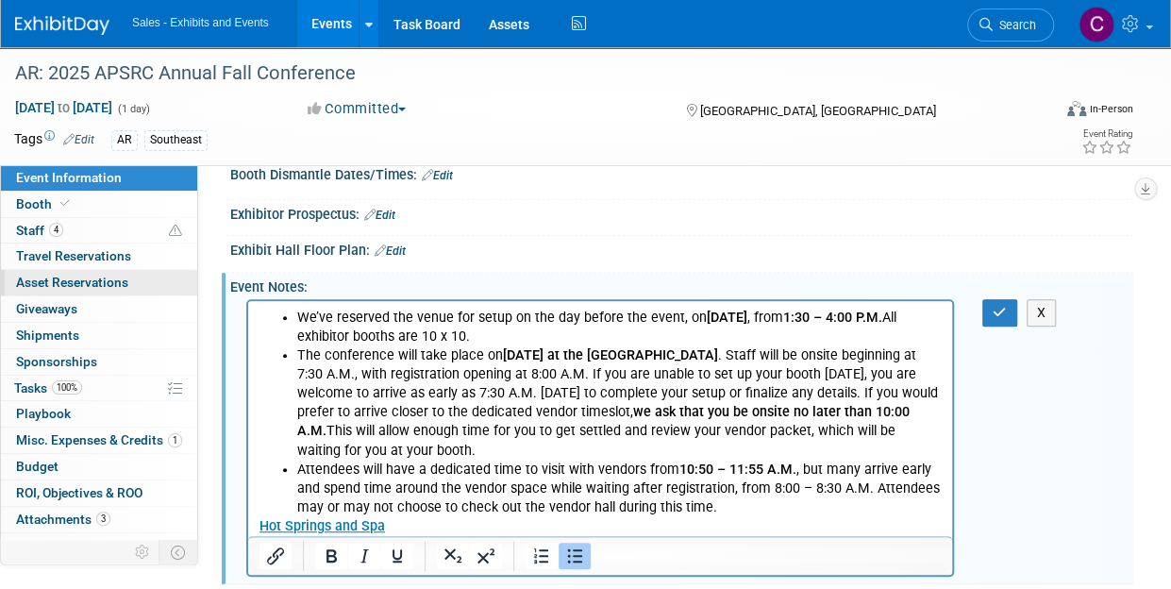
click at [36, 270] on link "0 Asset Reservations 0" at bounding box center [99, 282] width 196 height 25
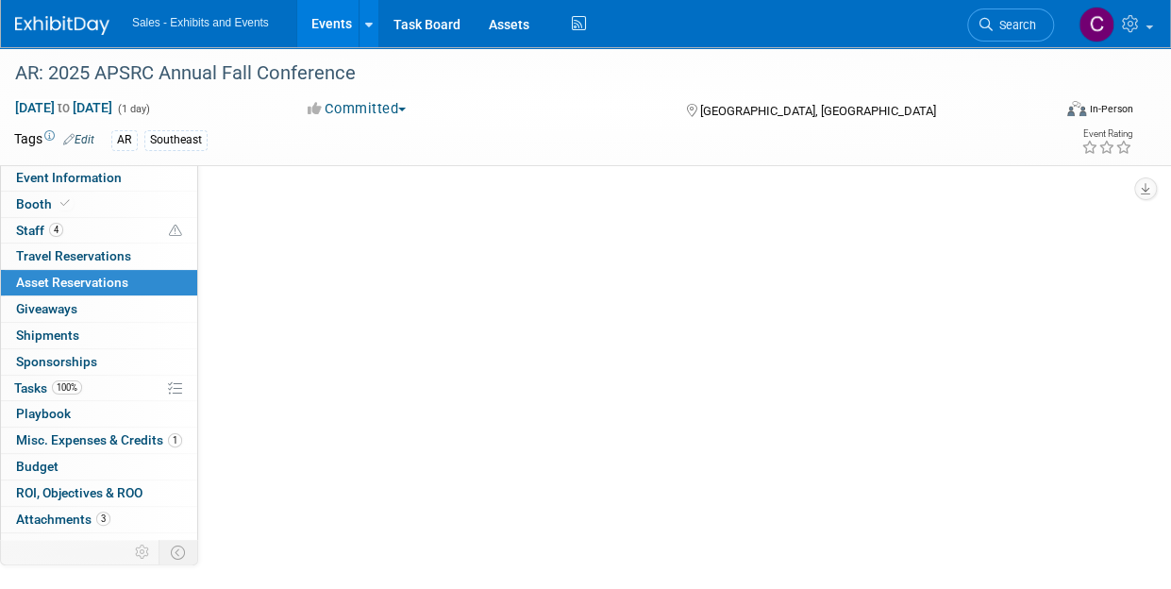
scroll to position [0, 0]
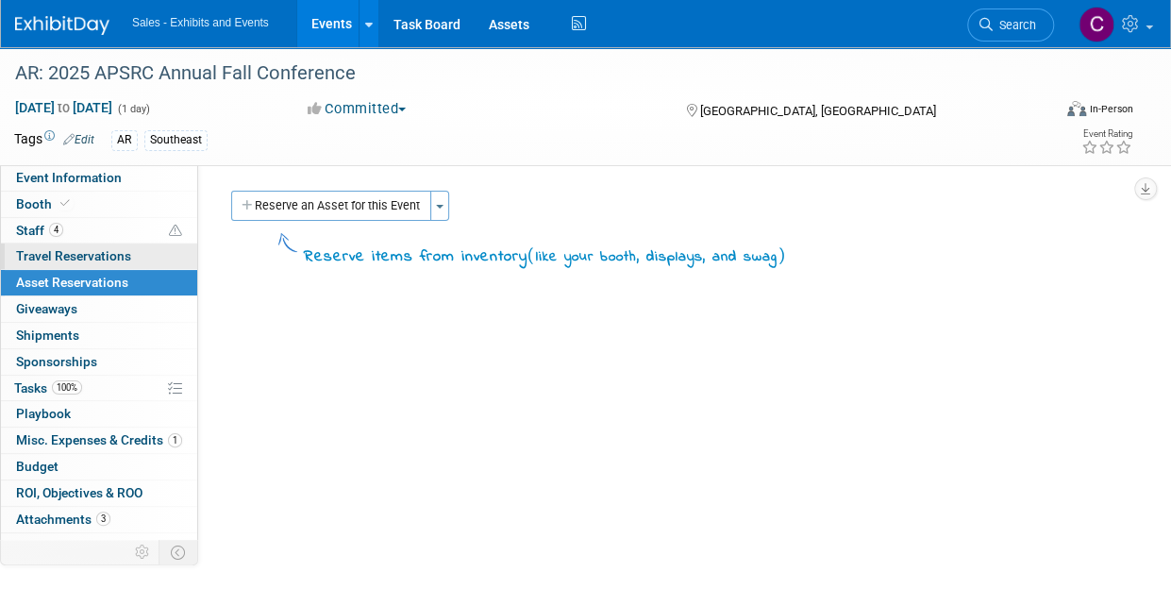
click at [25, 250] on span "Travel Reservations 0" at bounding box center [73, 255] width 115 height 15
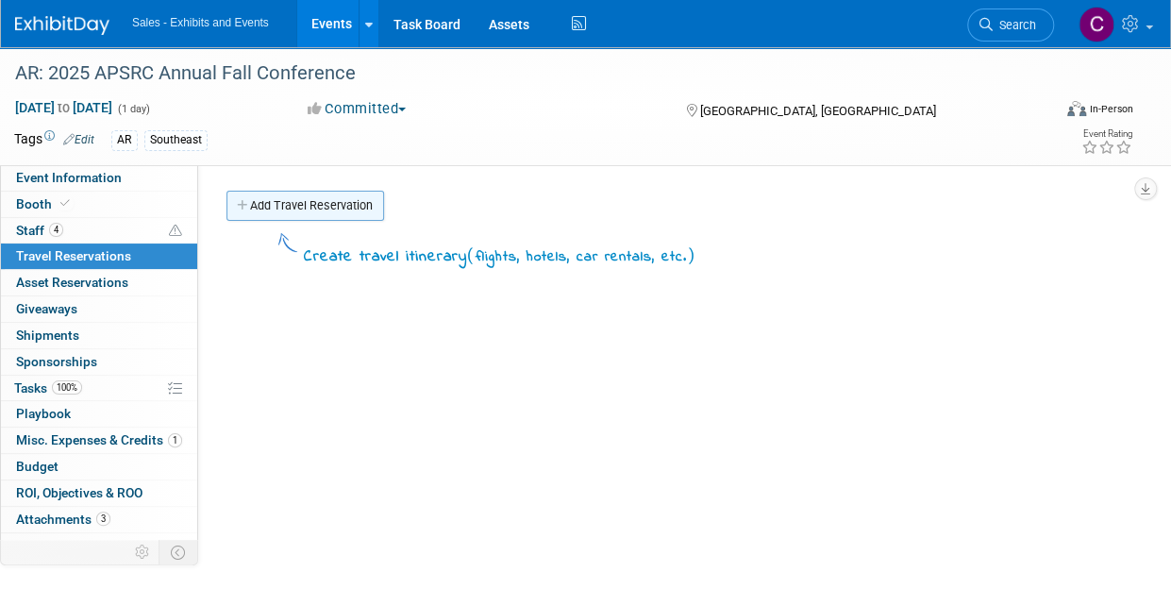
click at [330, 202] on link "Add Travel Reservation" at bounding box center [305, 206] width 158 height 30
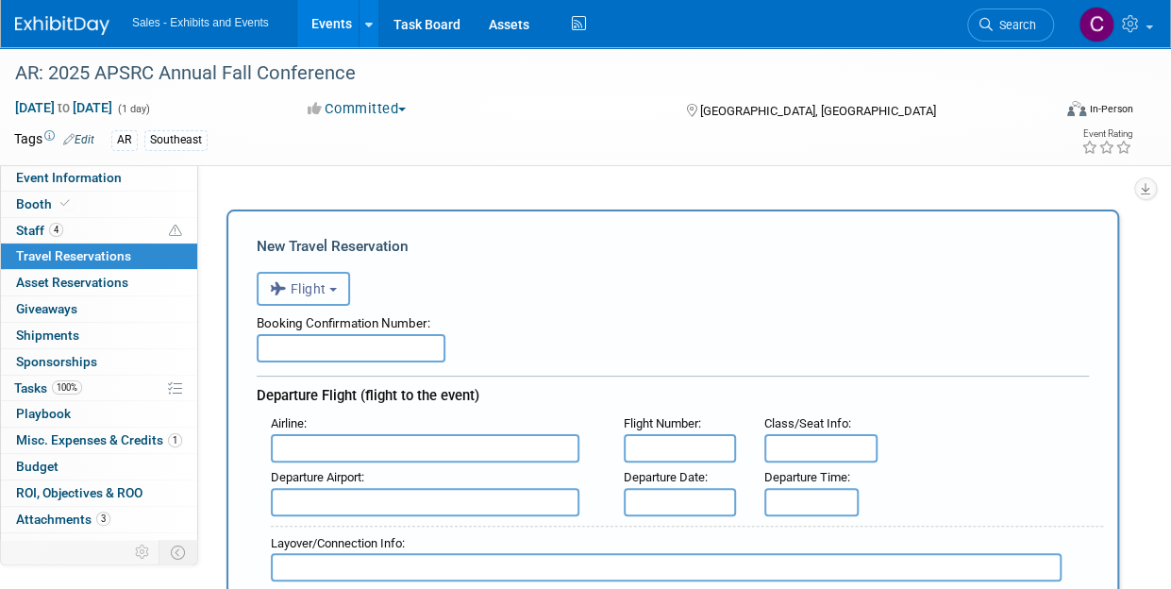
click at [304, 281] on span "Flight" at bounding box center [298, 288] width 57 height 15
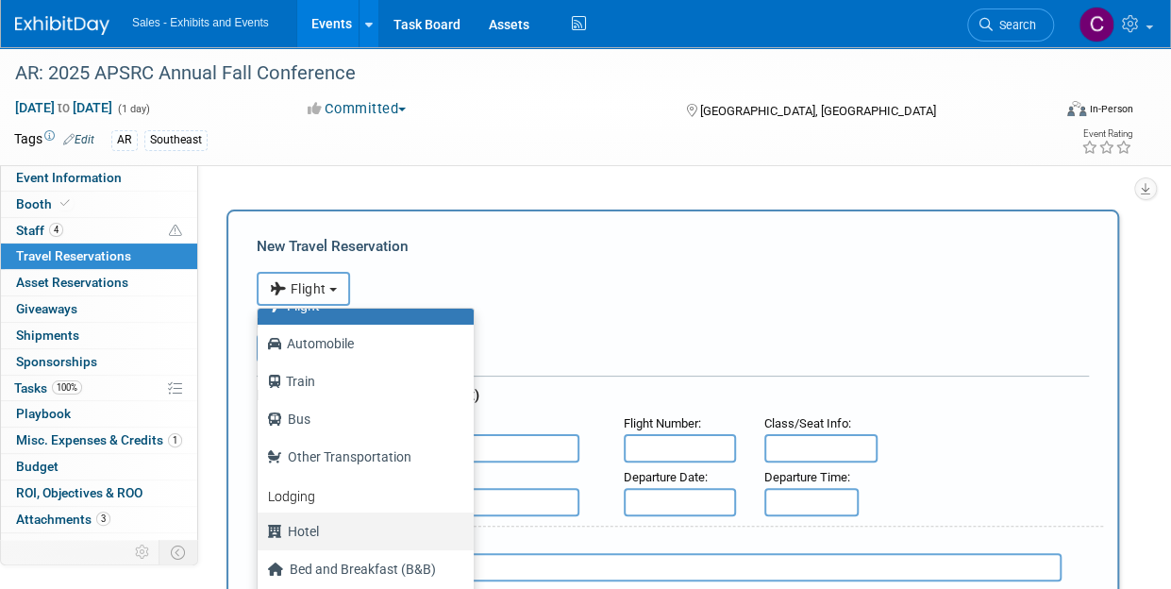
scroll to position [79, 0]
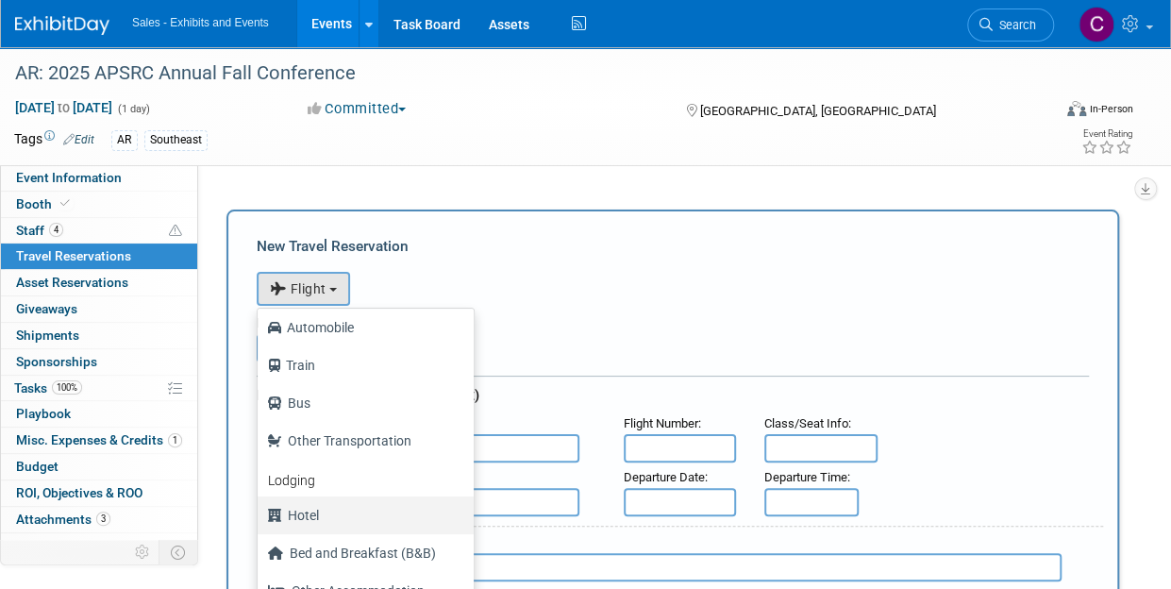
click at [336, 524] on label "Hotel" at bounding box center [361, 515] width 188 height 30
click at [260, 519] on input "Hotel" at bounding box center [254, 513] width 12 height 12
select select "6"
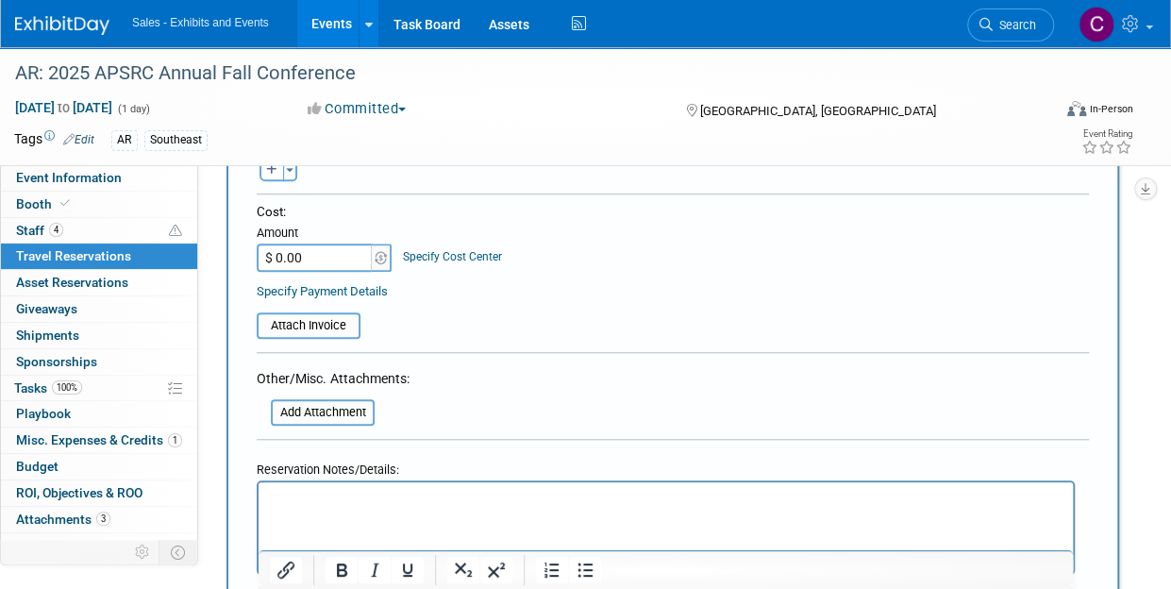
scroll to position [771, 0]
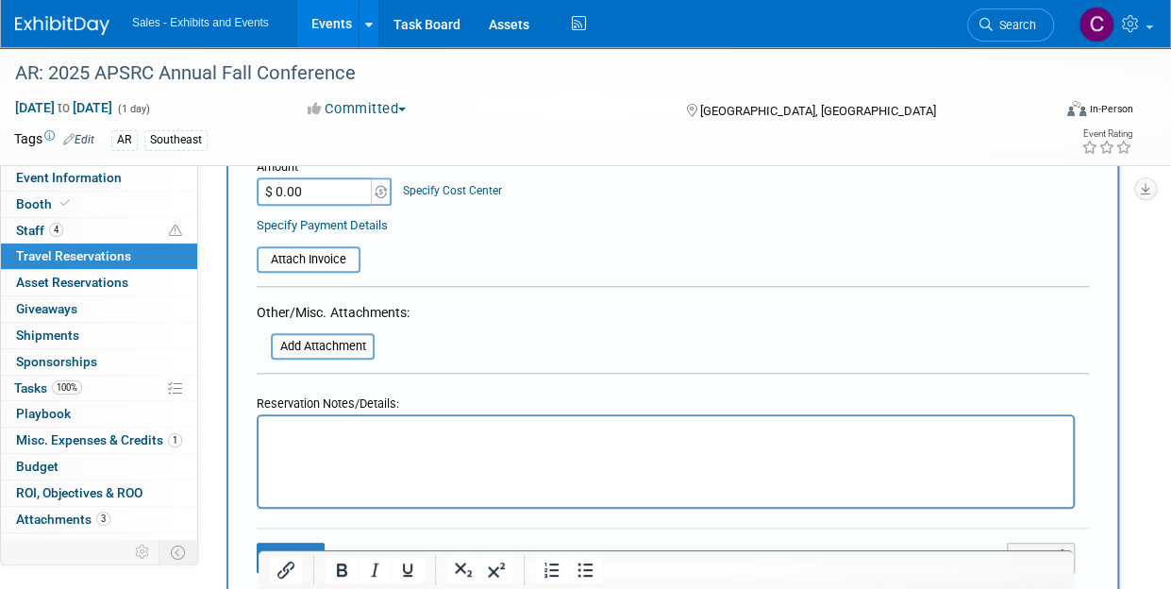
click at [349, 443] on html at bounding box center [665, 429] width 814 height 27
drag, startPoint x: 347, startPoint y: 460, endPoint x: 317, endPoint y: 424, distance: 47.6
click at [317, 424] on p "Rich Text Area. Press ALT-0 for help." at bounding box center [666, 434] width 792 height 20
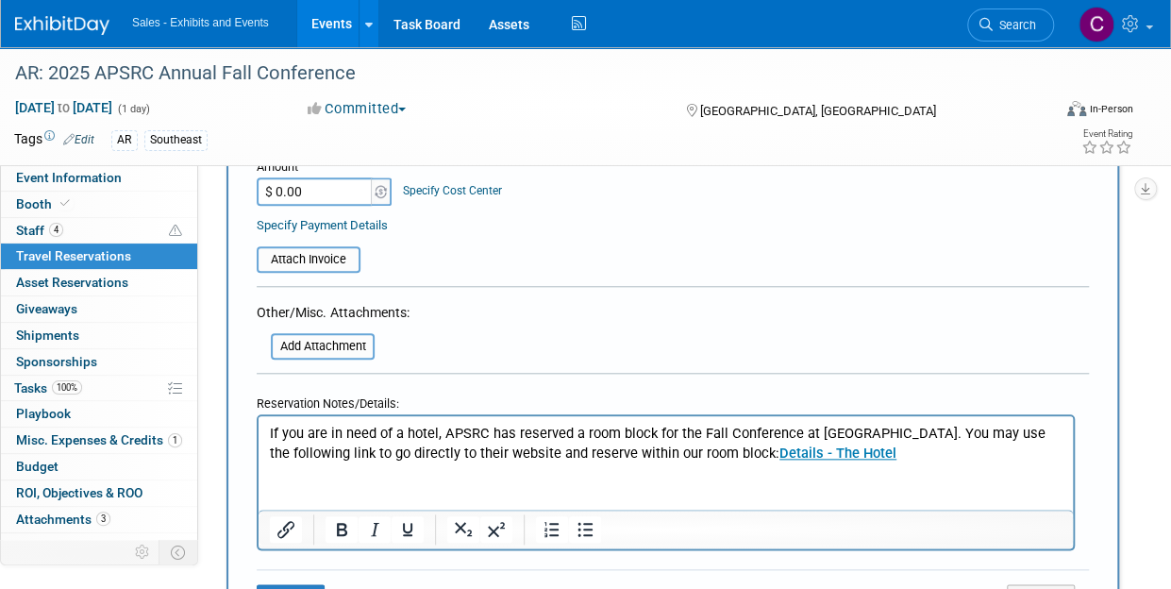
scroll to position [896, 0]
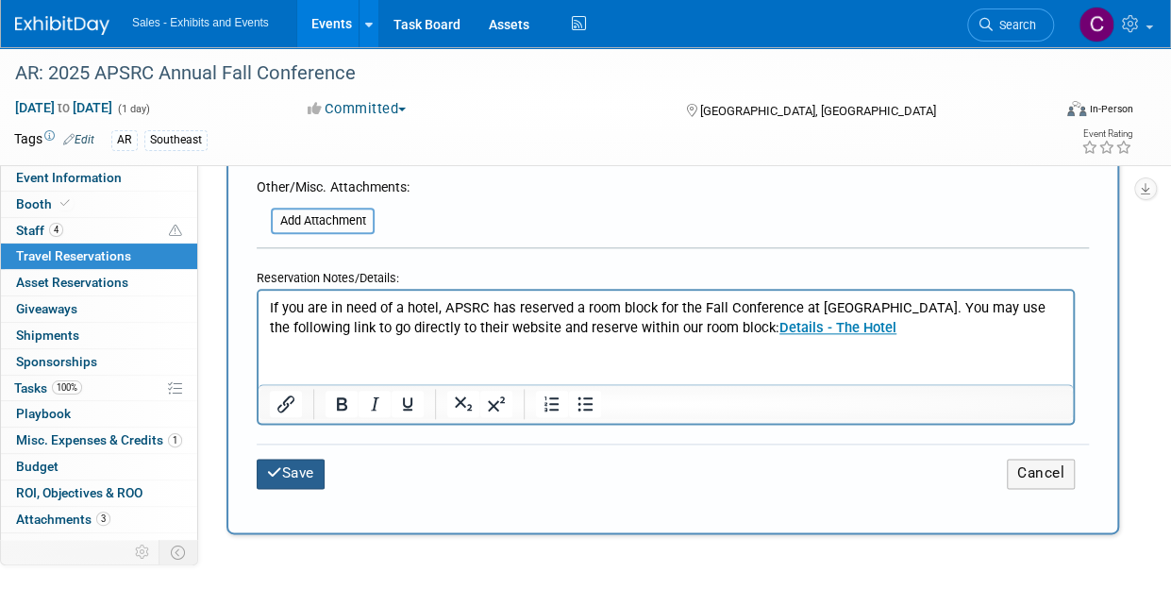
click at [292, 471] on button "Save" at bounding box center [291, 472] width 68 height 29
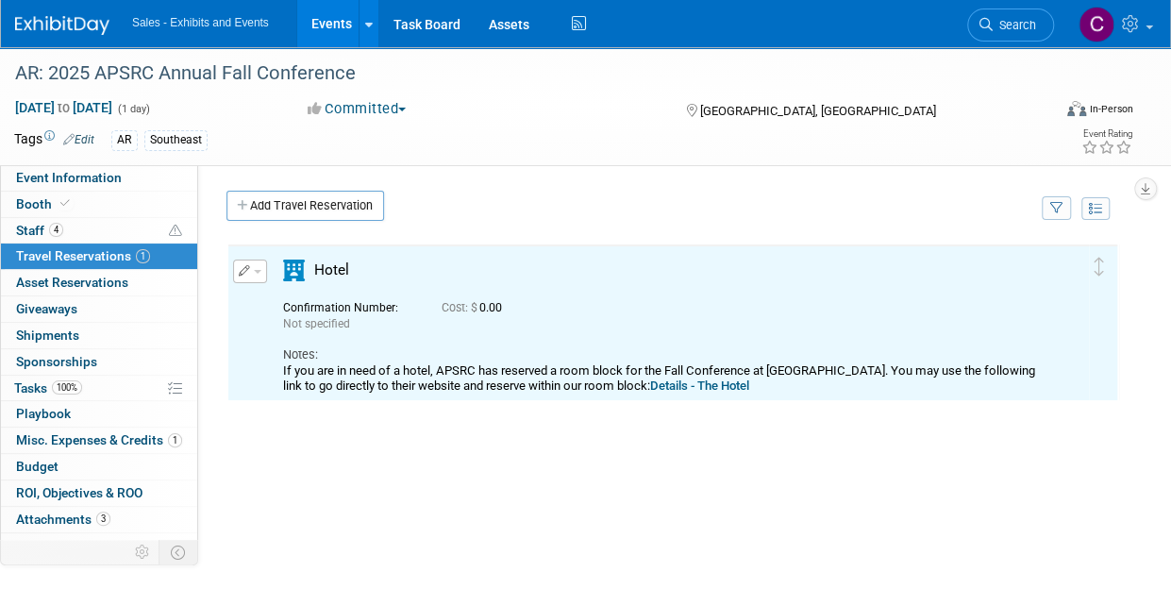
scroll to position [0, 0]
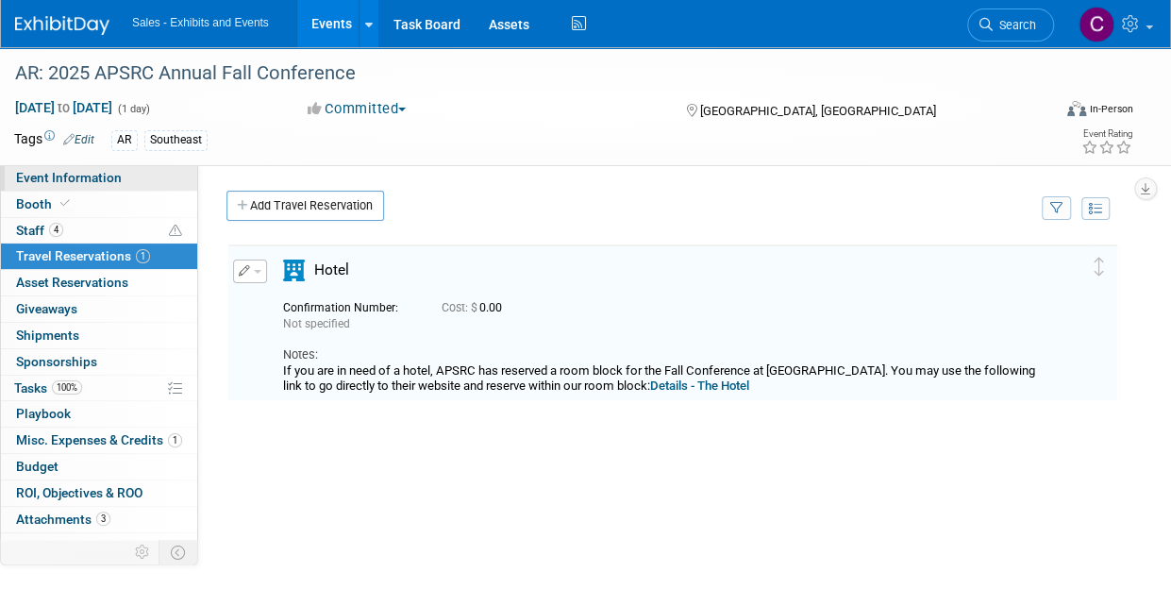
click at [39, 186] on link "Event Information" at bounding box center [99, 177] width 196 height 25
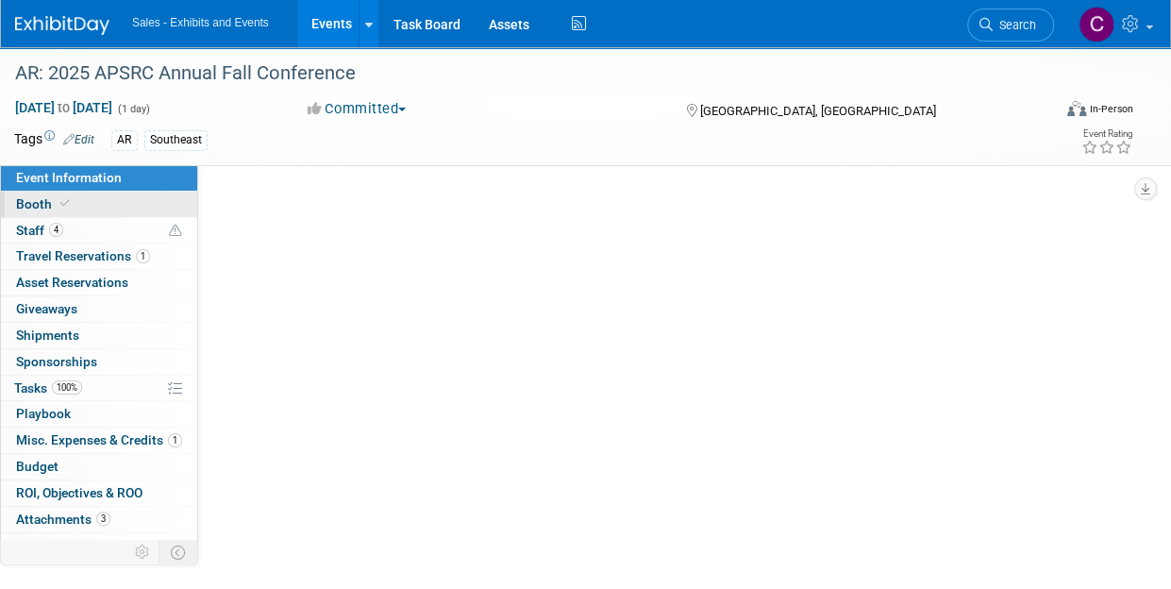
select select "Southeast"
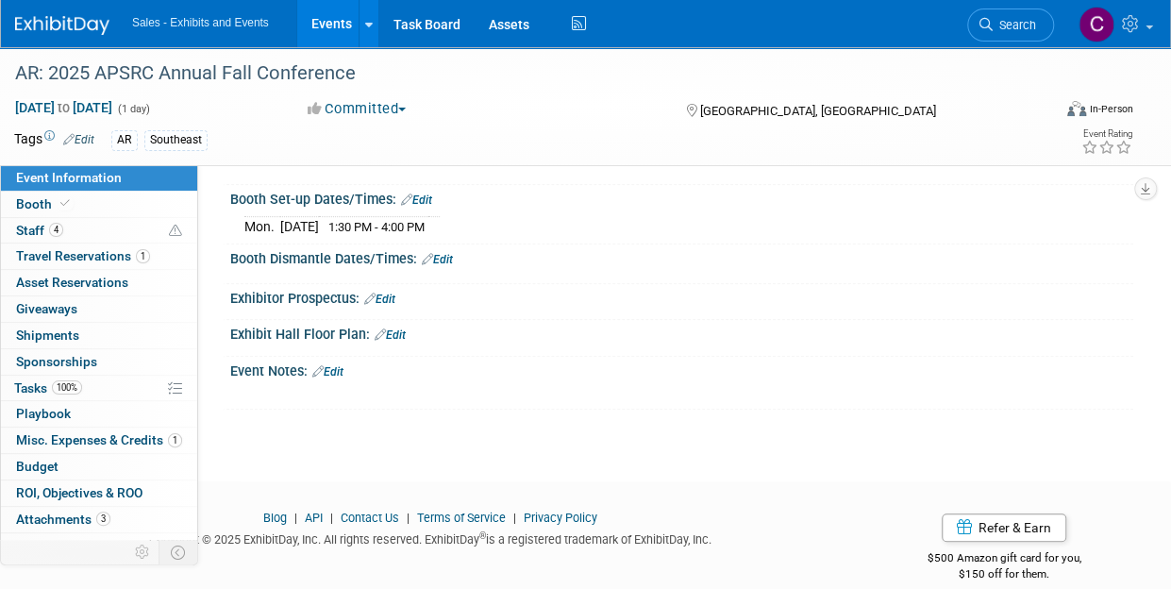
scroll to position [307, 0]
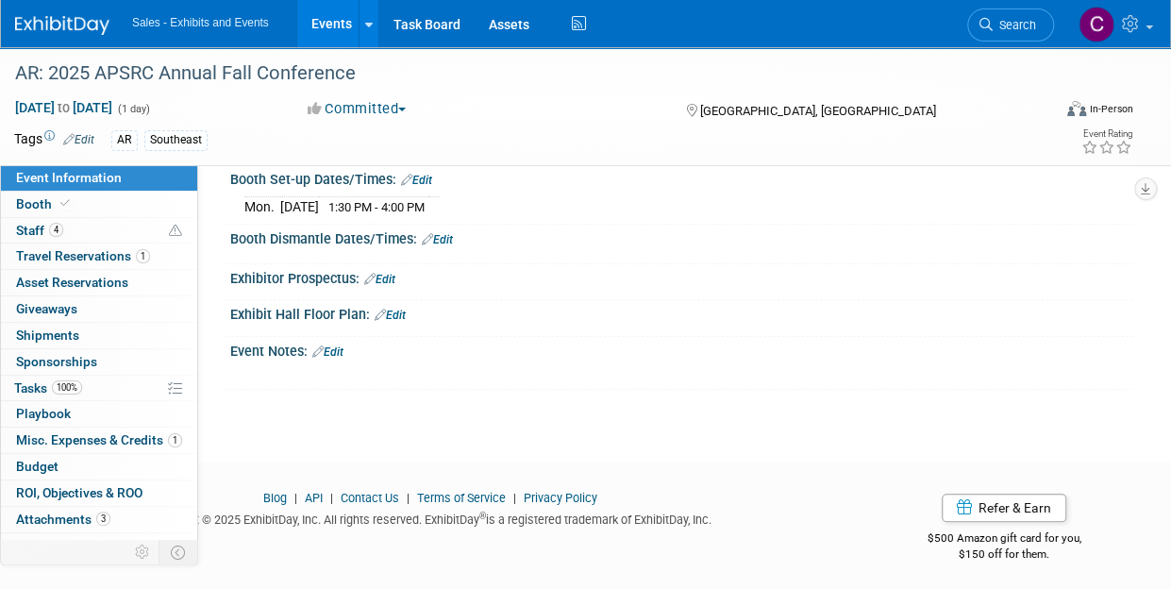
click at [343, 345] on link "Edit" at bounding box center [327, 351] width 31 height 13
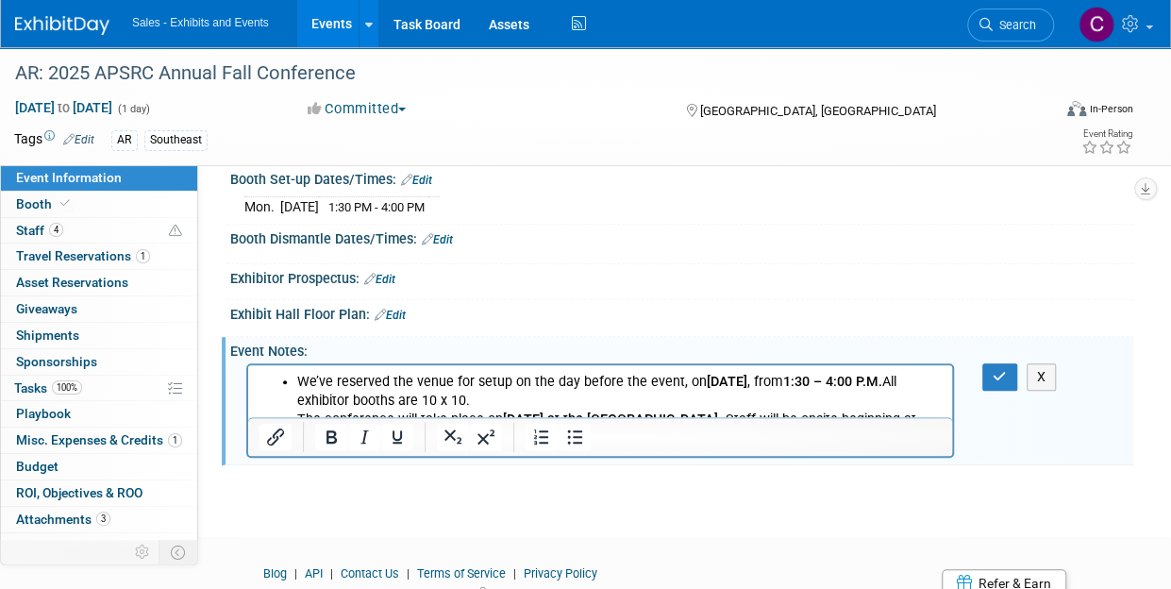
scroll to position [314, 0]
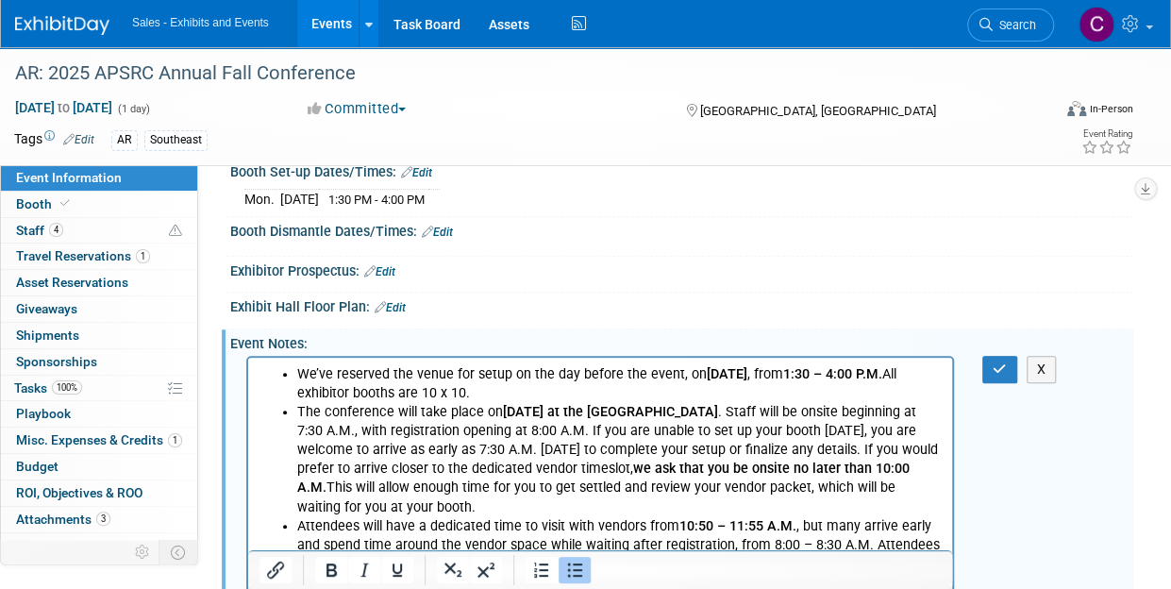
drag, startPoint x: 523, startPoint y: 389, endPoint x: 262, endPoint y: 381, distance: 260.5
click at [262, 381] on ul "We’ve reserved the venue for setup on the day before the event, on Monday, Octo…" at bounding box center [600, 469] width 682 height 208
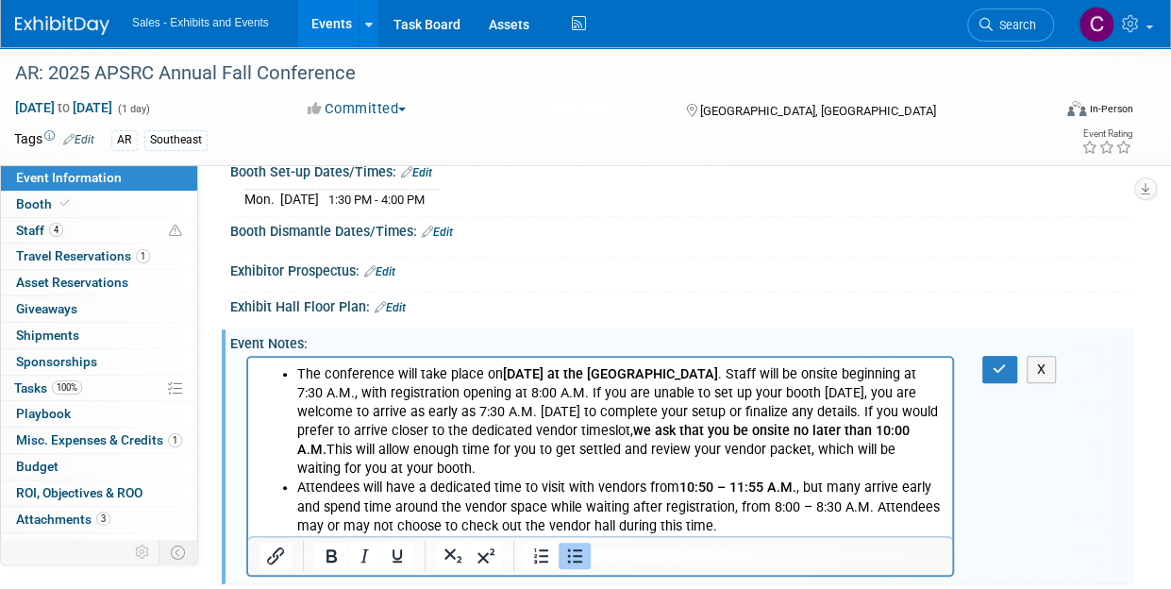
click at [974, 356] on div "X" at bounding box center [1004, 369] width 72 height 27
click at [992, 356] on button "button" at bounding box center [999, 369] width 35 height 27
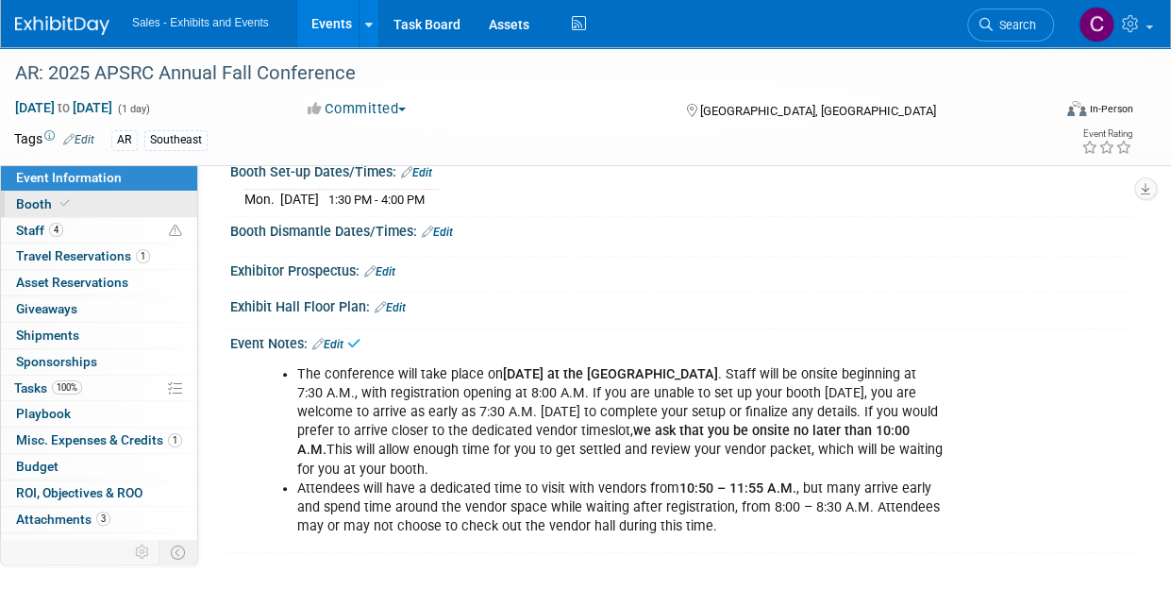
click at [49, 197] on span "Booth" at bounding box center [45, 203] width 58 height 15
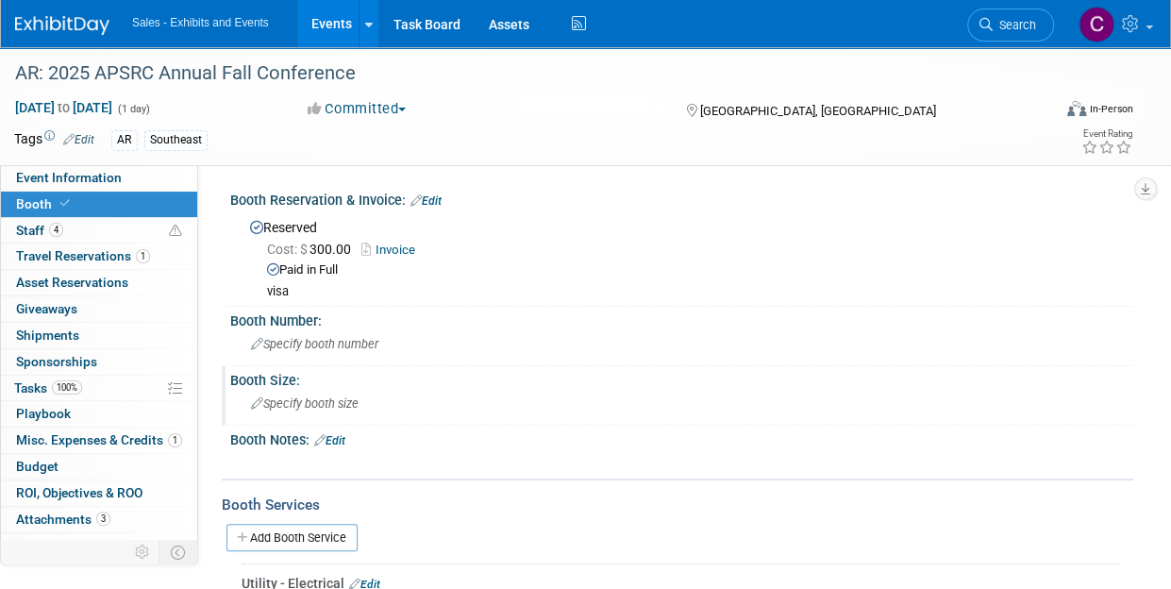
click at [266, 389] on div "Specify booth size" at bounding box center [681, 403] width 874 height 29
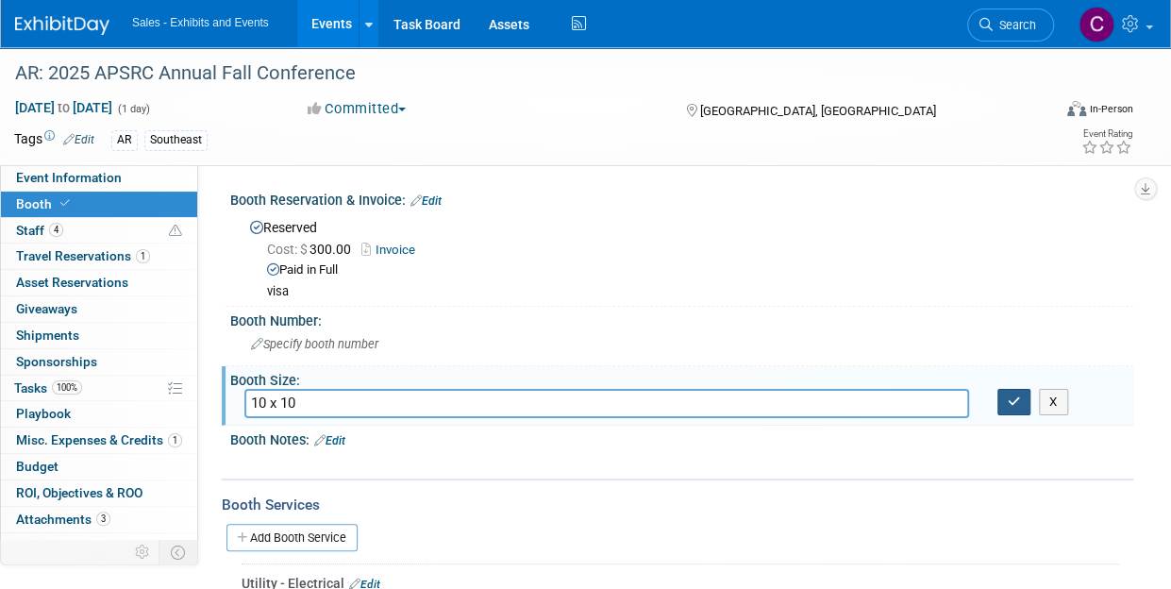
type input "10 x 10"
click at [1016, 397] on icon "button" at bounding box center [1013, 401] width 13 height 12
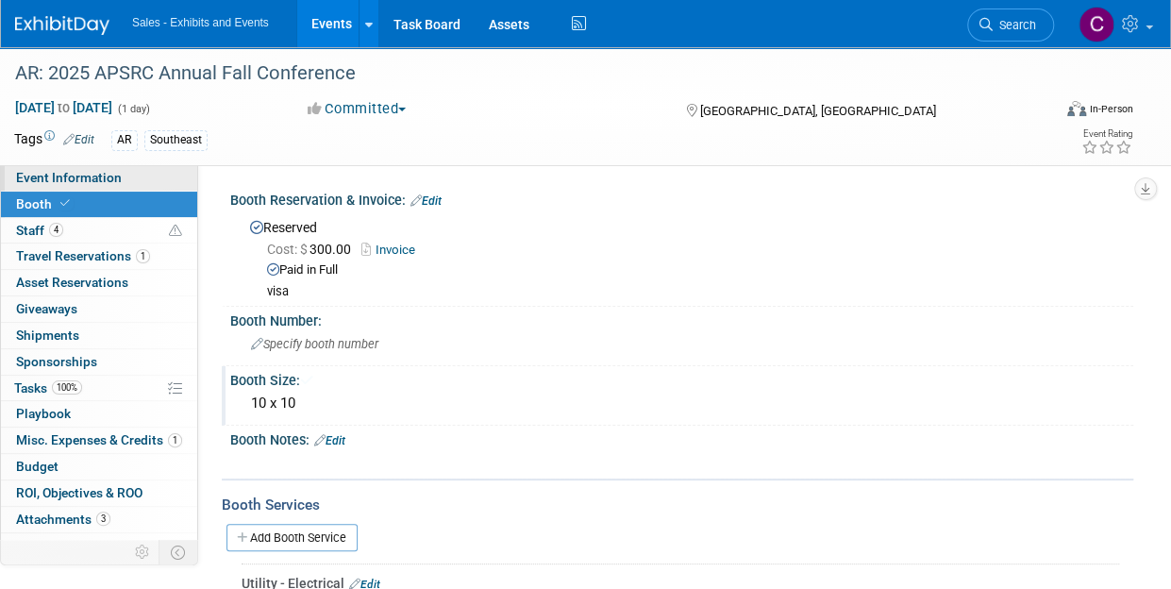
click at [51, 173] on span "Event Information" at bounding box center [69, 177] width 106 height 15
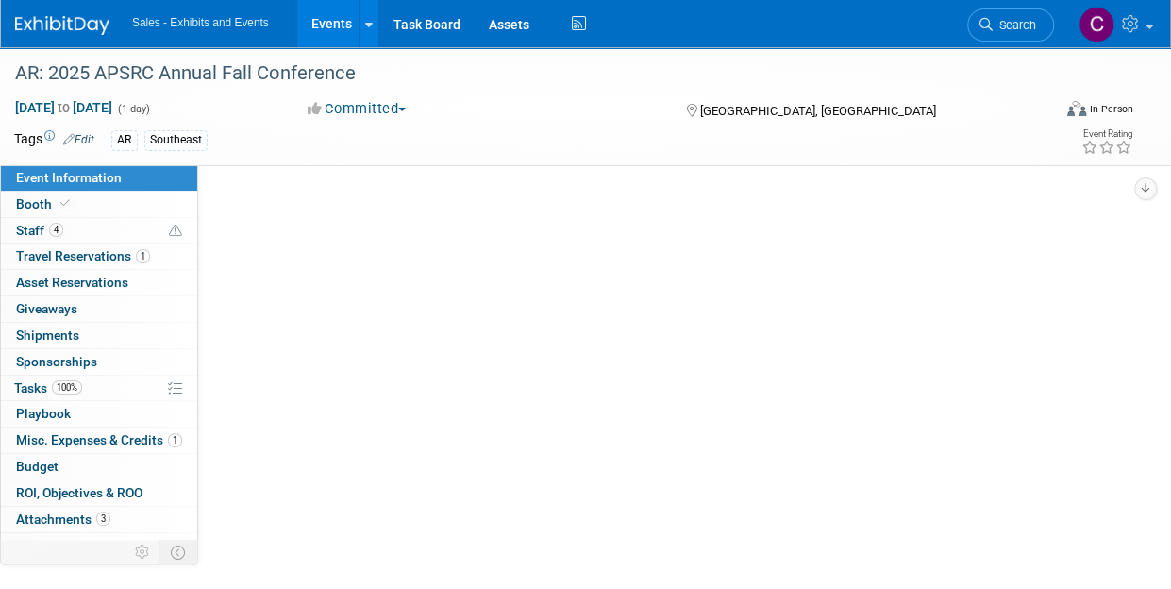
select select "Southeast"
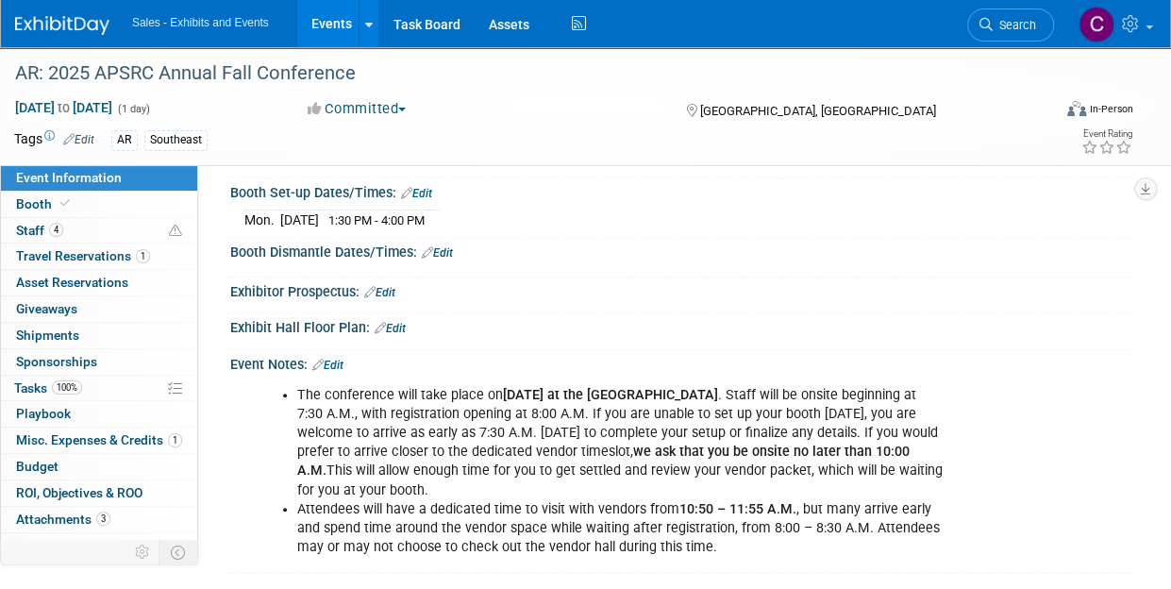
scroll to position [286, 0]
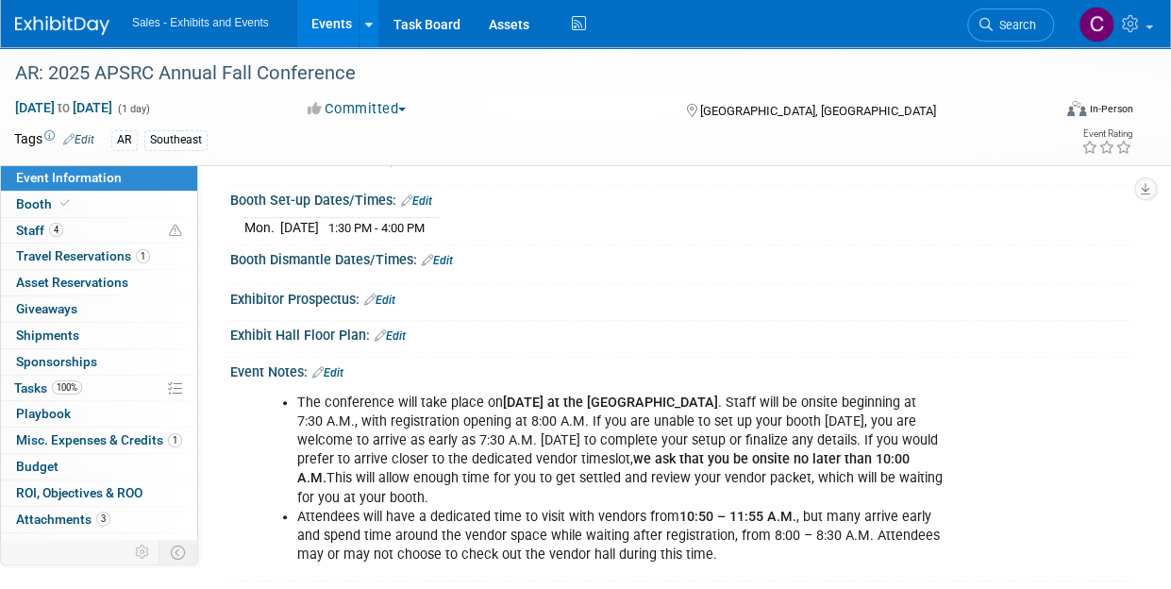
click at [420, 198] on link "Edit" at bounding box center [416, 200] width 31 height 13
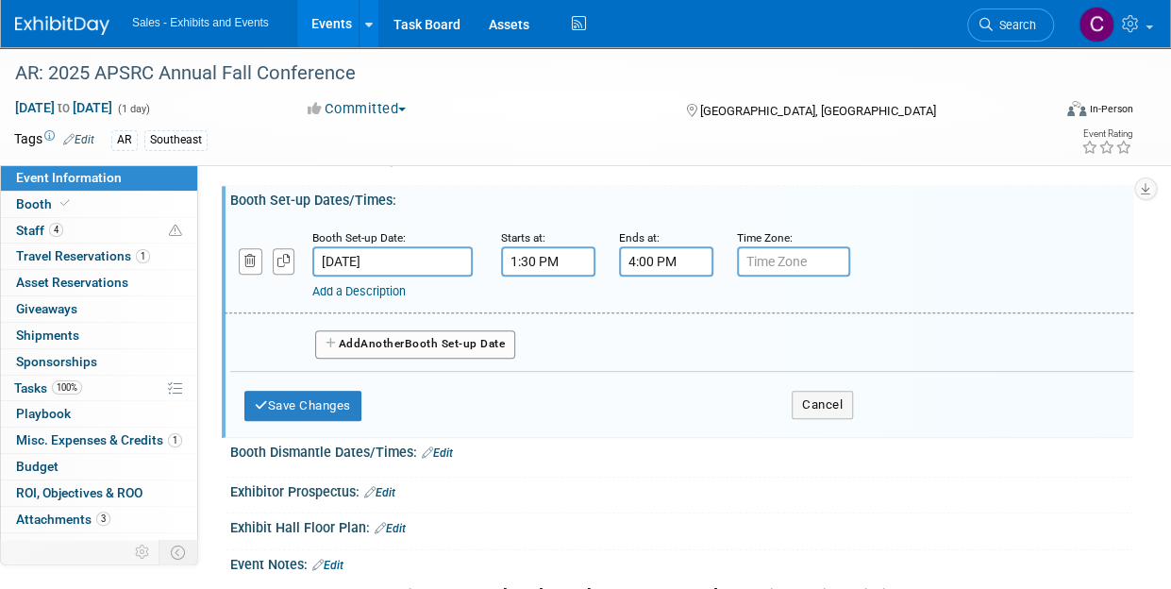
click at [397, 344] on span "Another" at bounding box center [382, 343] width 44 height 13
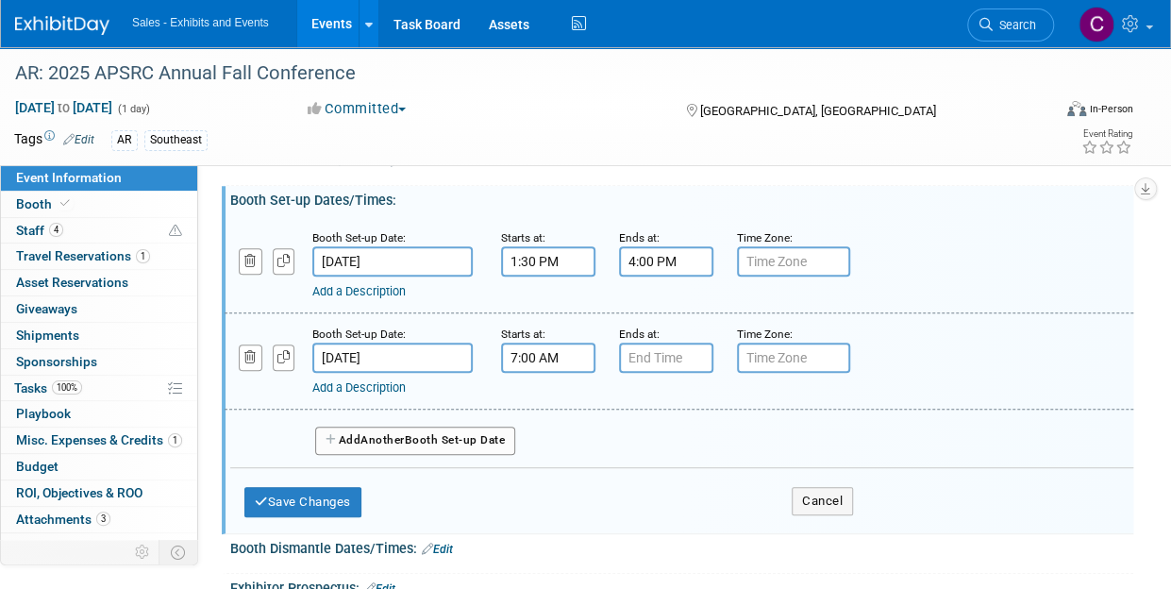
click at [545, 349] on input "7:00 AM" at bounding box center [548, 357] width 94 height 30
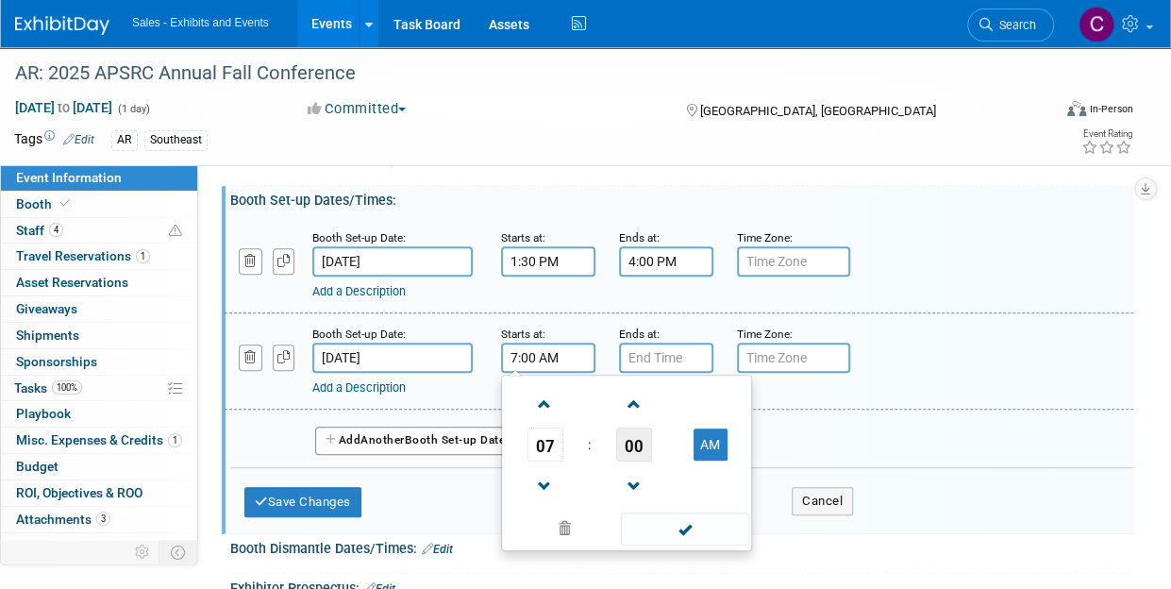
click at [630, 438] on span "00" at bounding box center [634, 444] width 36 height 34
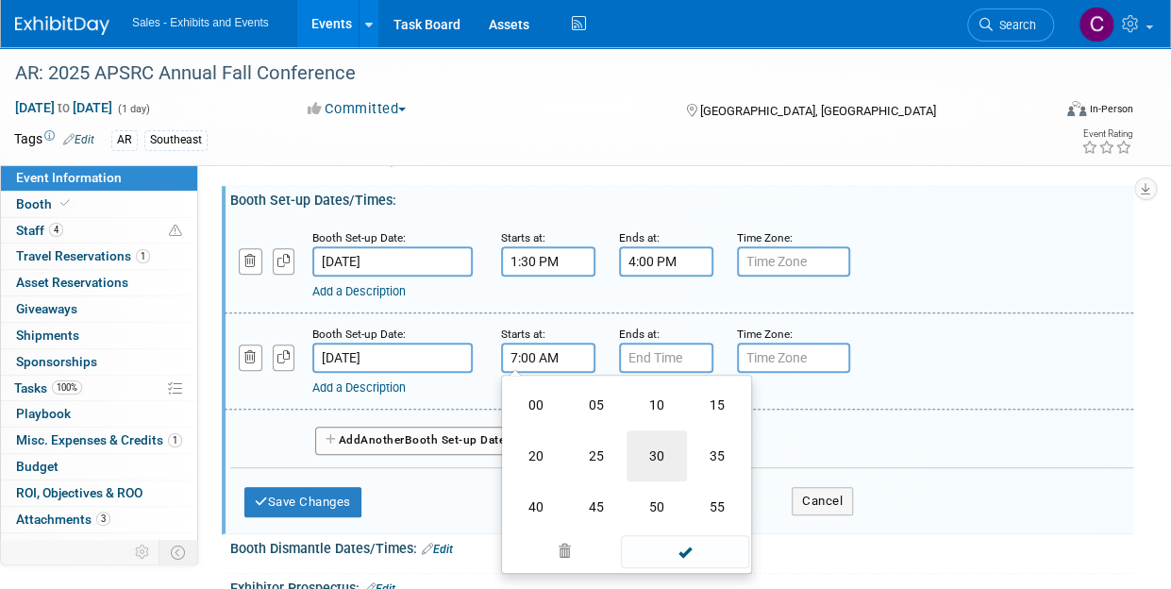
click at [670, 462] on td "30" at bounding box center [656, 455] width 60 height 51
type input "7:30 AM"
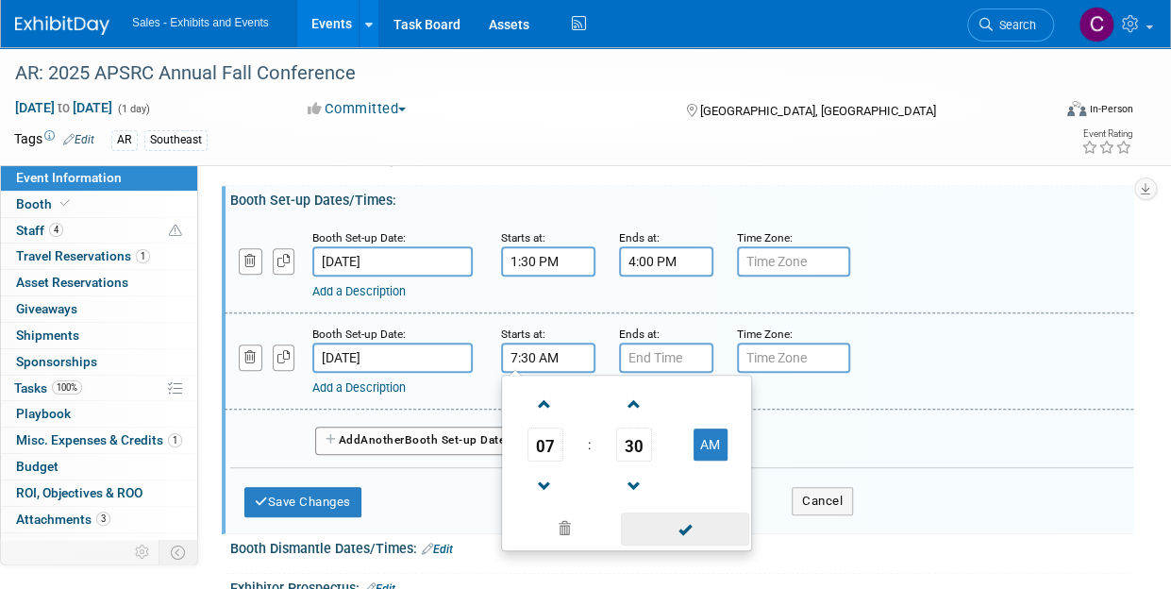
click at [696, 523] on span at bounding box center [684, 528] width 127 height 33
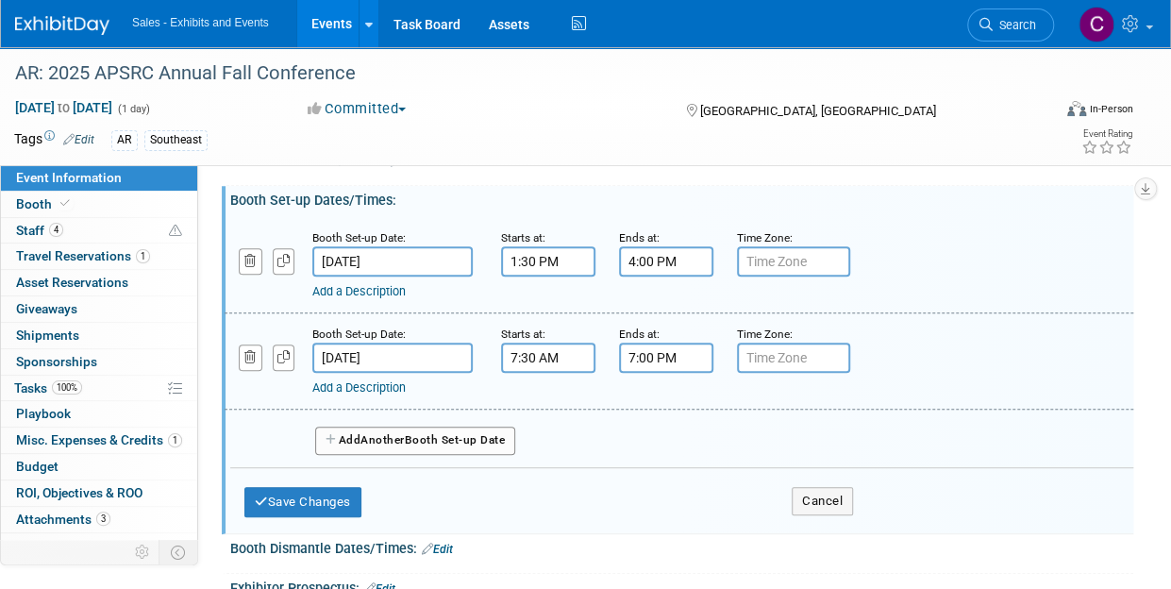
click at [654, 366] on input "7:00 PM" at bounding box center [666, 357] width 94 height 30
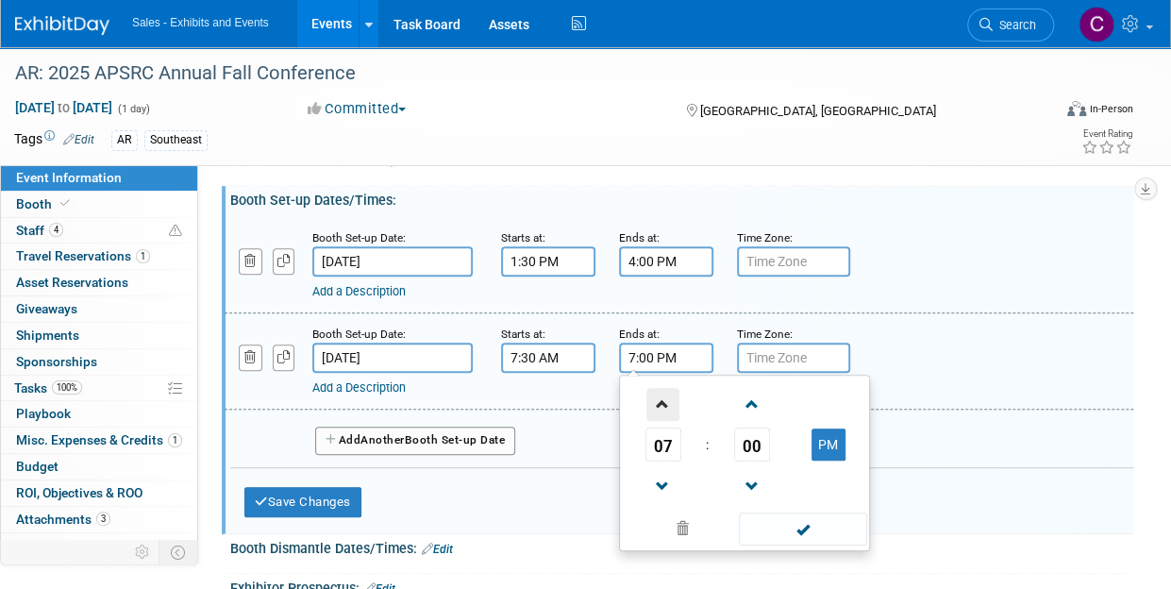
click at [660, 405] on span at bounding box center [662, 404] width 33 height 33
click at [798, 526] on span at bounding box center [802, 528] width 127 height 33
click at [662, 352] on input "10:00 PM" at bounding box center [666, 357] width 94 height 30
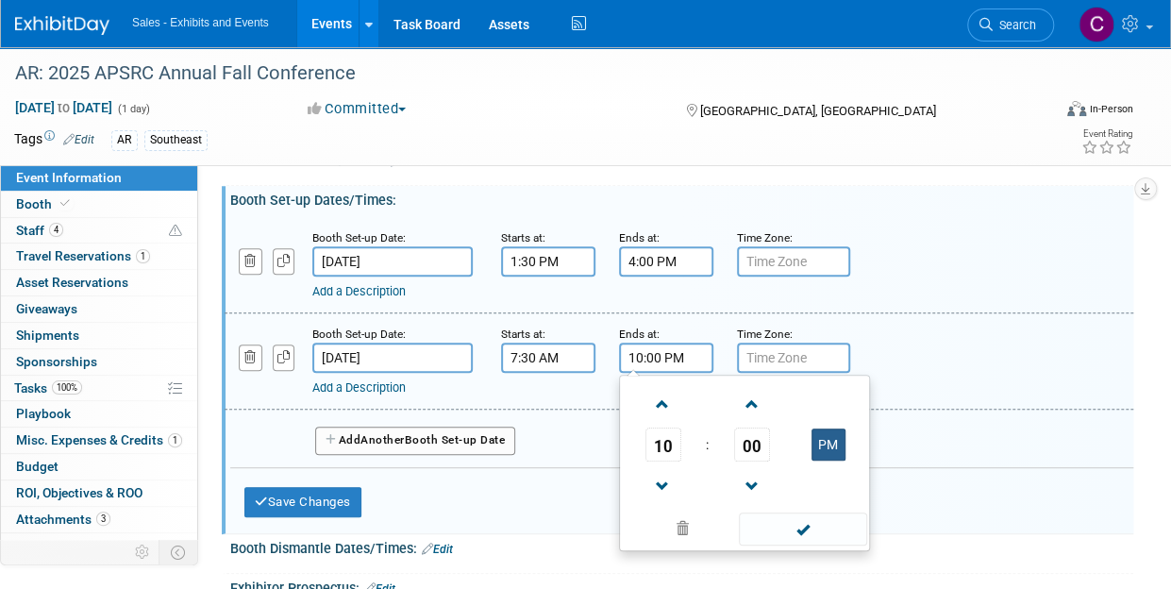
click at [821, 429] on button "PM" at bounding box center [828, 444] width 34 height 32
type input "10:00 AM"
click at [830, 520] on span at bounding box center [802, 528] width 127 height 33
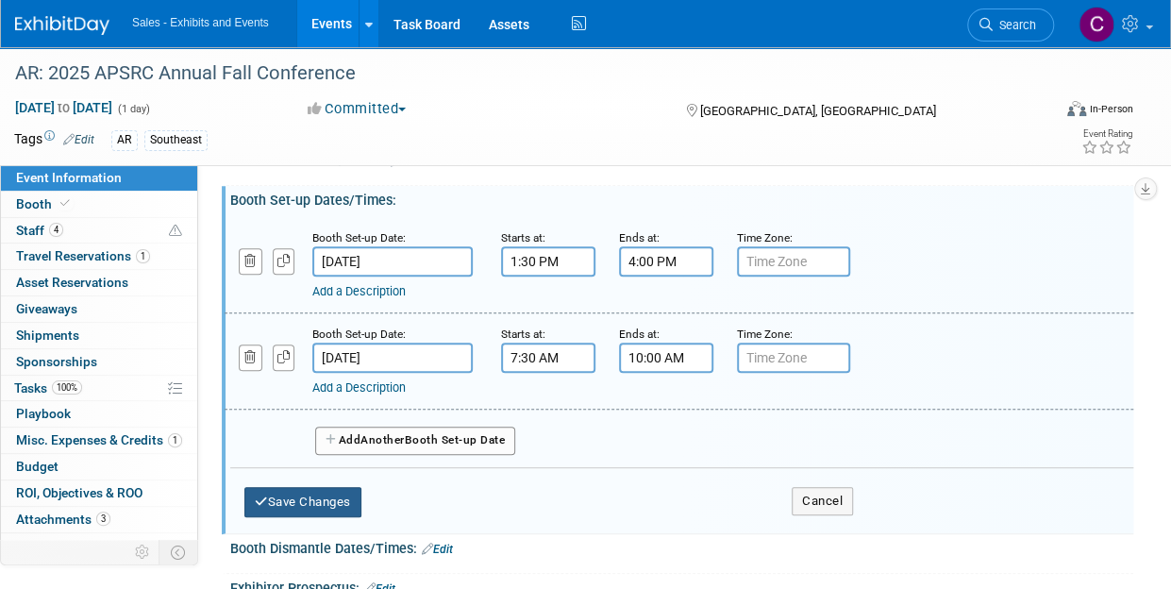
click at [332, 494] on button "Save Changes" at bounding box center [302, 502] width 117 height 30
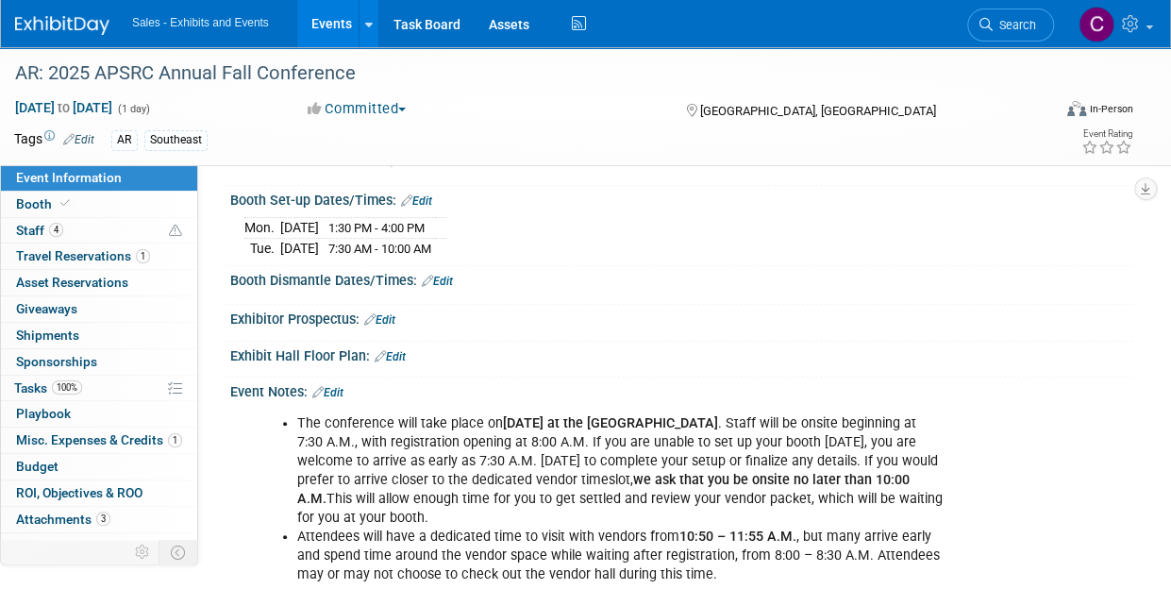
click at [431, 246] on span "7:30 AM - 10:00 AM" at bounding box center [379, 248] width 103 height 14
click at [430, 201] on link "Edit" at bounding box center [416, 200] width 31 height 13
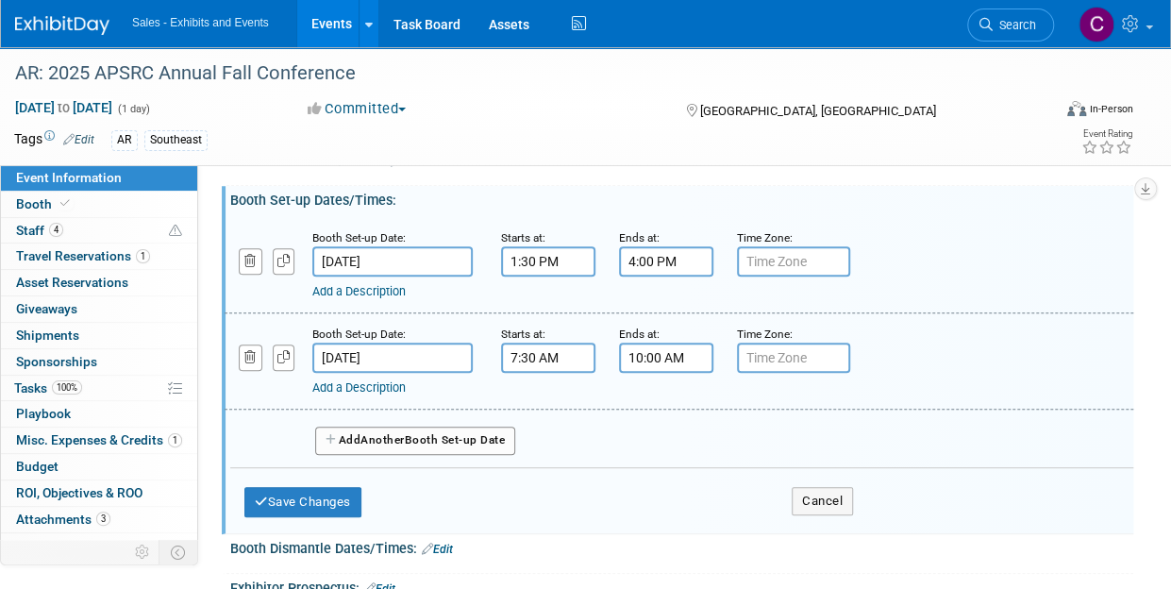
click at [647, 353] on input "10:00 AM" at bounding box center [666, 357] width 94 height 30
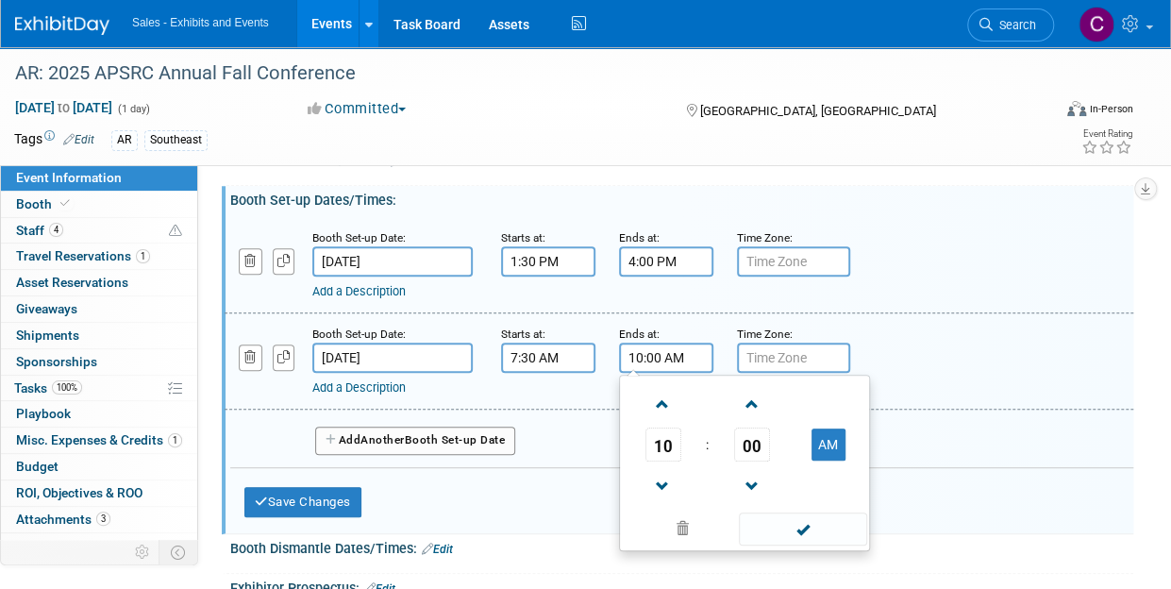
drag, startPoint x: 698, startPoint y: 356, endPoint x: 508, endPoint y: 361, distance: 189.7
click at [508, 361] on div "Booth Set-up Date: Oct 21, 2025 Starts at: 7:30 AM Ends at: 10:00 AM 10 : 00 AM…" at bounding box center [679, 361] width 908 height 96
click at [296, 499] on button "Save Changes" at bounding box center [302, 502] width 117 height 30
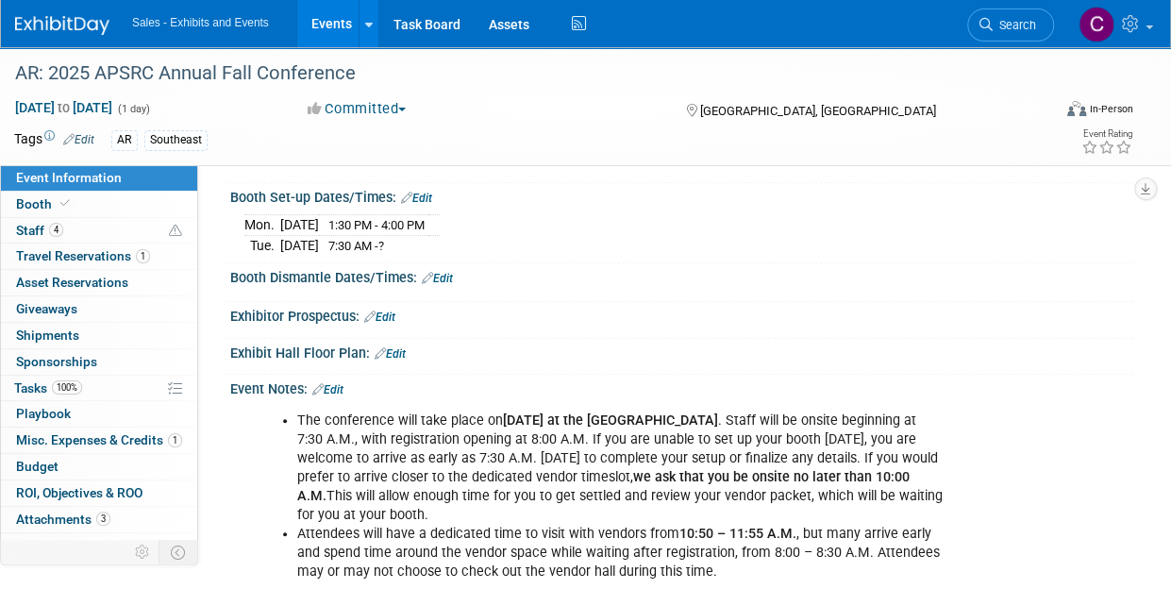
scroll to position [283, 0]
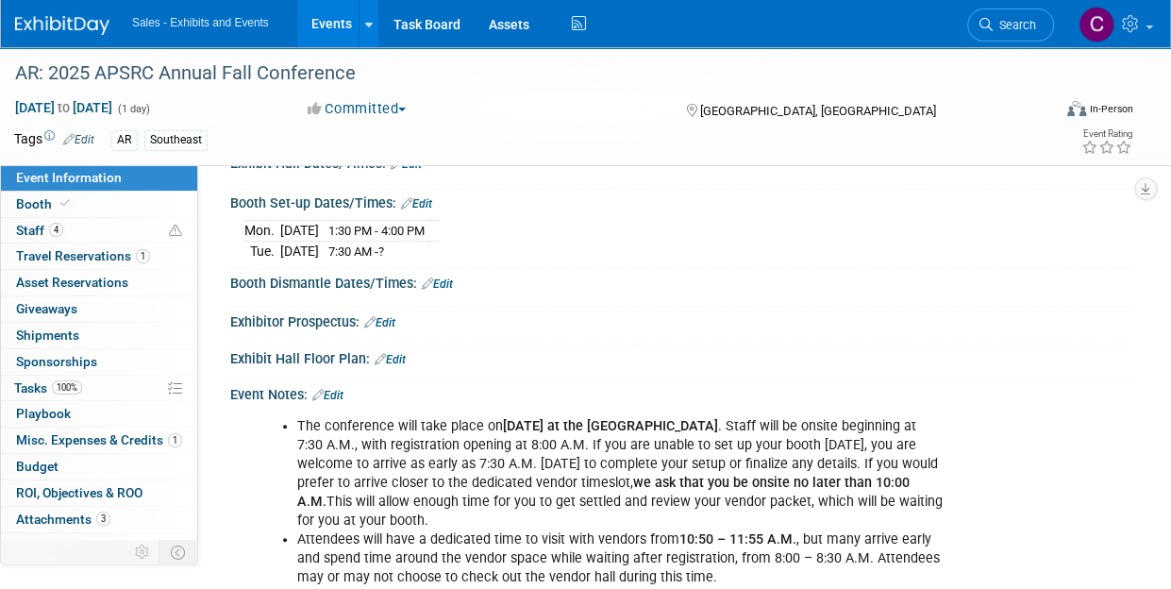
click at [424, 197] on link "Edit" at bounding box center [416, 203] width 31 height 13
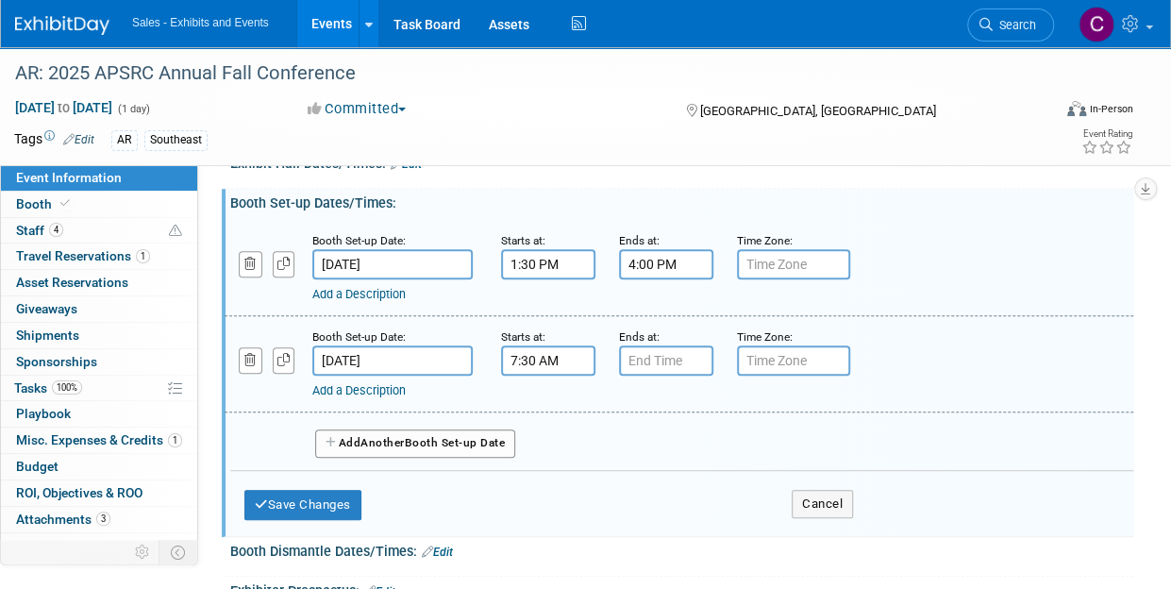
click at [664, 340] on div "Ends at:" at bounding box center [664, 335] width 90 height 19
click at [656, 365] on input "7:00 PM" at bounding box center [666, 360] width 94 height 30
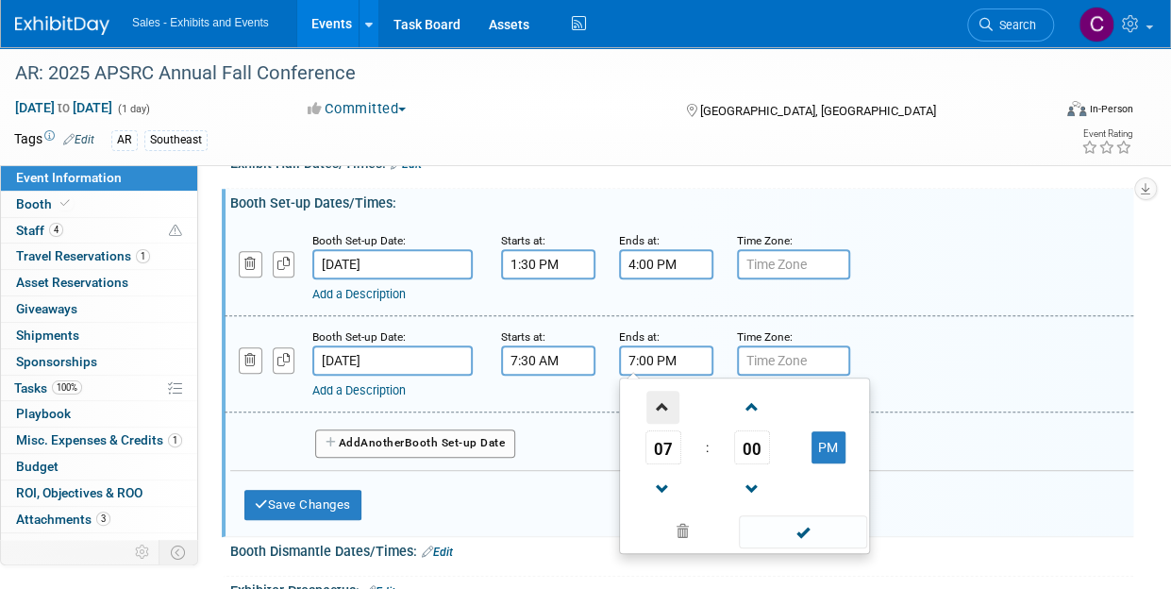
click at [658, 408] on span at bounding box center [662, 407] width 33 height 33
click at [812, 455] on button "PM" at bounding box center [828, 447] width 34 height 32
type input "8:00 AM"
click at [818, 530] on span at bounding box center [802, 531] width 127 height 33
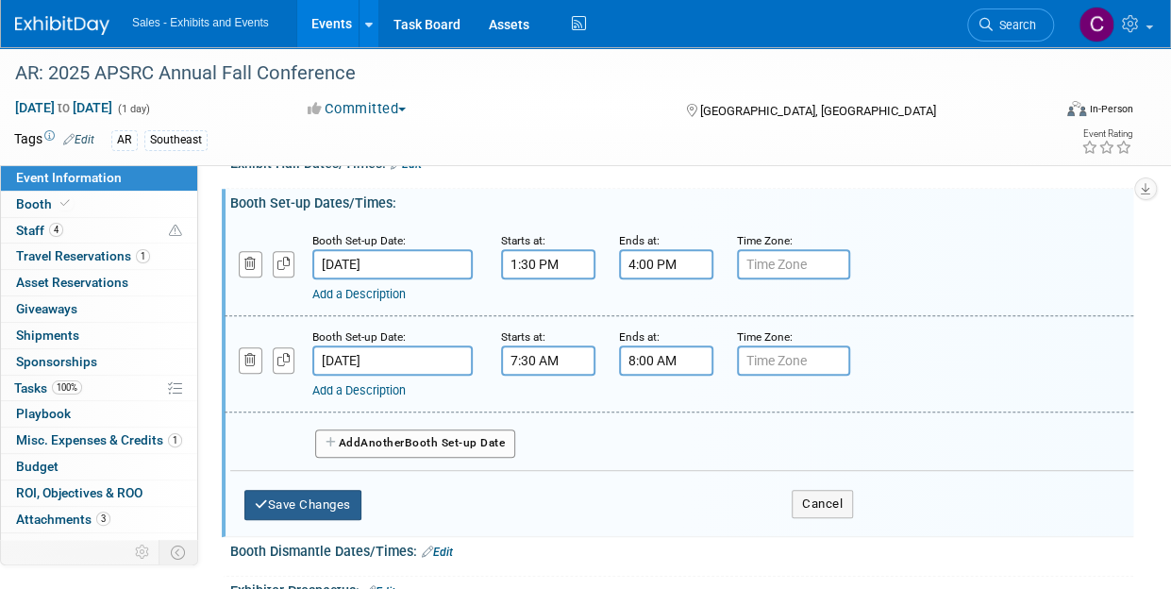
click at [354, 497] on button "Save Changes" at bounding box center [302, 505] width 117 height 30
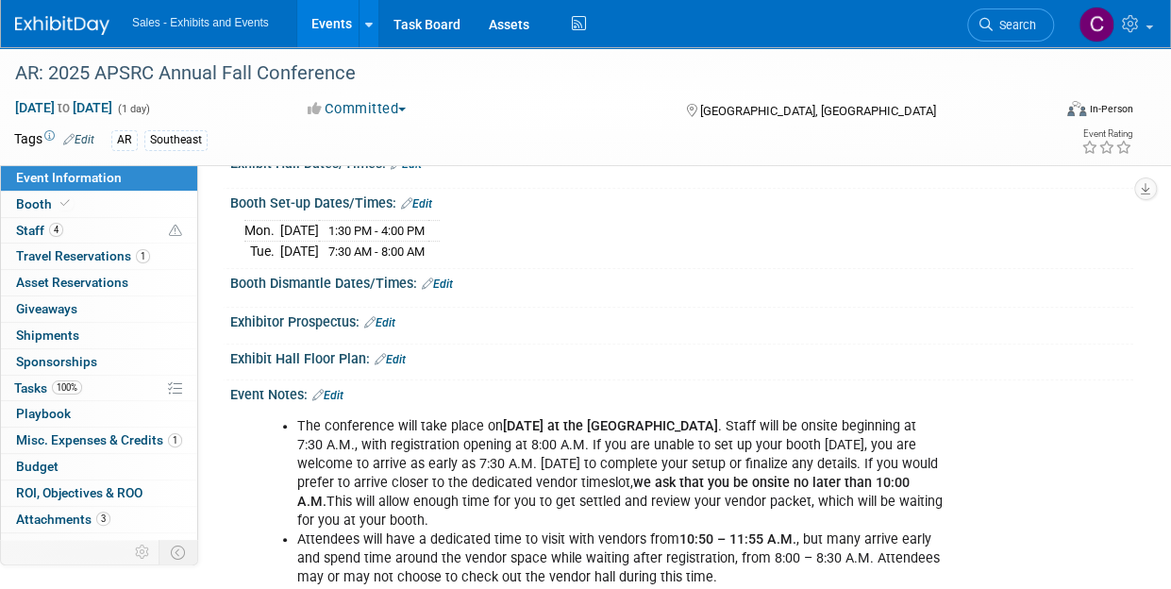
click at [345, 32] on link "Events" at bounding box center [331, 23] width 69 height 47
